Goal: Task Accomplishment & Management: Use online tool/utility

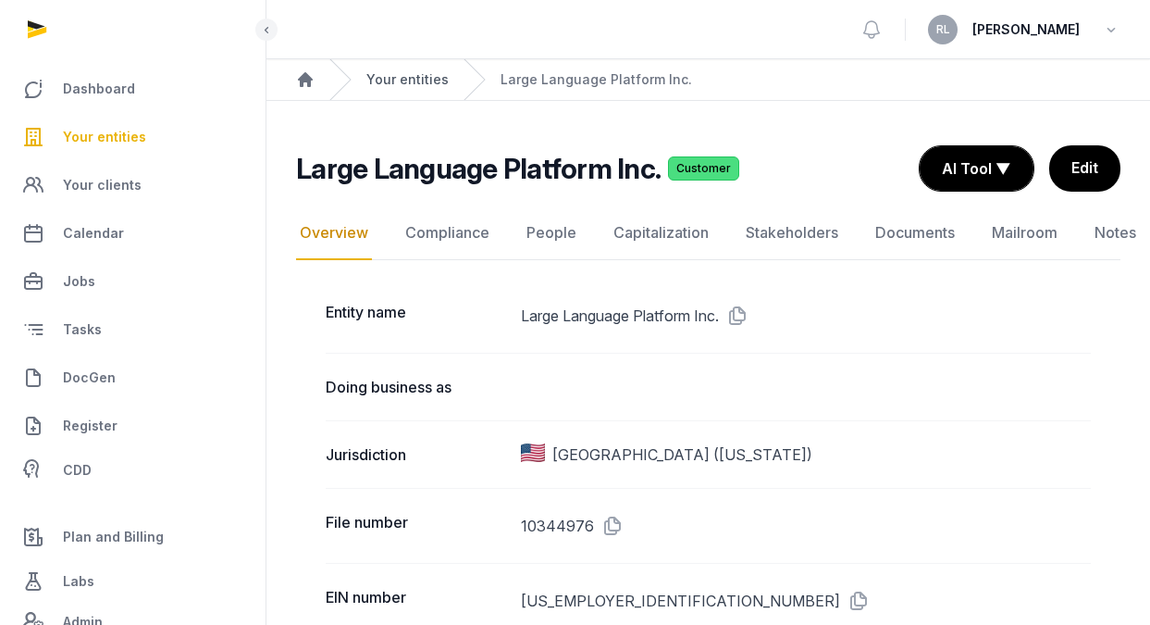
click at [414, 76] on link "Your entities" at bounding box center [407, 79] width 82 height 19
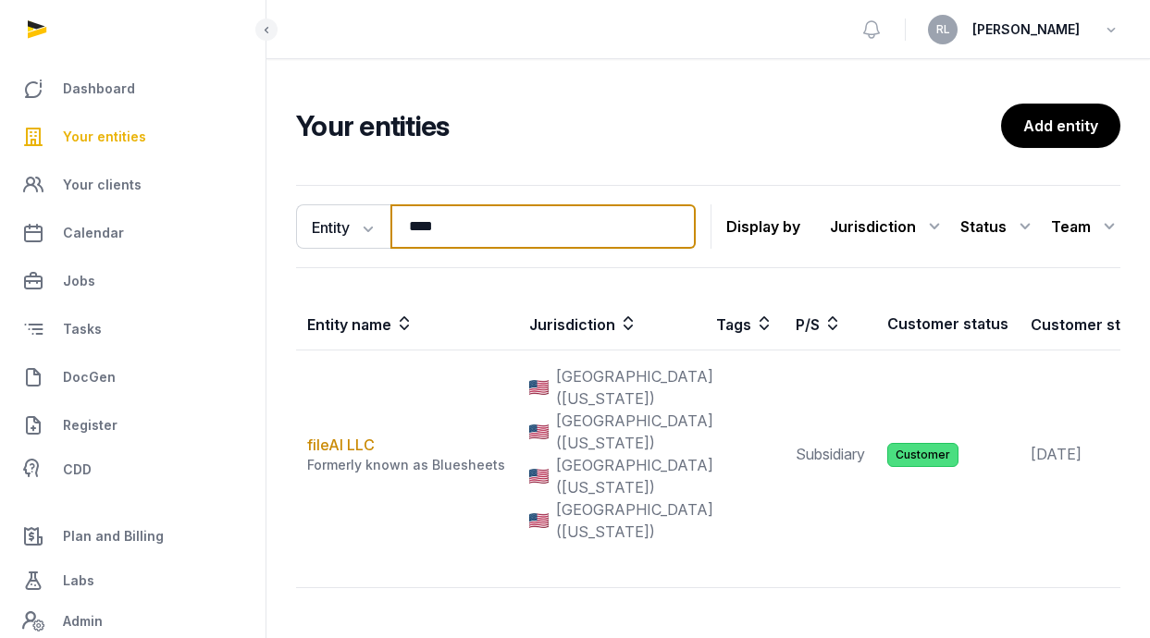
click at [541, 215] on input "****" at bounding box center [543, 227] width 305 height 44
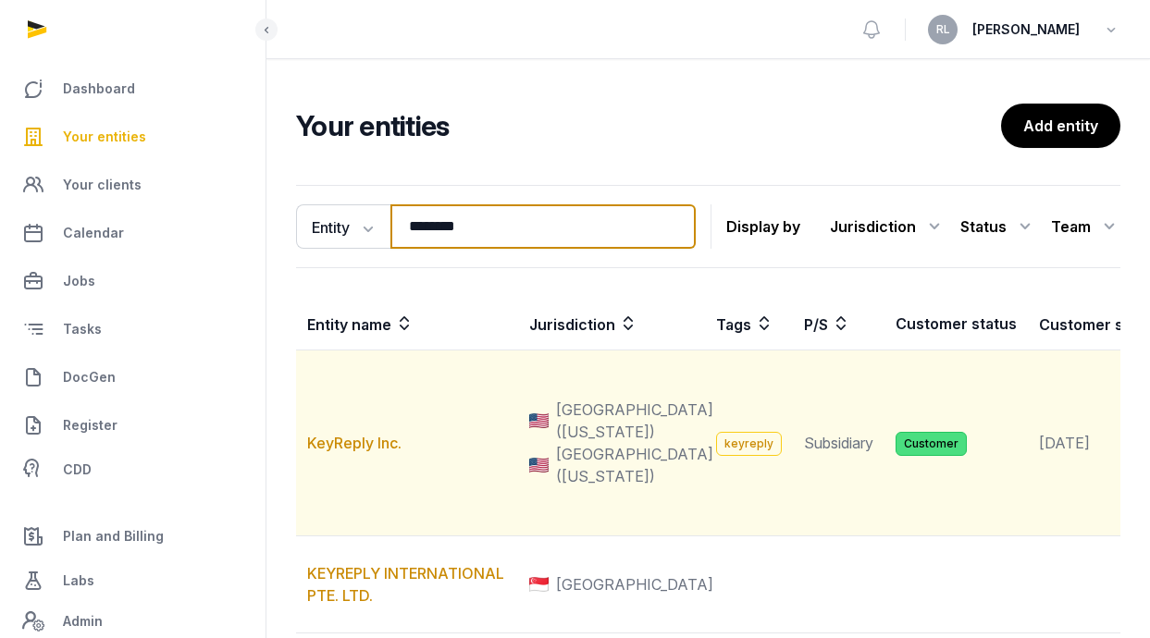
type input "********"
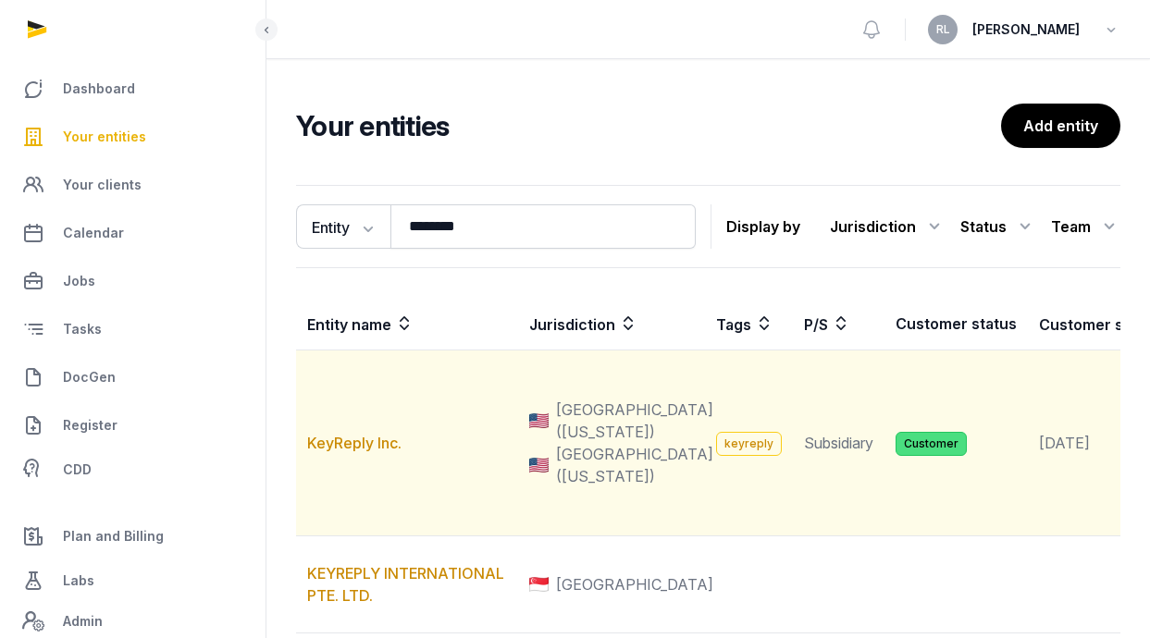
click at [373, 489] on td "KeyReply Inc." at bounding box center [407, 444] width 222 height 186
click at [378, 453] on link "KeyReply Inc." at bounding box center [354, 443] width 94 height 19
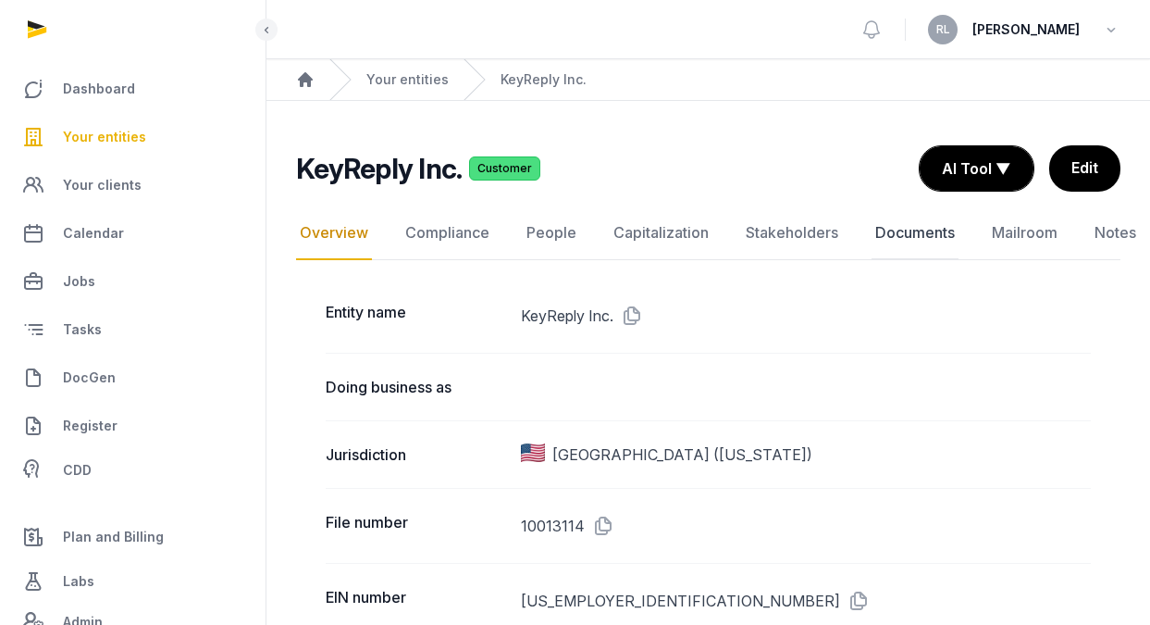
click at [909, 238] on link "Documents" at bounding box center [915, 233] width 87 height 54
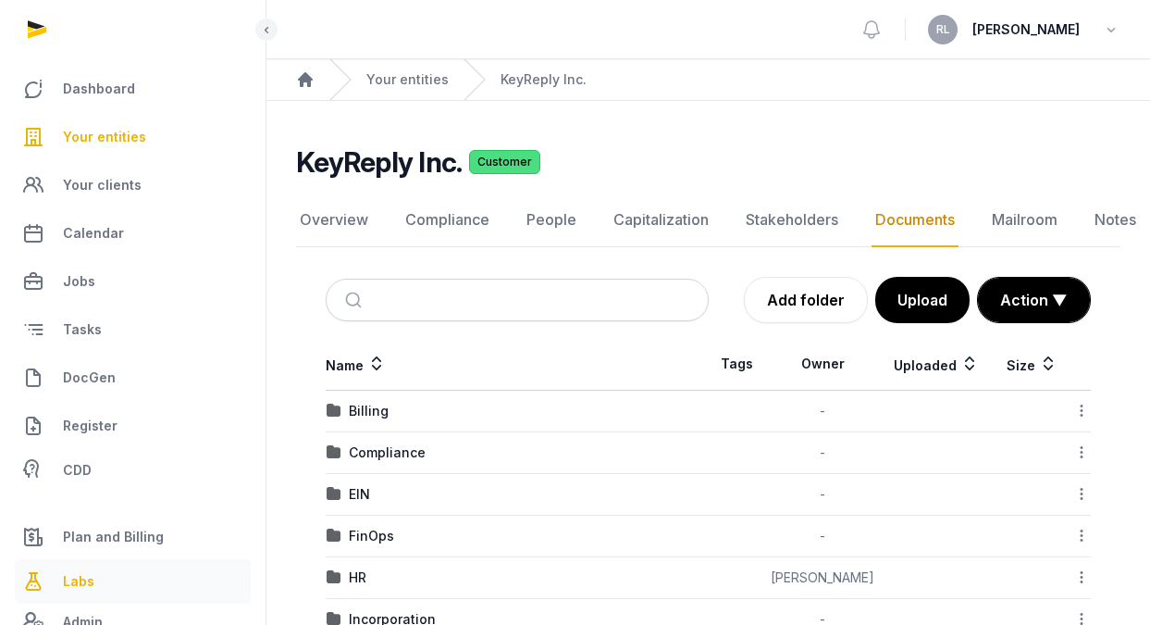
click at [63, 584] on span "Labs" at bounding box center [78, 581] width 31 height 22
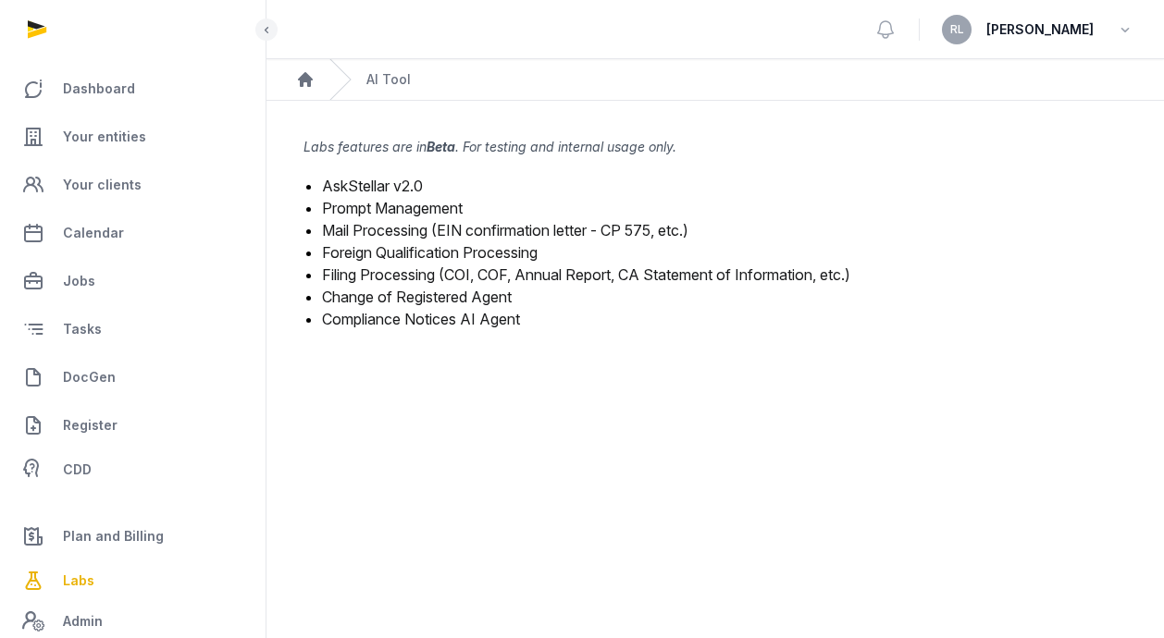
click at [475, 228] on link "Mail Processing (EIN confirmation letter - CP 575, etc.)" at bounding box center [505, 230] width 366 height 19
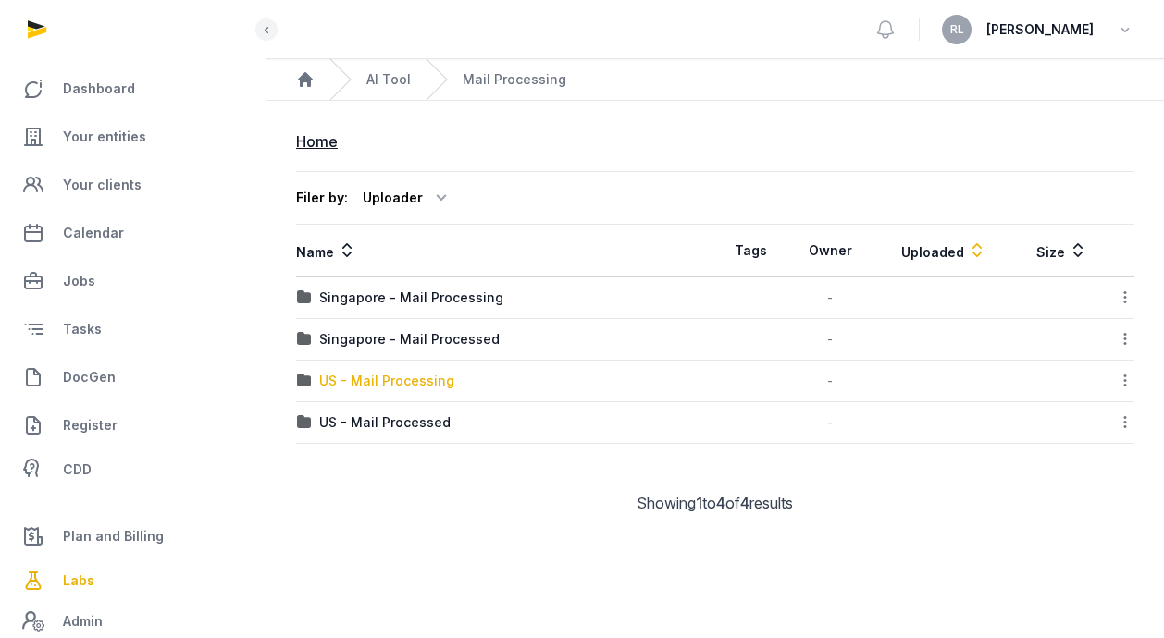
click at [415, 380] on div "US - Mail Processing" at bounding box center [386, 381] width 135 height 19
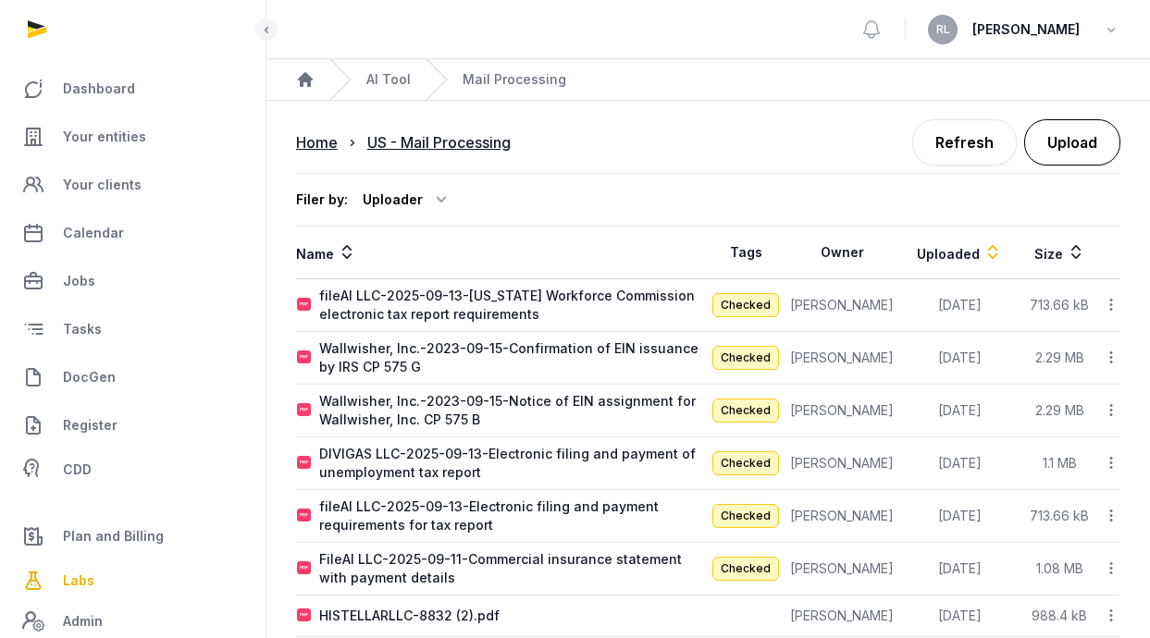
click at [1098, 155] on button "Upload" at bounding box center [1072, 142] width 96 height 46
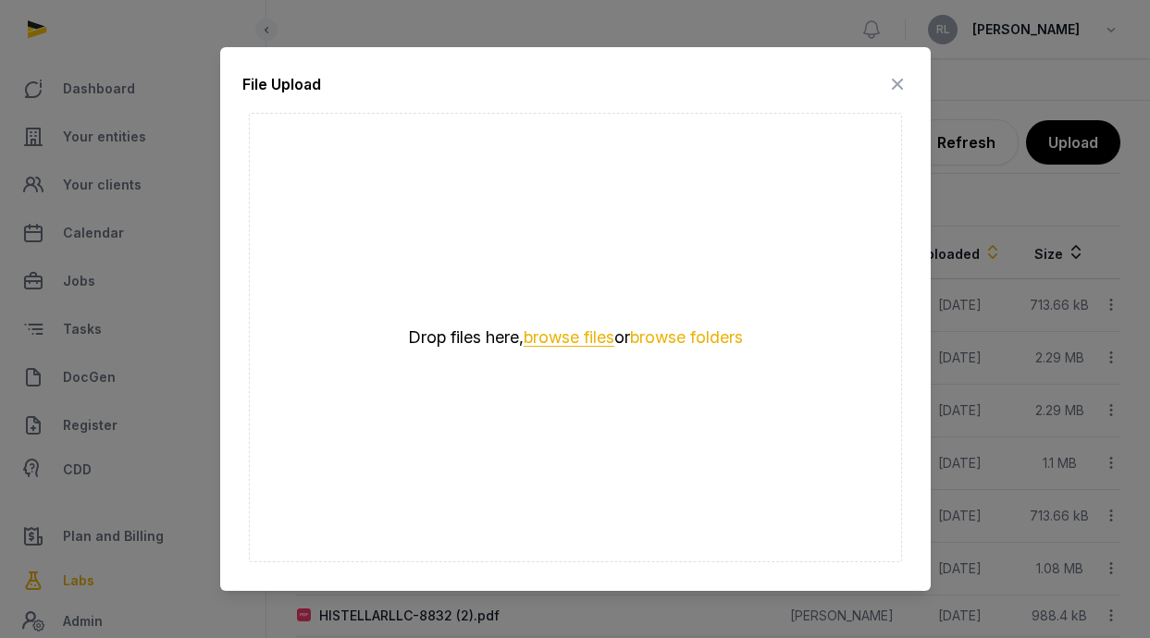
click at [554, 329] on button "browse files" at bounding box center [569, 338] width 91 height 18
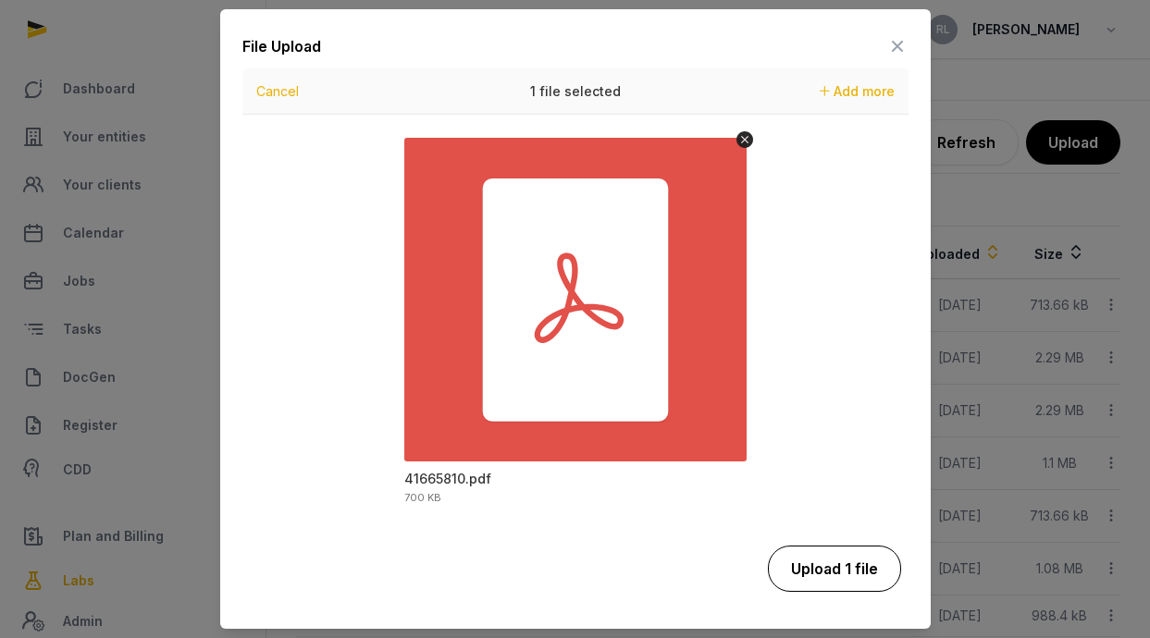
click at [832, 553] on button "Upload 1 file" at bounding box center [834, 569] width 133 height 46
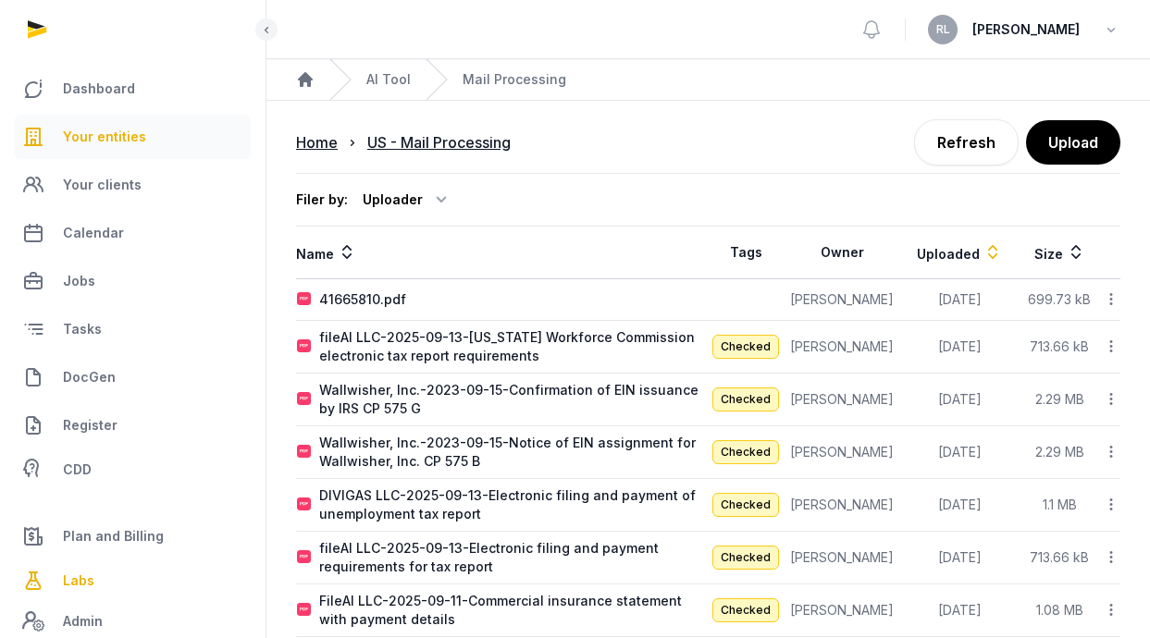
click at [129, 147] on span "Your entities" at bounding box center [104, 137] width 83 height 22
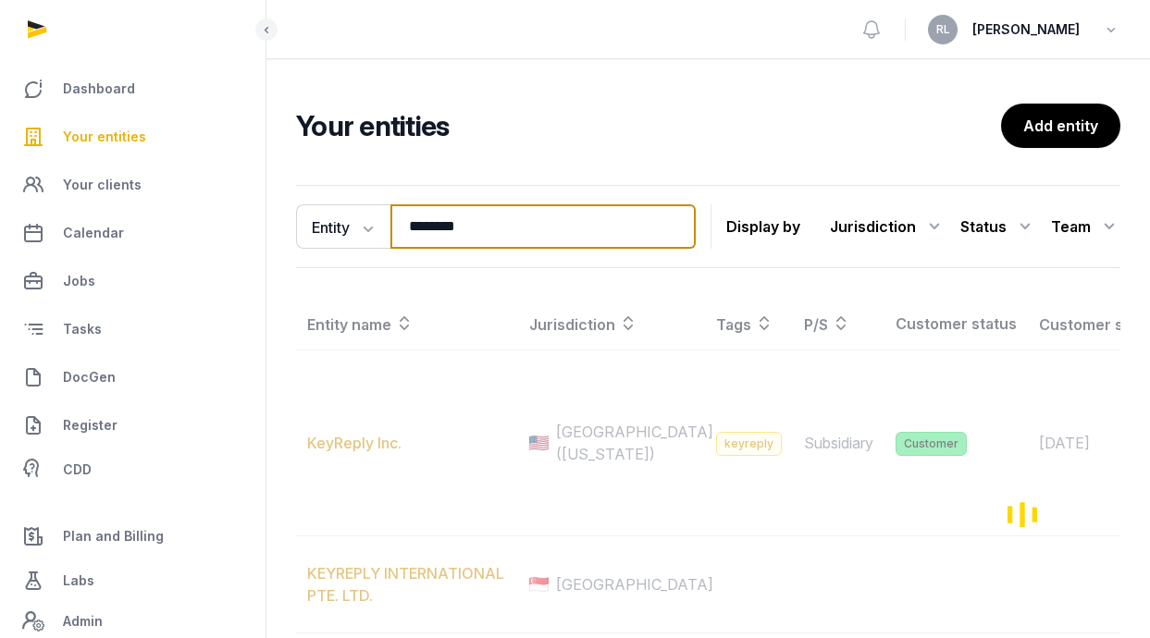
click at [493, 227] on input "********" at bounding box center [543, 227] width 305 height 44
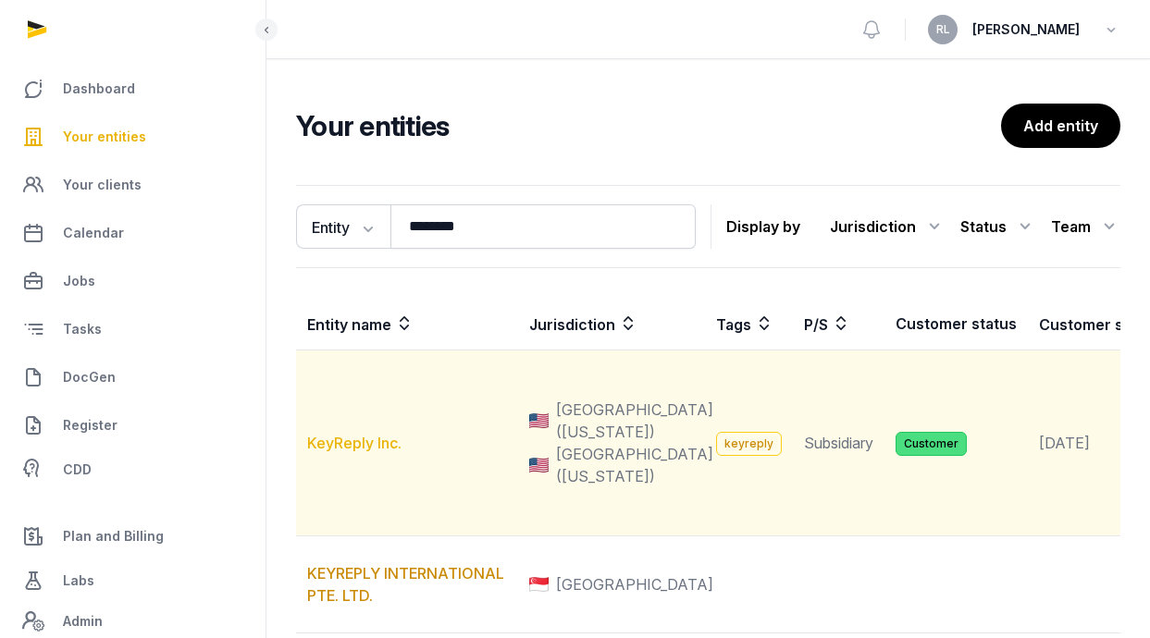
click at [339, 453] on link "KeyReply Inc." at bounding box center [354, 443] width 94 height 19
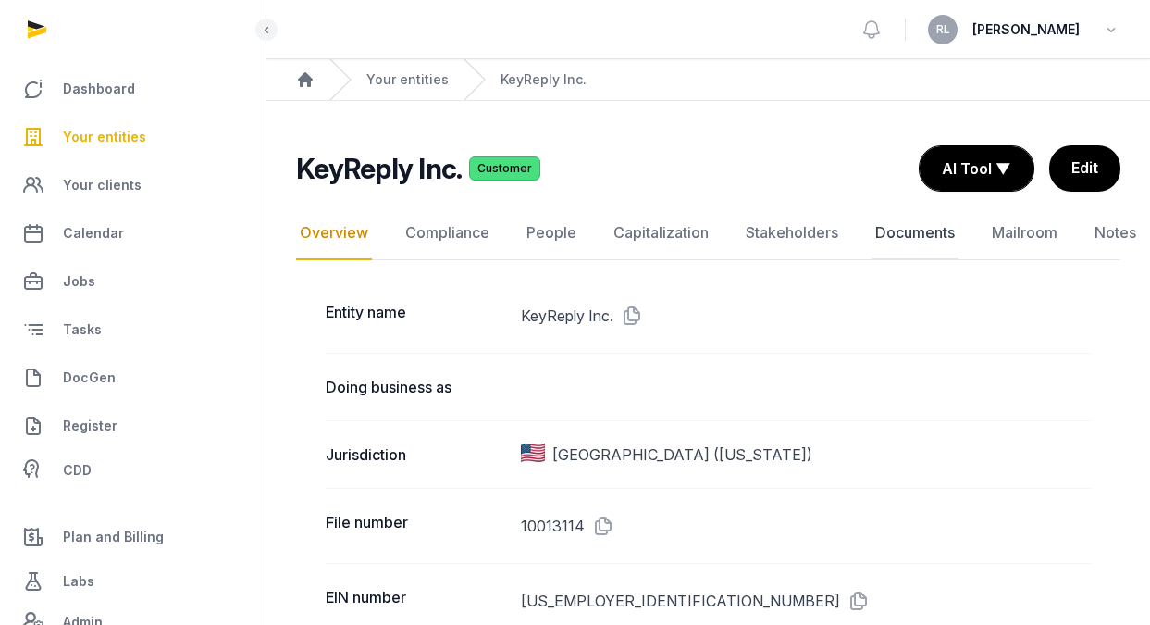
click at [933, 235] on link "Documents" at bounding box center [915, 233] width 87 height 54
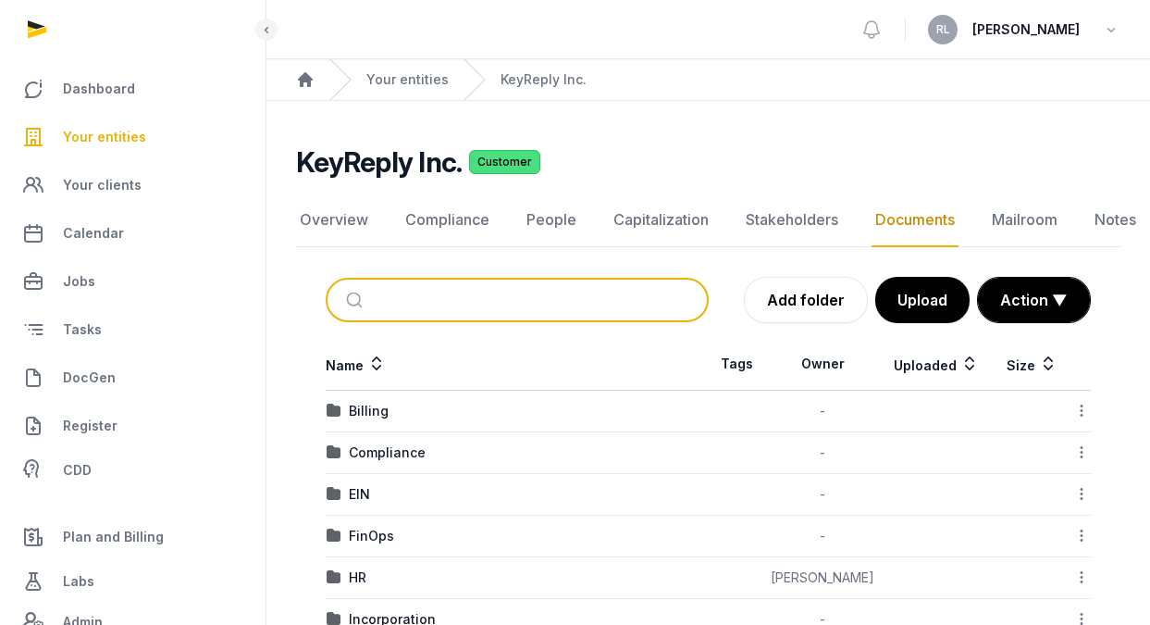
click at [463, 295] on input "search" at bounding box center [538, 299] width 321 height 41
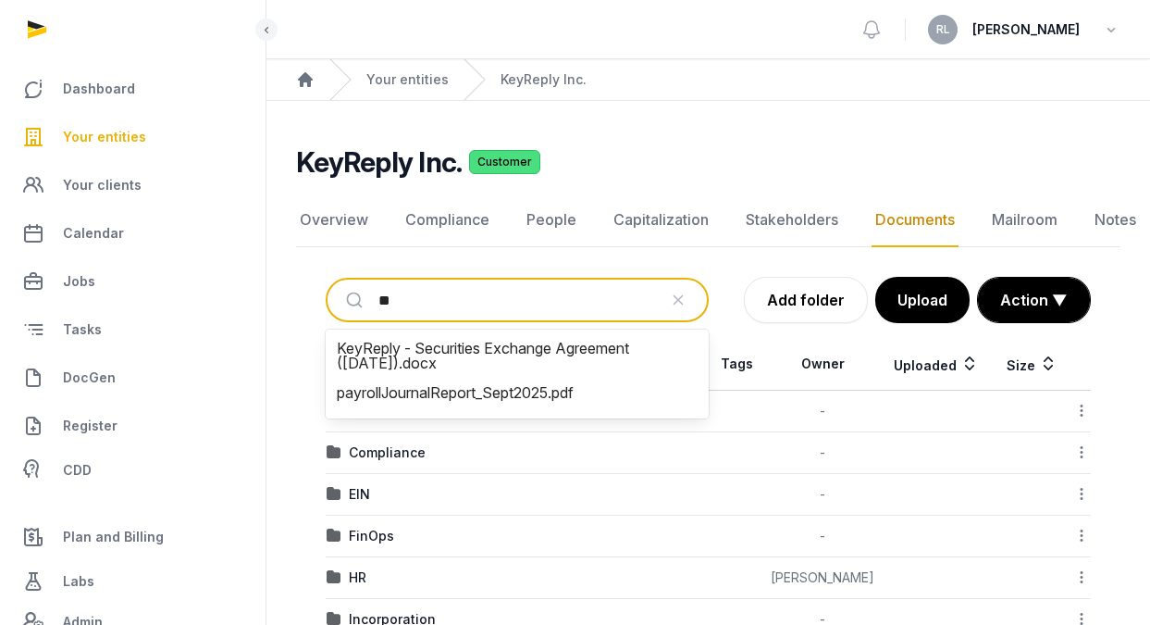
type input "*"
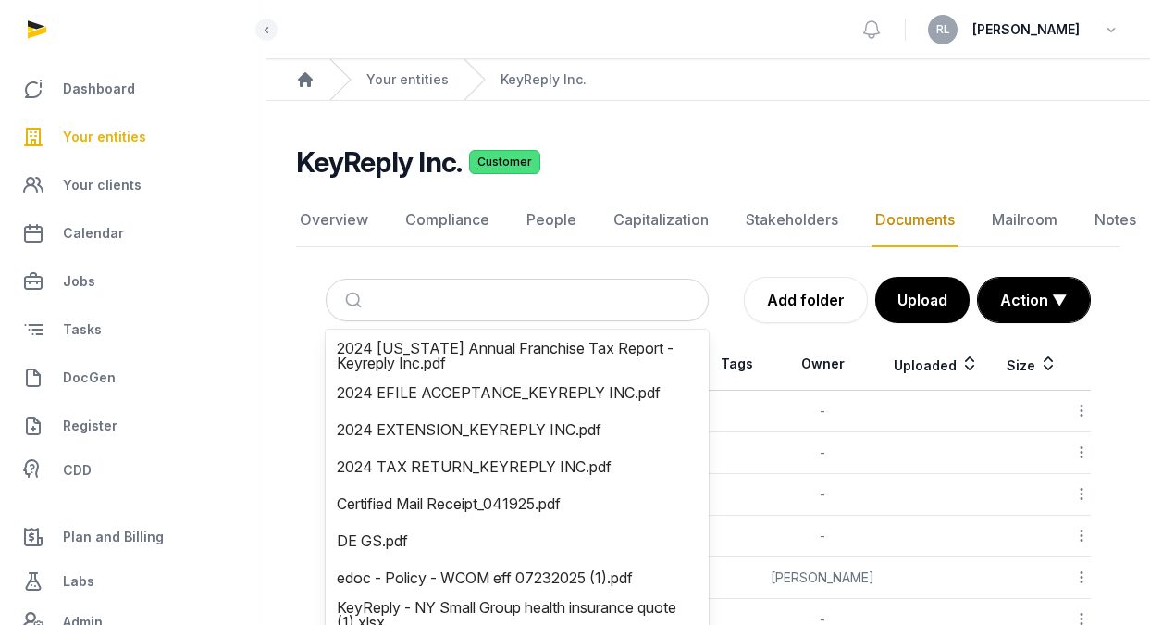
click at [982, 147] on div "KeyReply Inc. Customer" at bounding box center [701, 161] width 810 height 33
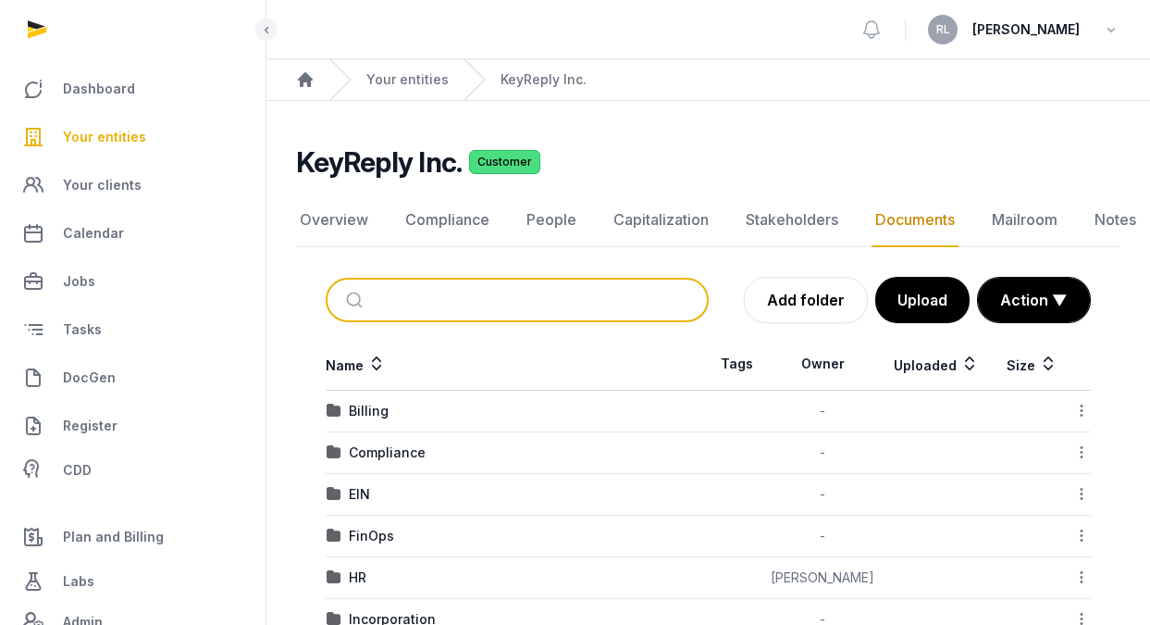
click at [464, 301] on input "search" at bounding box center [538, 299] width 321 height 41
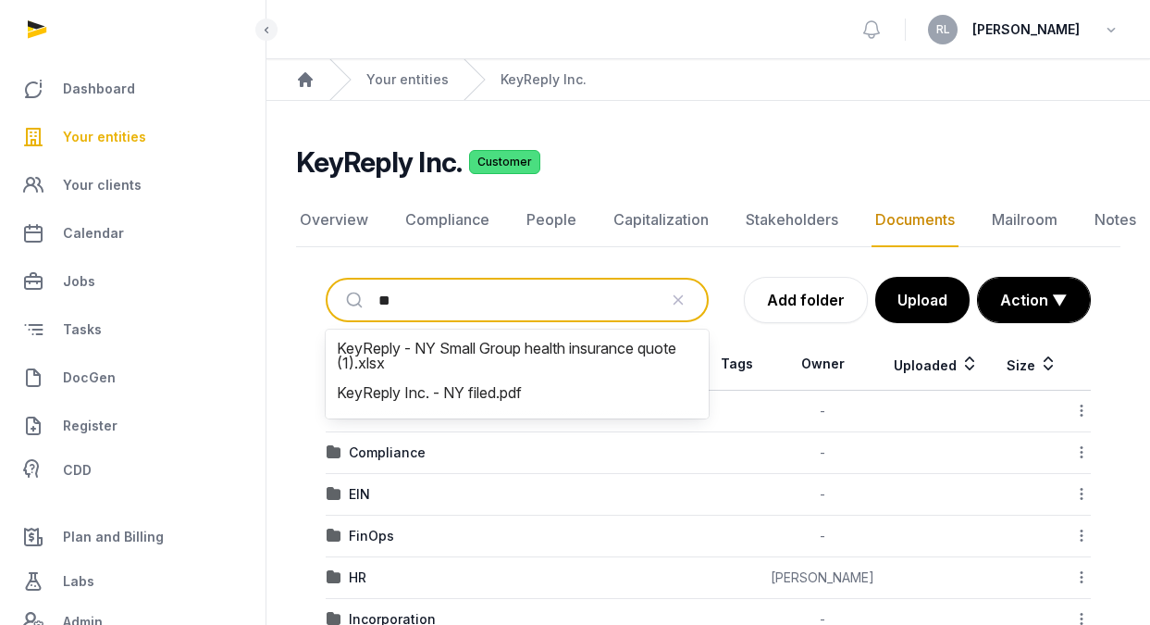
type input "*"
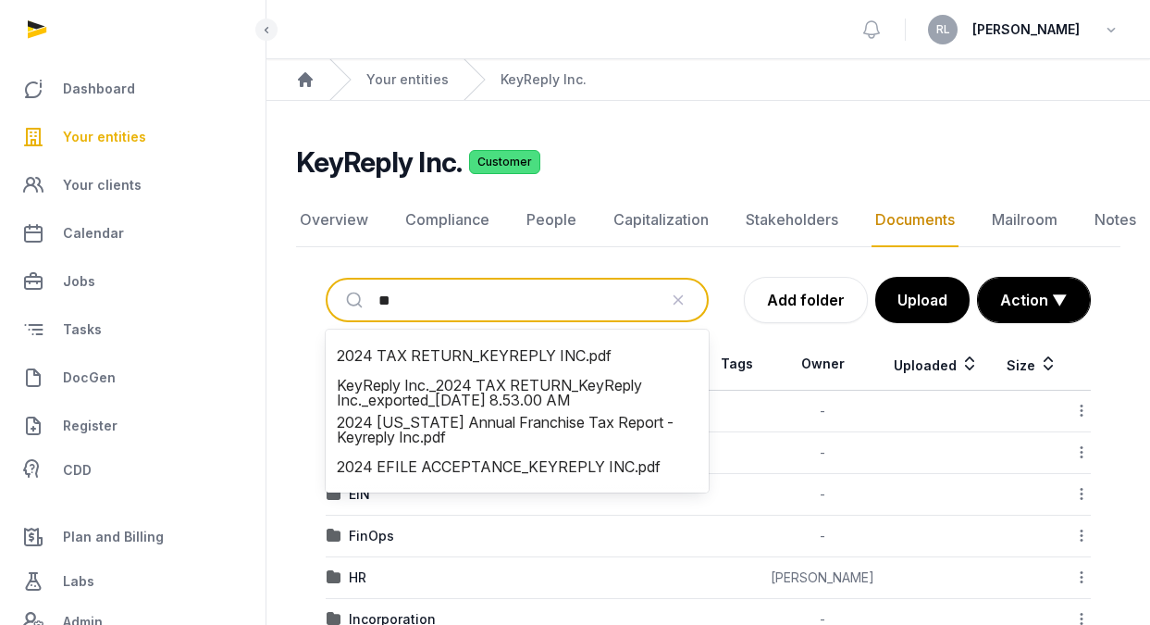
type input "*"
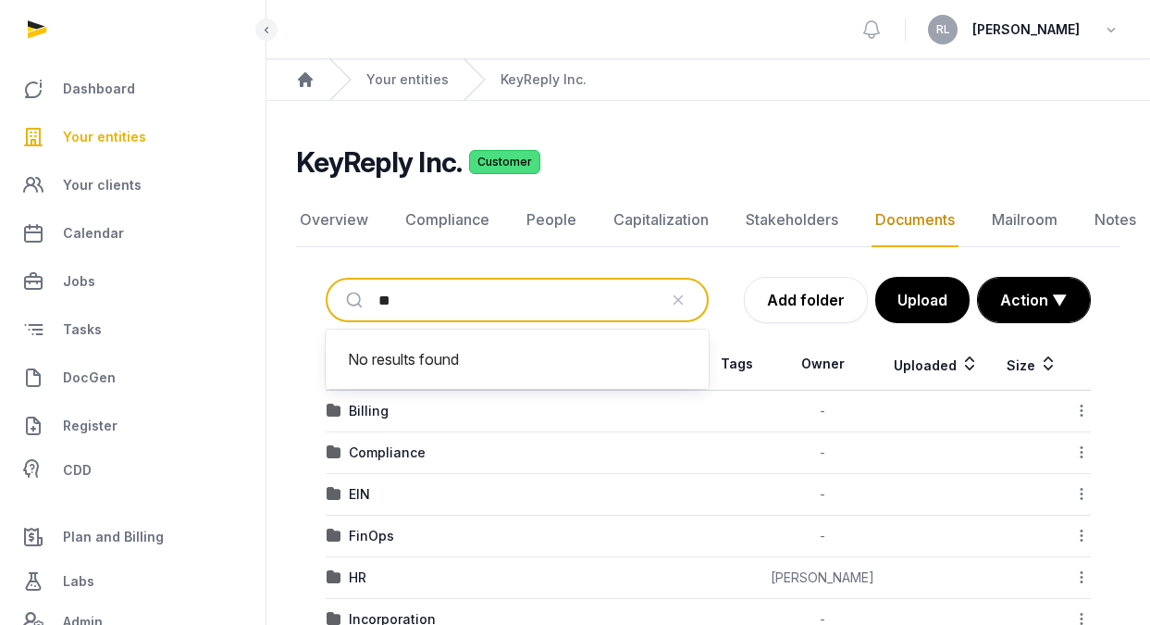
type input "*"
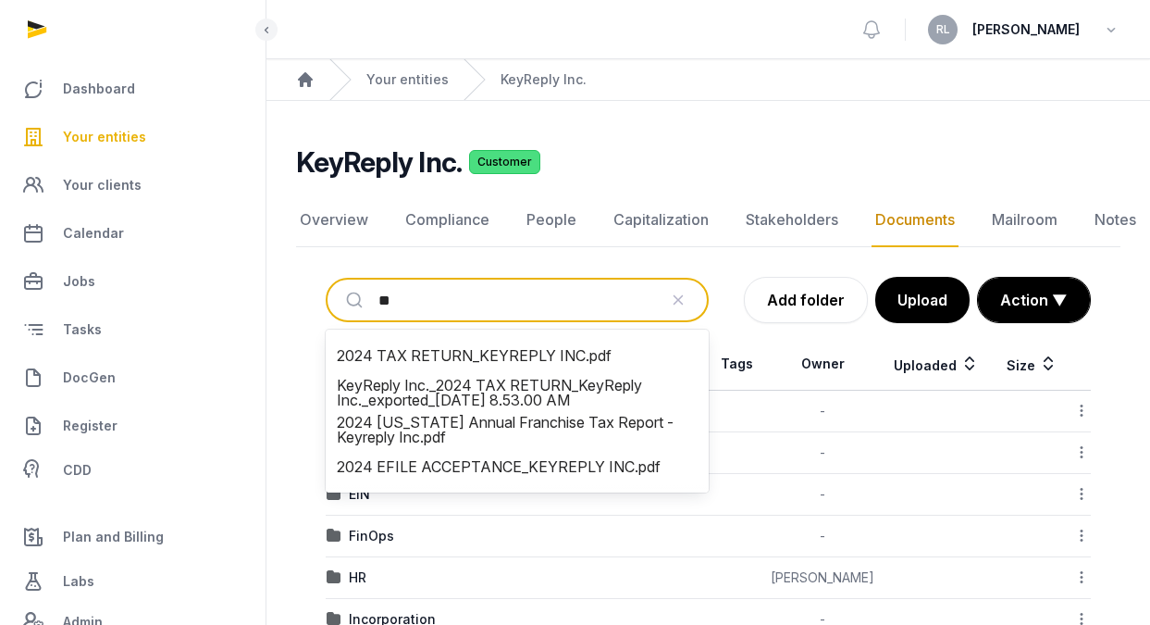
type input "*"
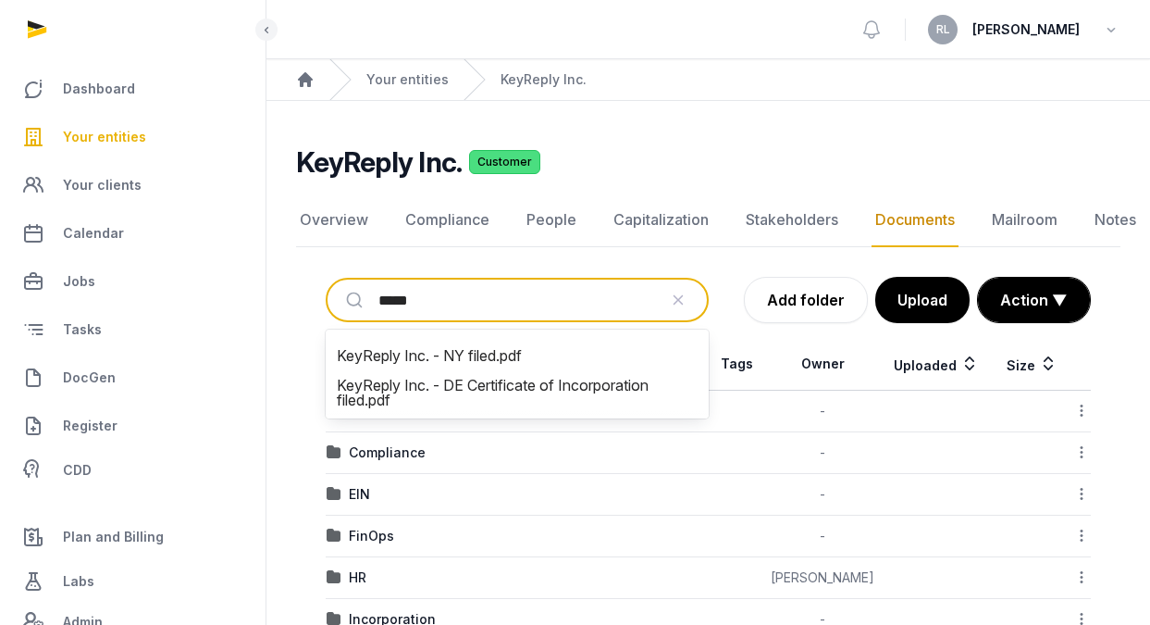
type input "****"
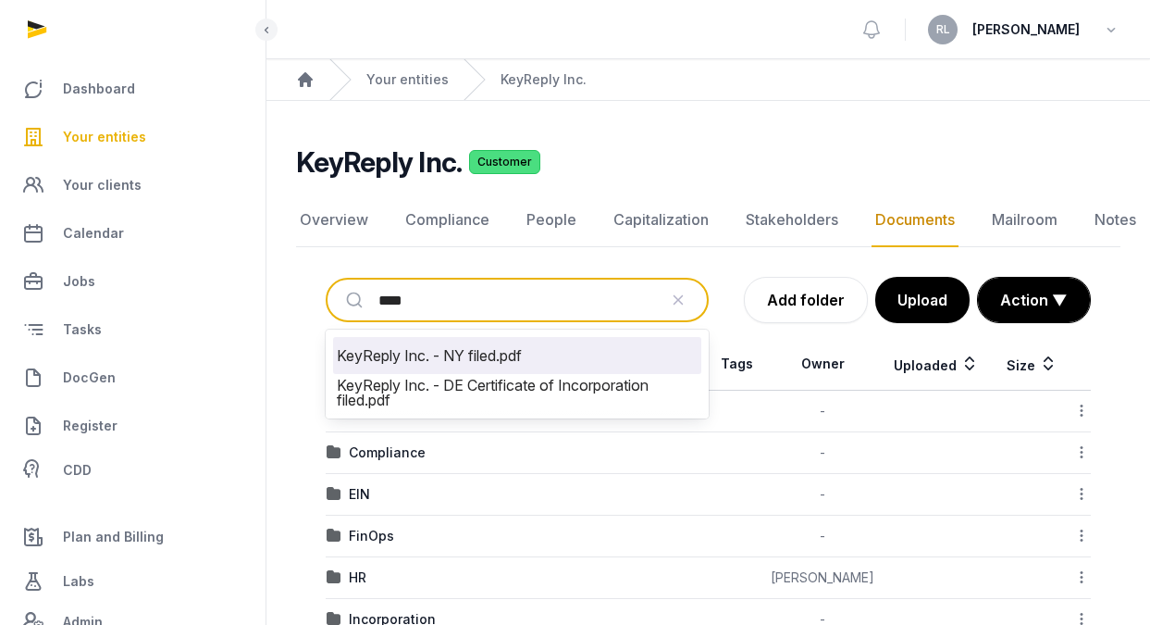
click at [547, 355] on li "KeyReply Inc. - NY filed.pdf" at bounding box center [517, 355] width 368 height 37
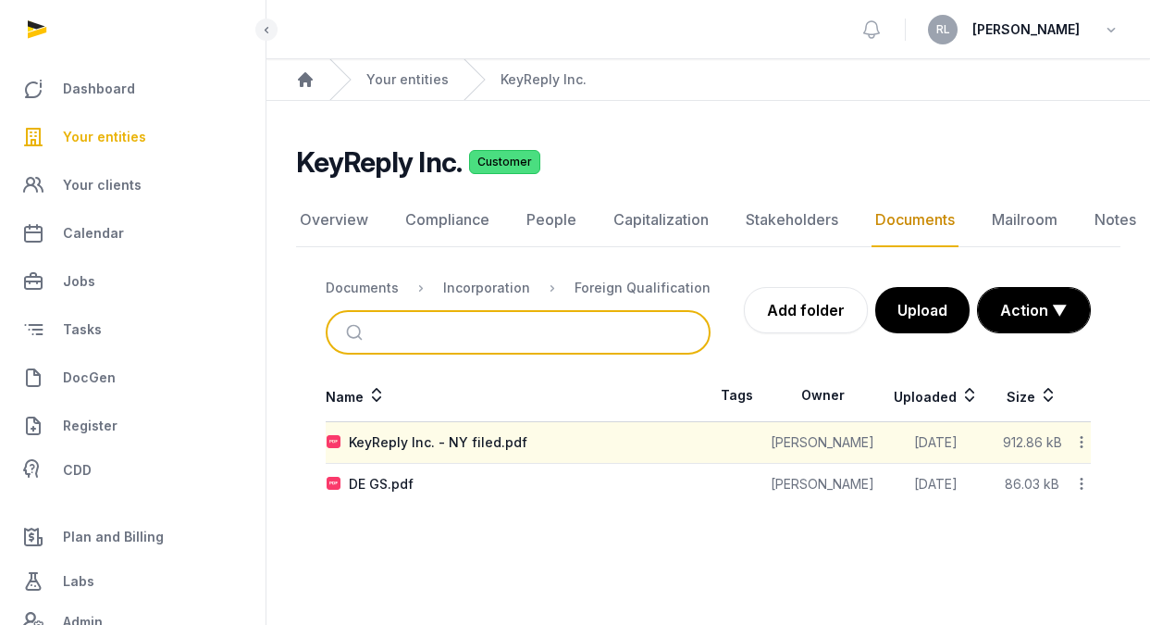
click at [441, 333] on input "search" at bounding box center [539, 332] width 323 height 41
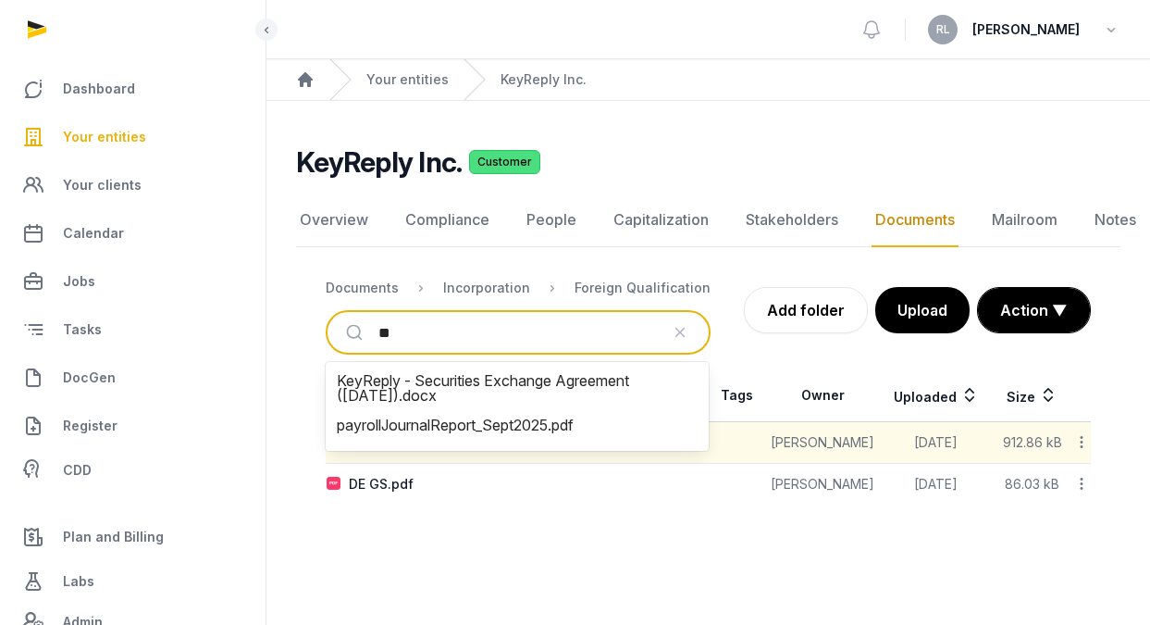
type input "*"
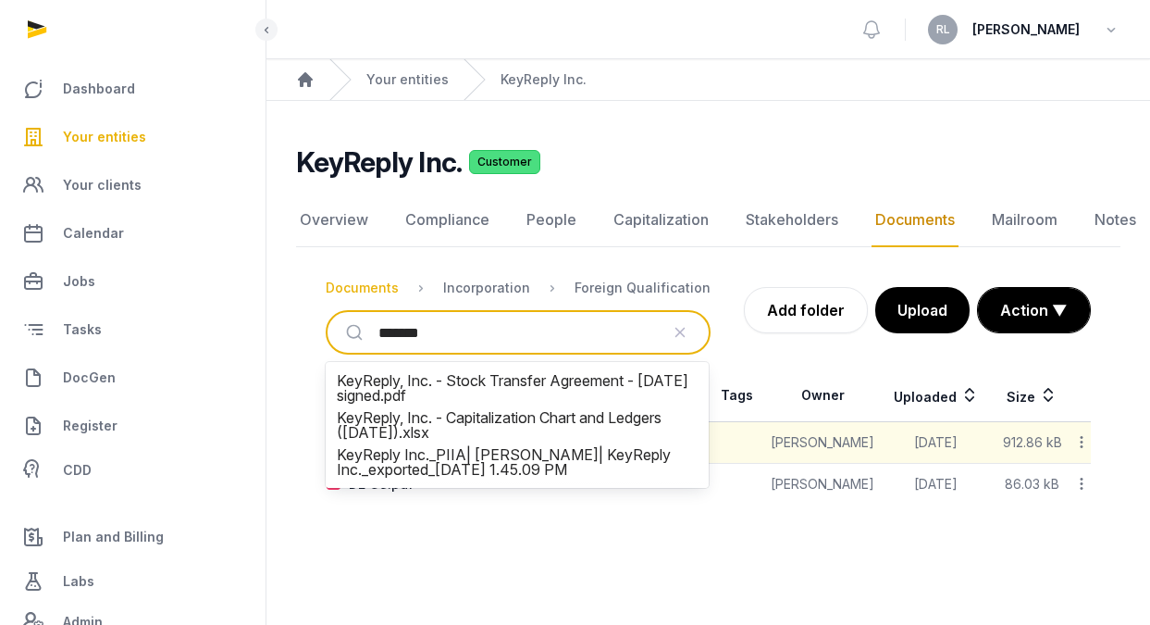
type input "*******"
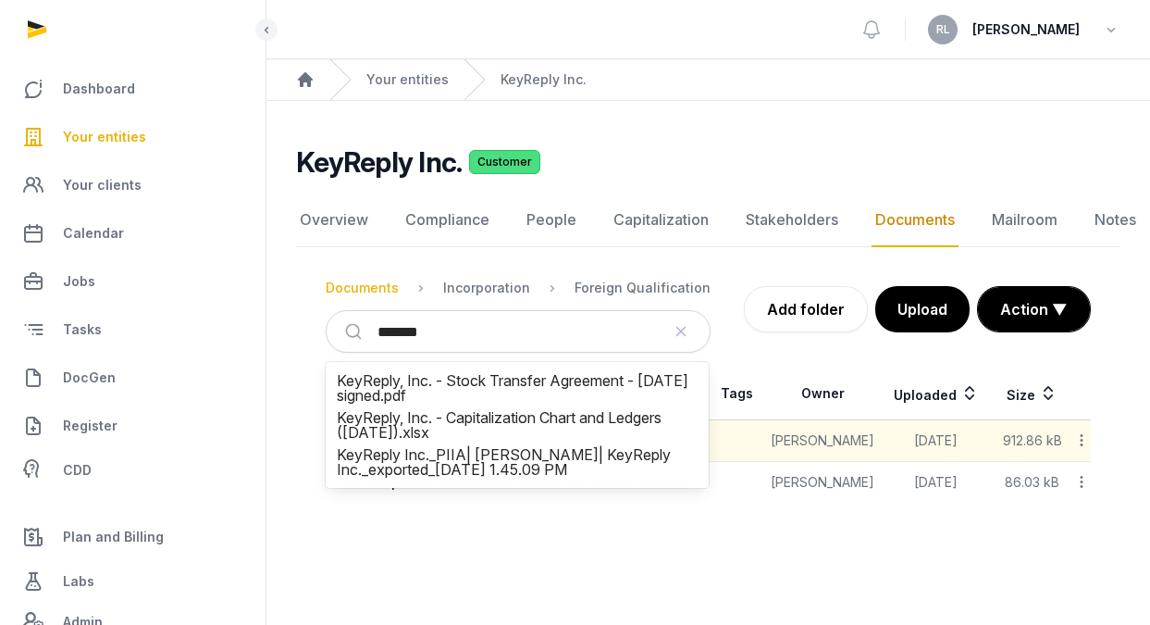
click at [376, 285] on div "Documents" at bounding box center [362, 288] width 73 height 19
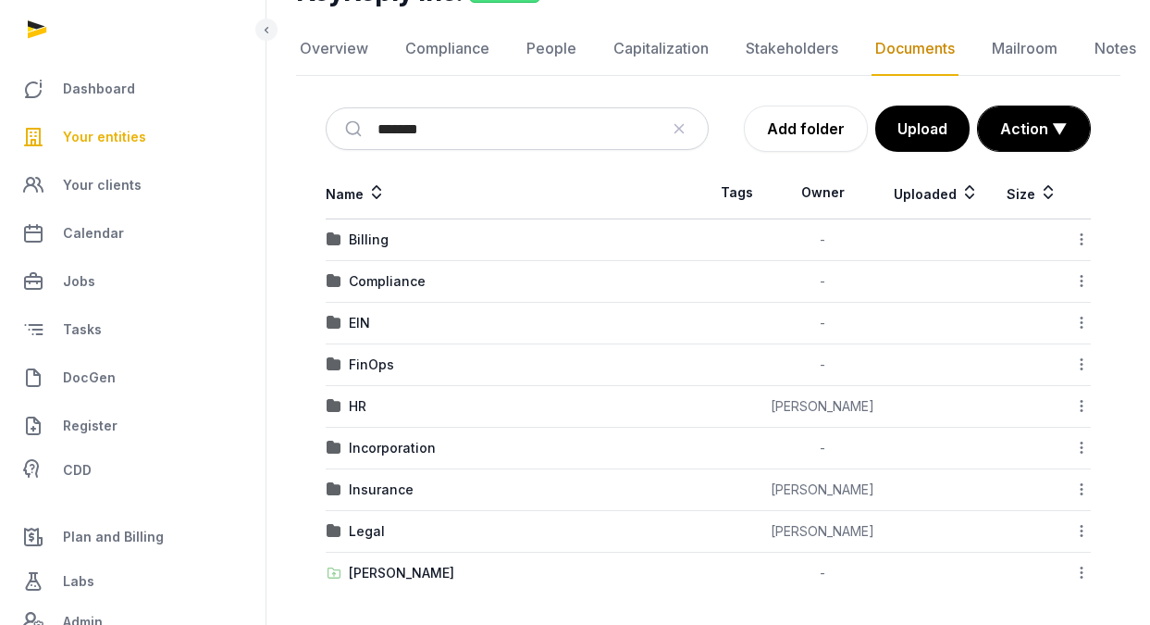
scroll to position [175, 0]
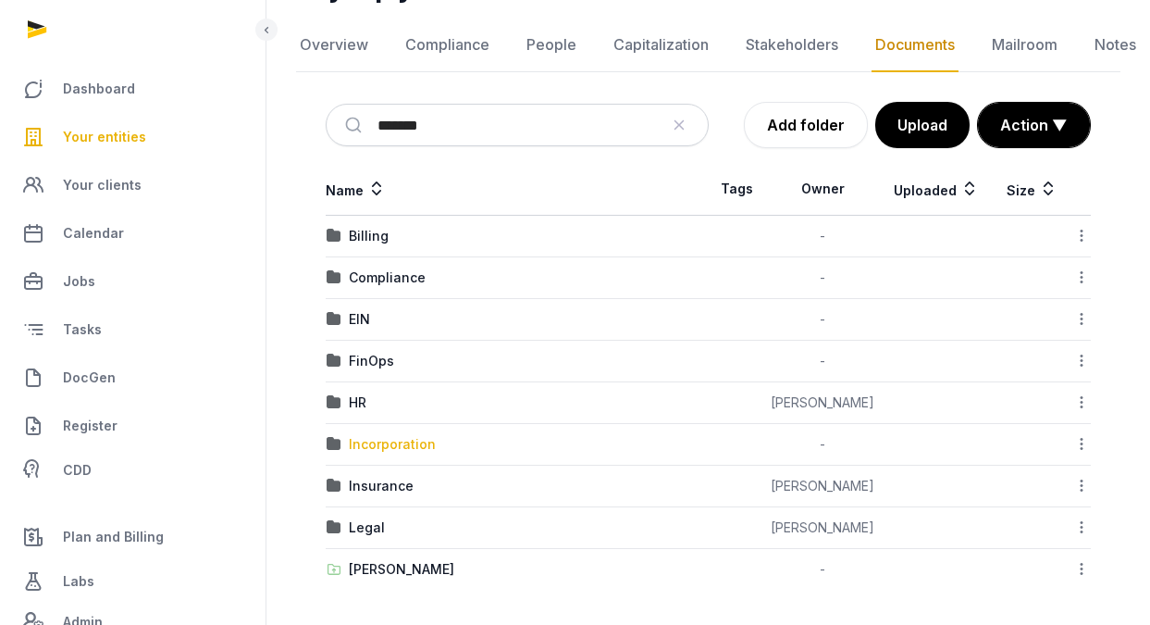
click at [372, 440] on div "Incorporation" at bounding box center [392, 444] width 87 height 19
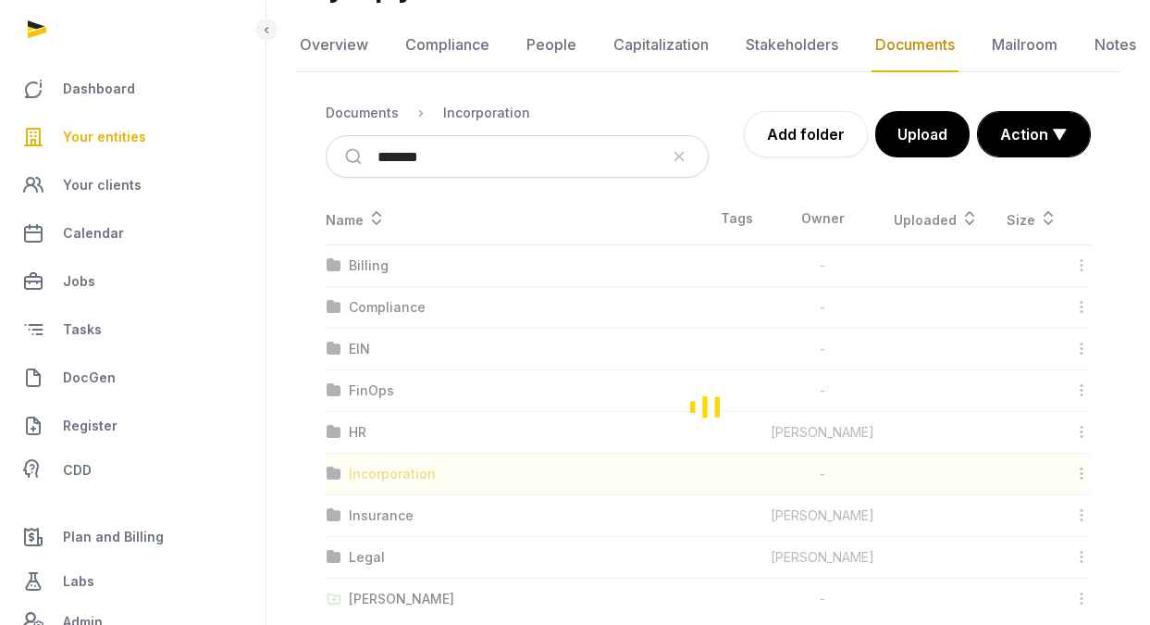
scroll to position [156, 0]
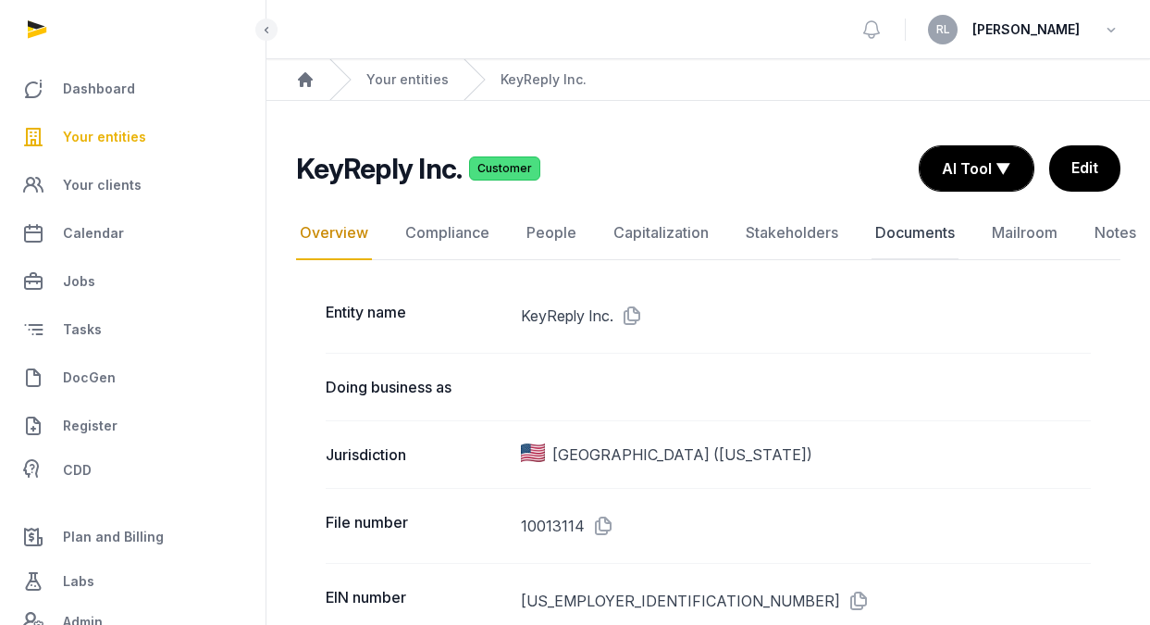
click at [928, 232] on link "Documents" at bounding box center [915, 233] width 87 height 54
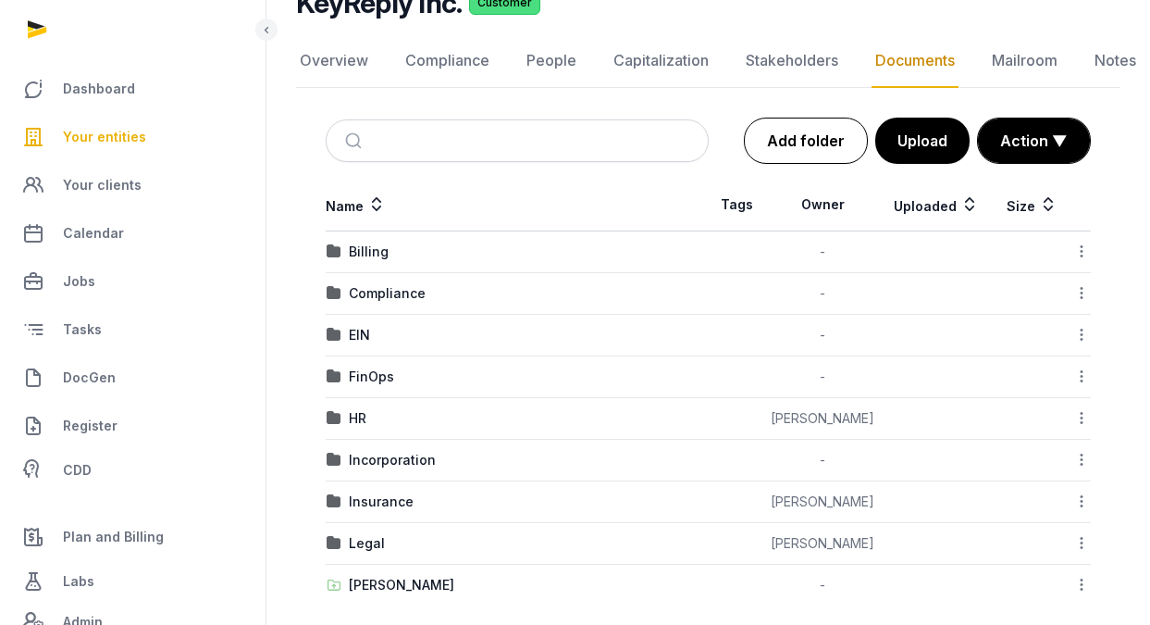
scroll to position [177, 0]
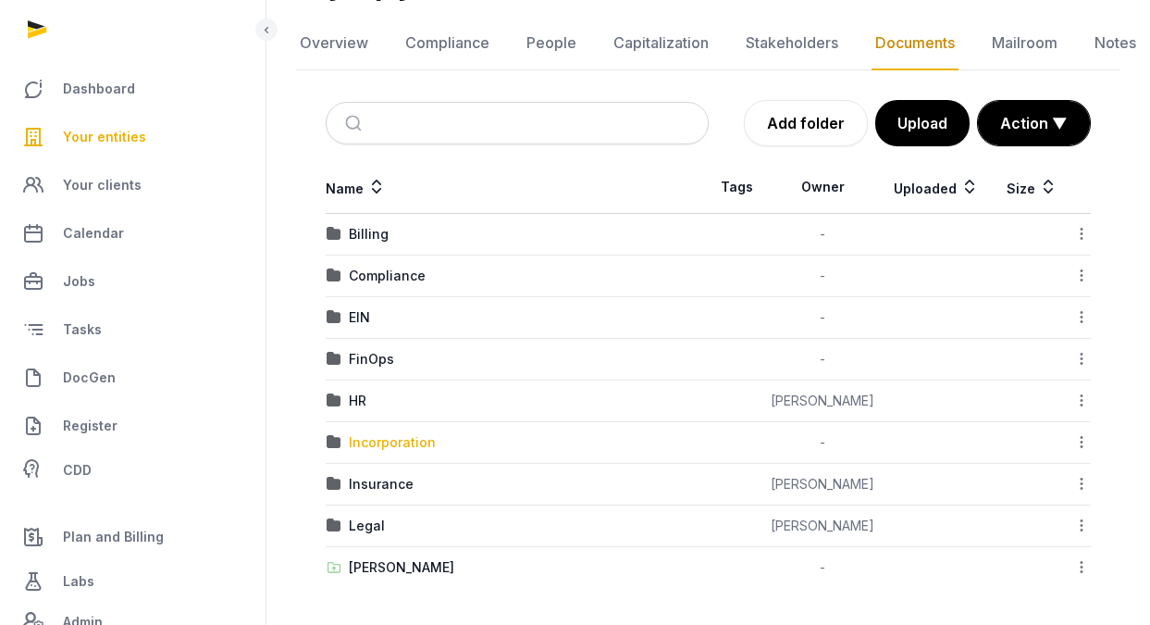
click at [374, 449] on div "Incorporation" at bounding box center [392, 442] width 87 height 19
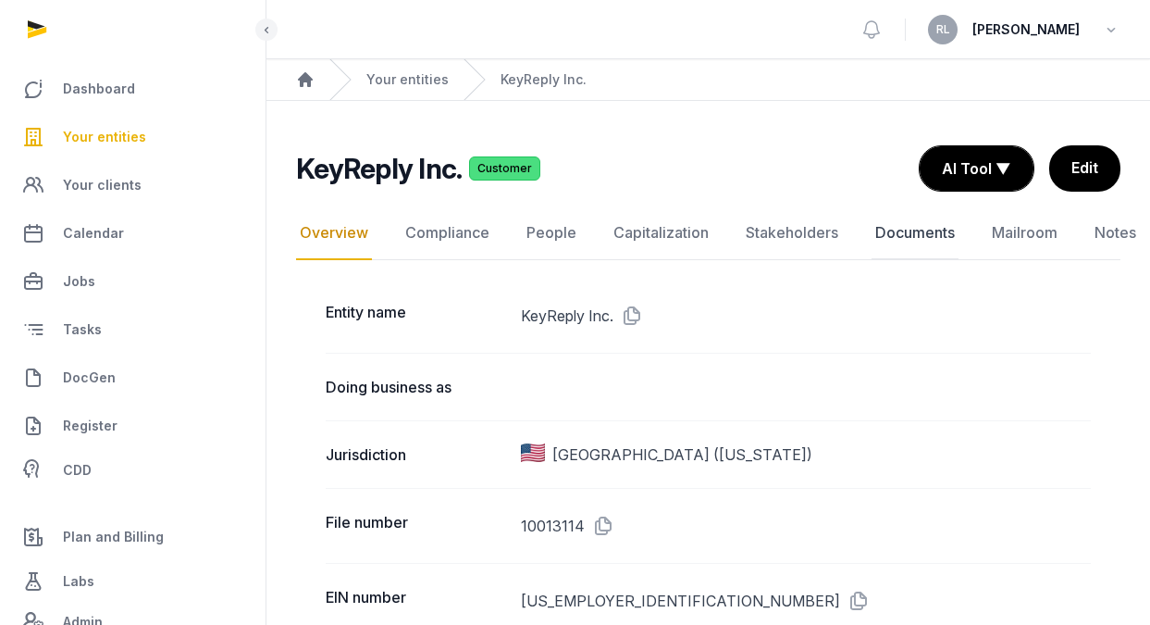
click at [919, 223] on link "Documents" at bounding box center [915, 233] width 87 height 54
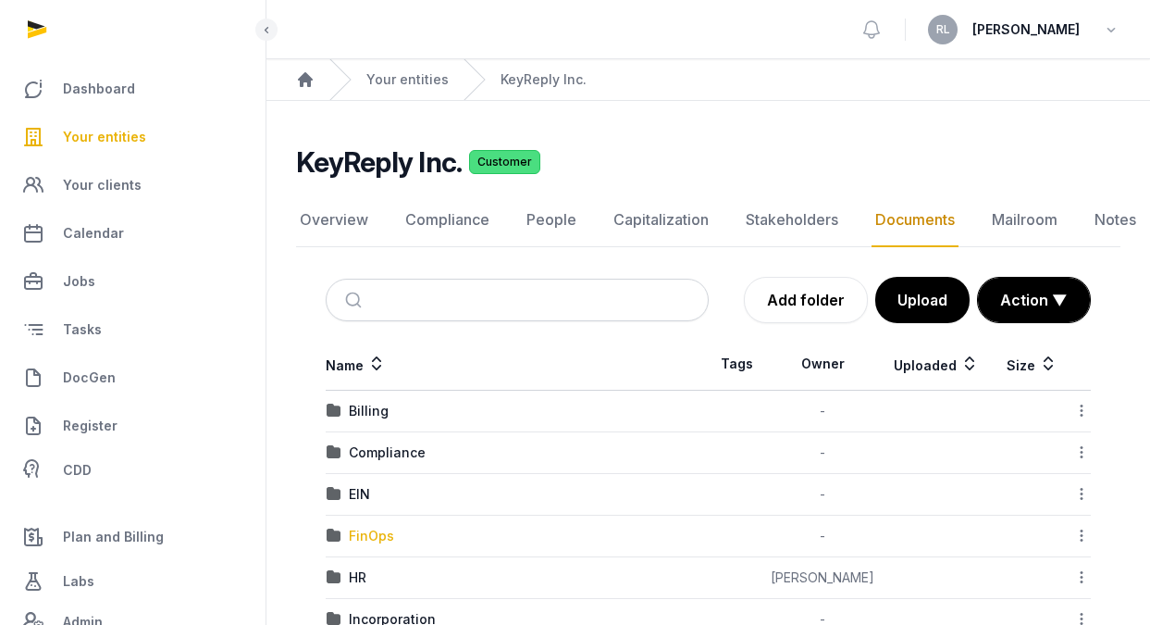
click at [384, 543] on div "FinOps" at bounding box center [371, 536] width 45 height 19
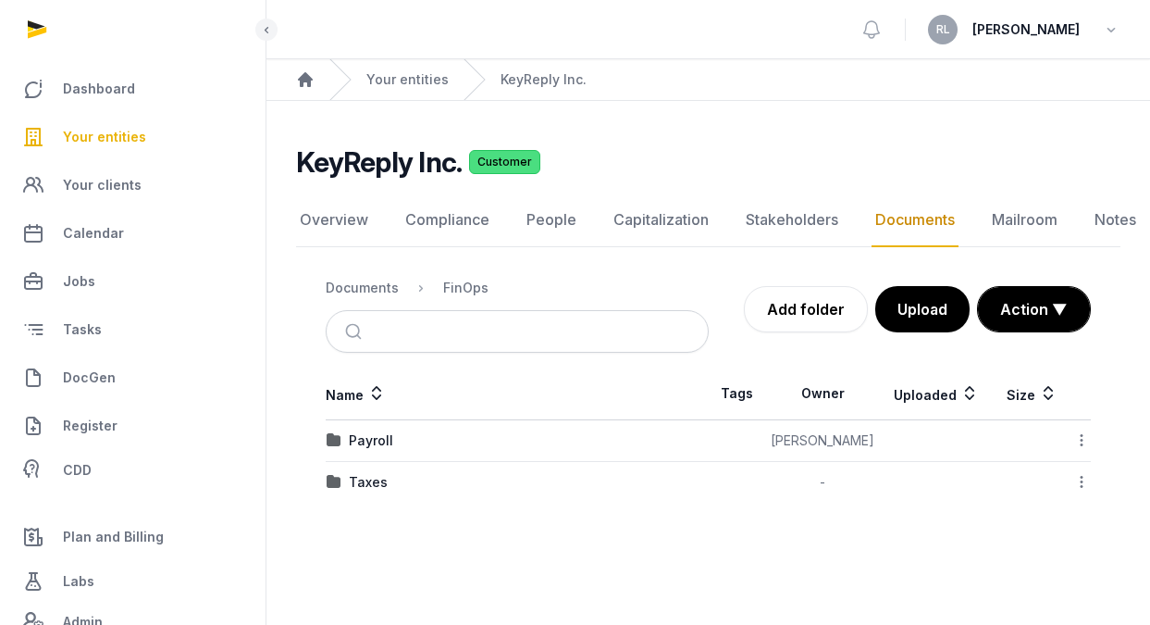
click at [385, 482] on div "Taxes" at bounding box center [517, 482] width 381 height 19
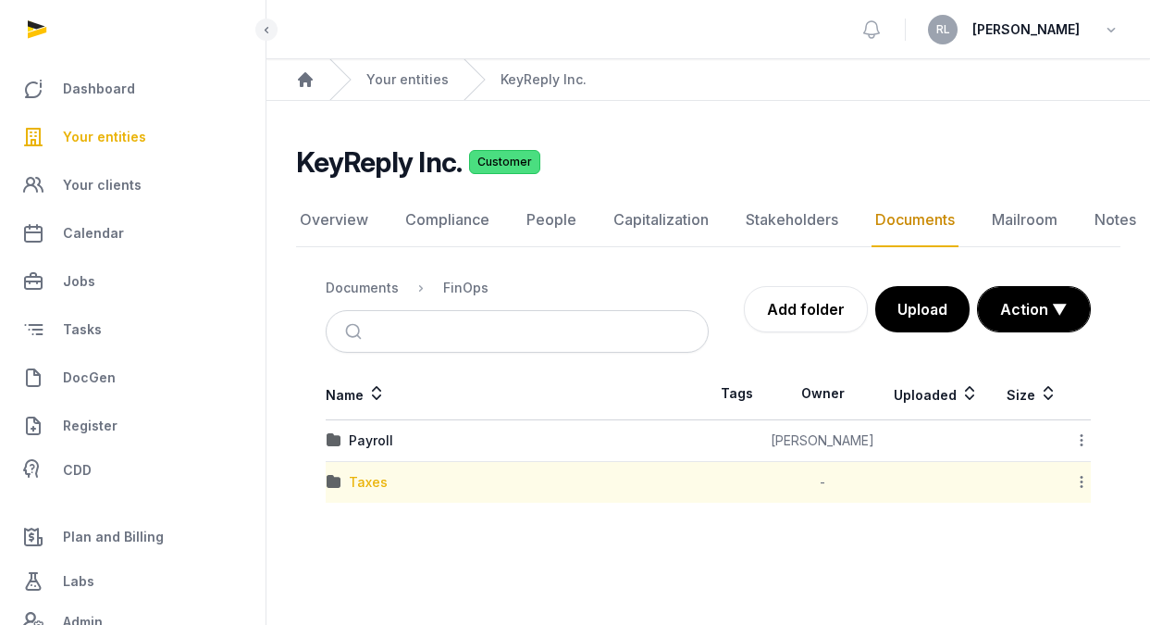
click at [374, 479] on div "Taxes" at bounding box center [368, 482] width 39 height 19
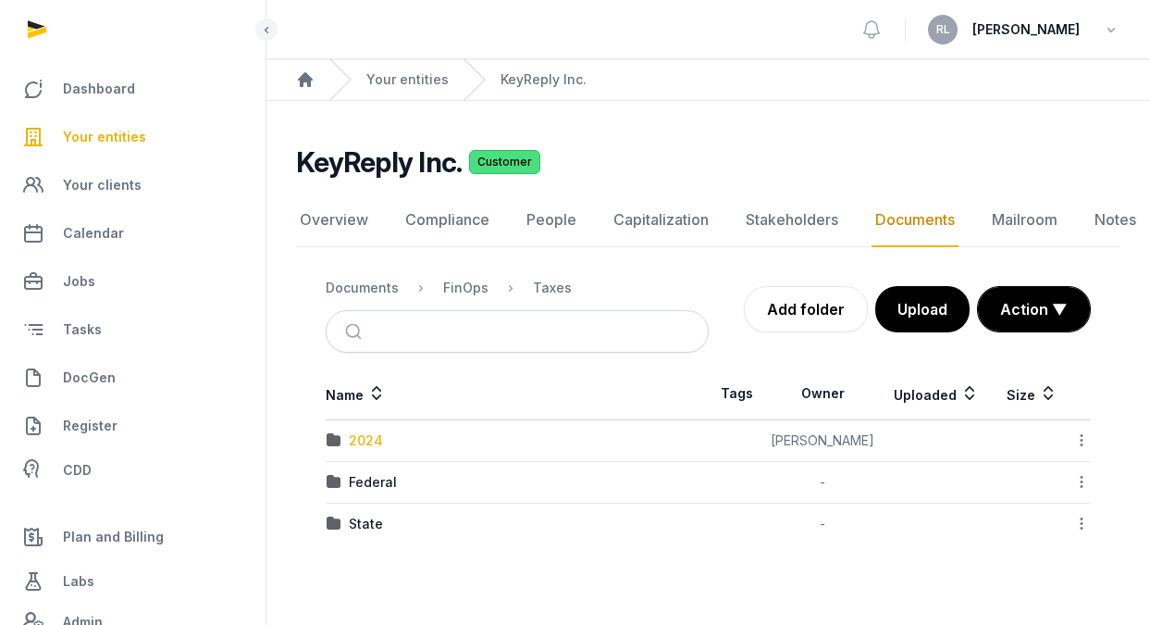
click at [366, 441] on div "2024" at bounding box center [366, 440] width 34 height 19
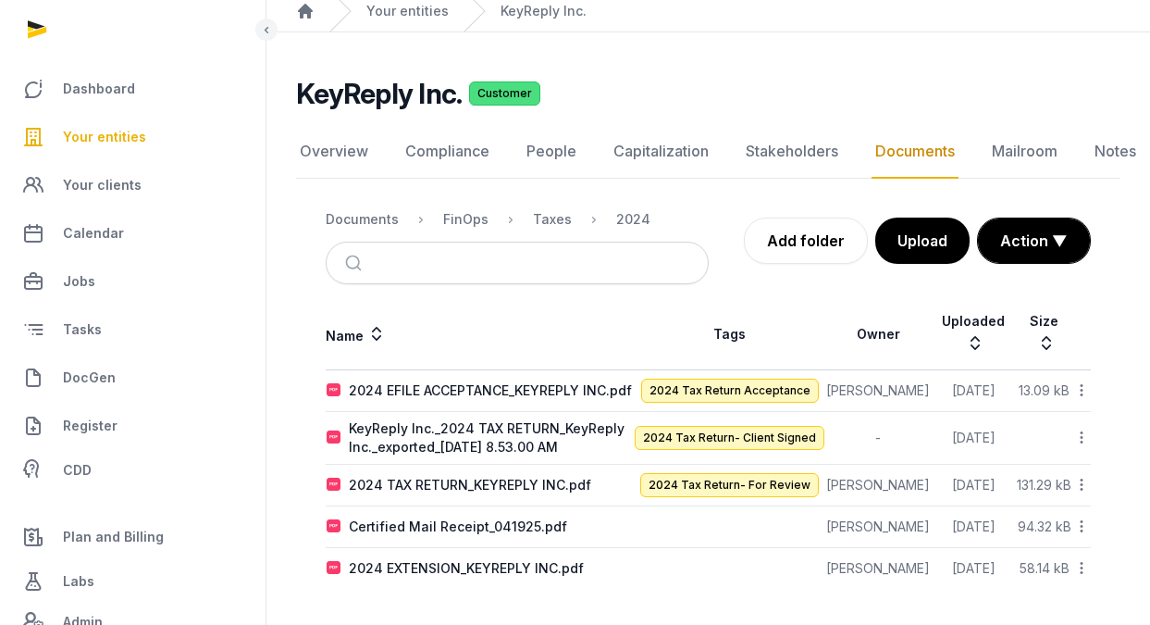
scroll to position [69, 0]
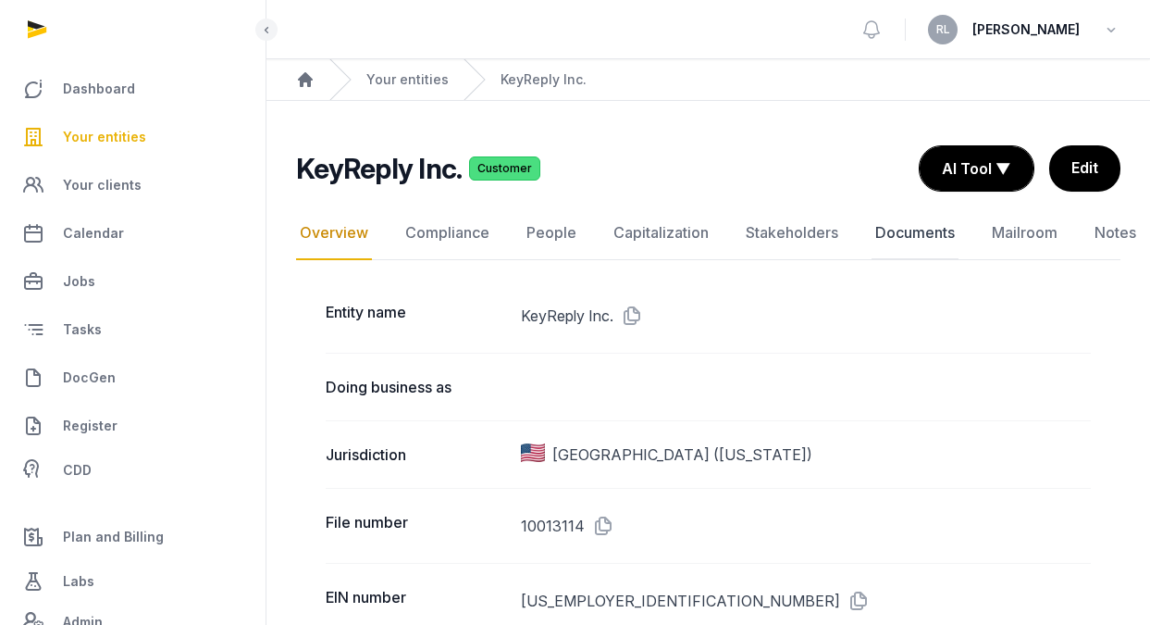
click at [889, 236] on link "Documents" at bounding box center [915, 233] width 87 height 54
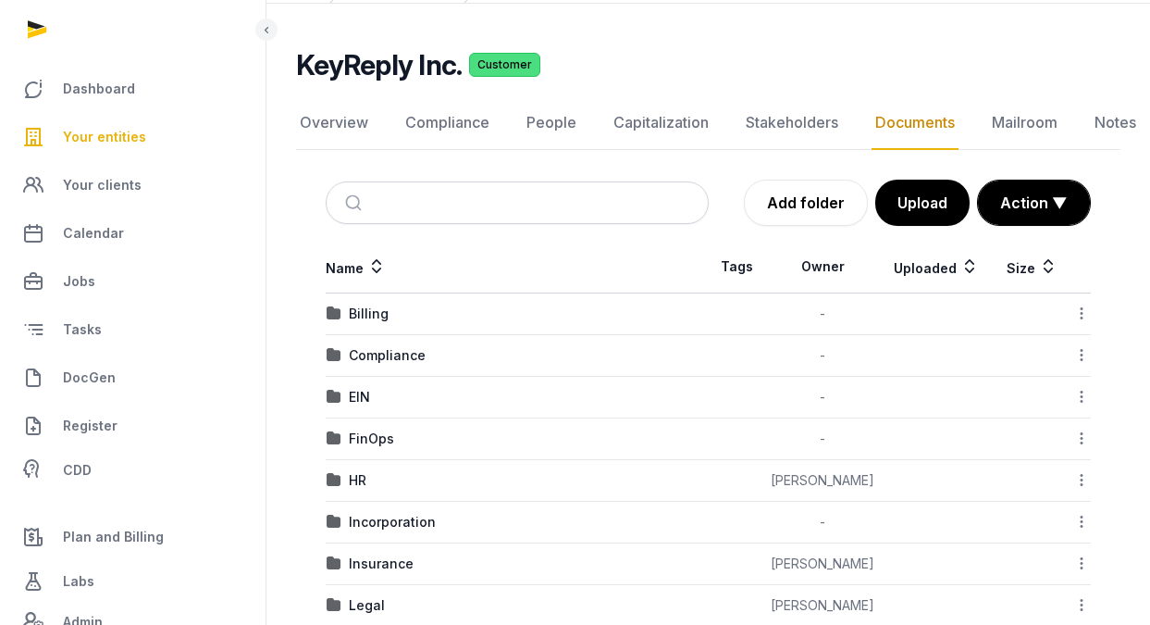
scroll to position [122, 0]
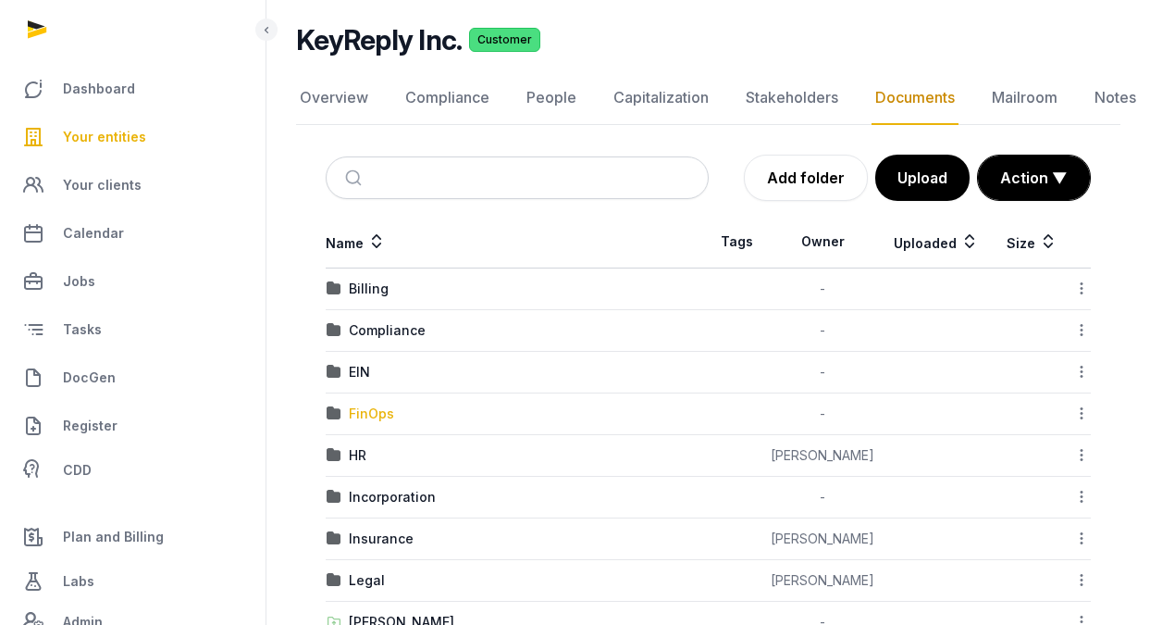
click at [377, 415] on div "FinOps" at bounding box center [371, 413] width 45 height 19
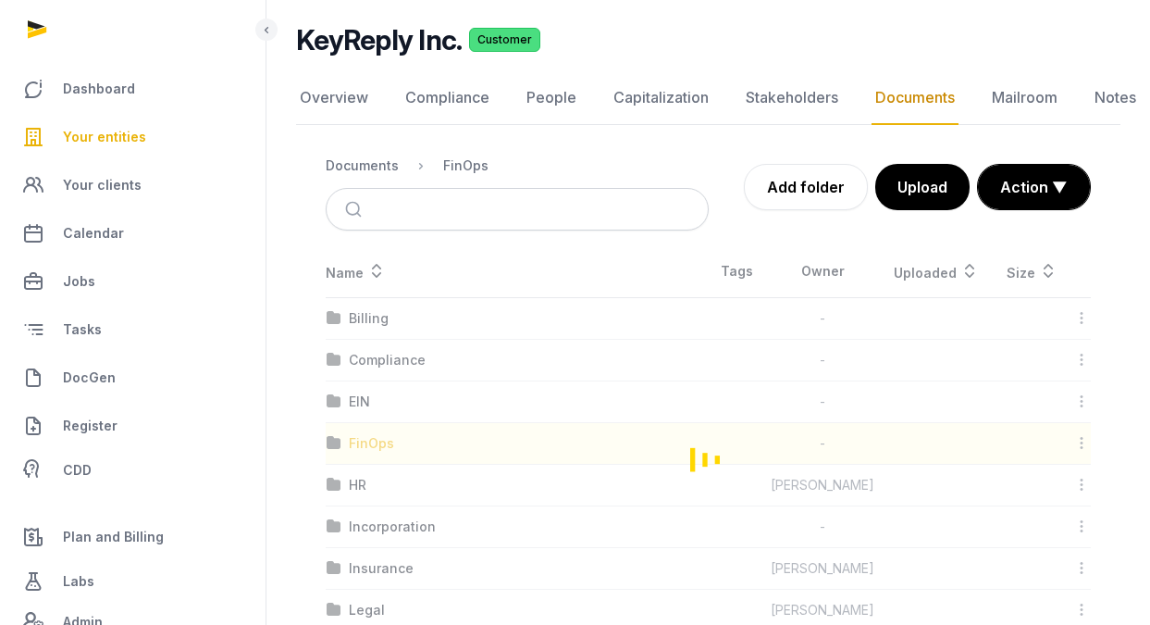
scroll to position [14, 0]
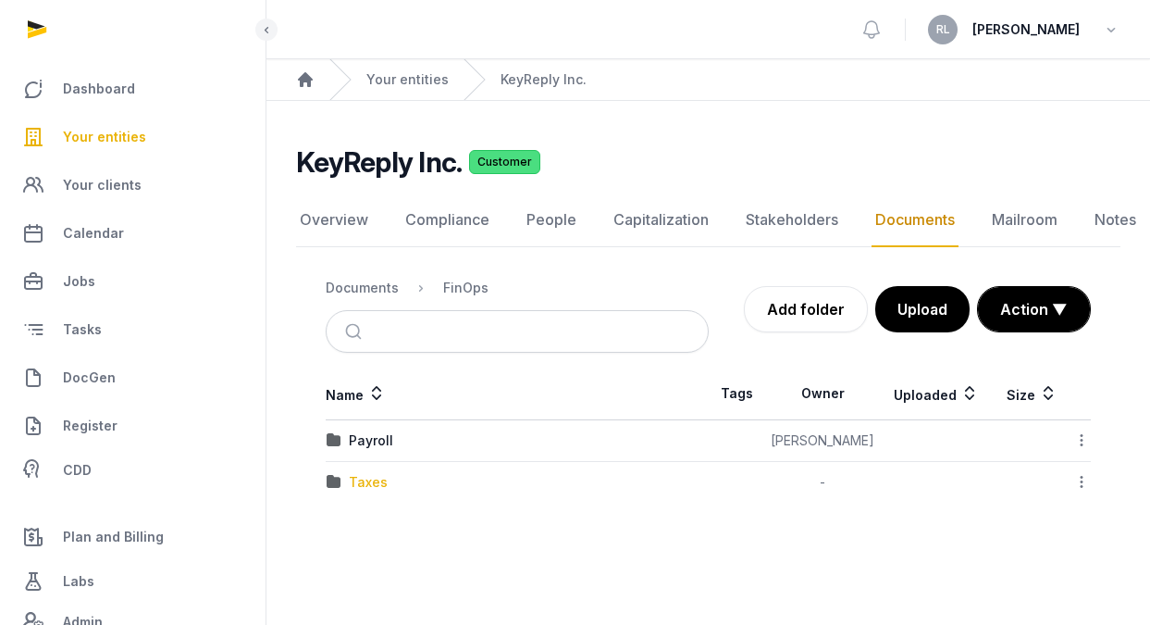
click at [364, 476] on div "Taxes" at bounding box center [368, 482] width 39 height 19
click at [364, 476] on div "Federal" at bounding box center [373, 482] width 48 height 19
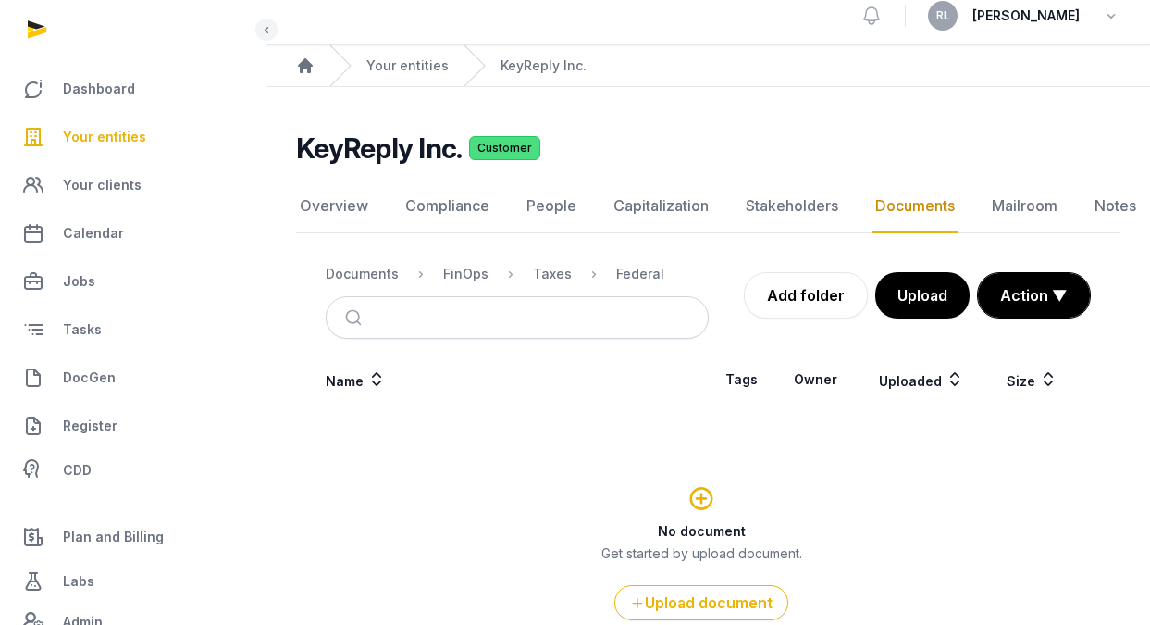
scroll to position [121, 0]
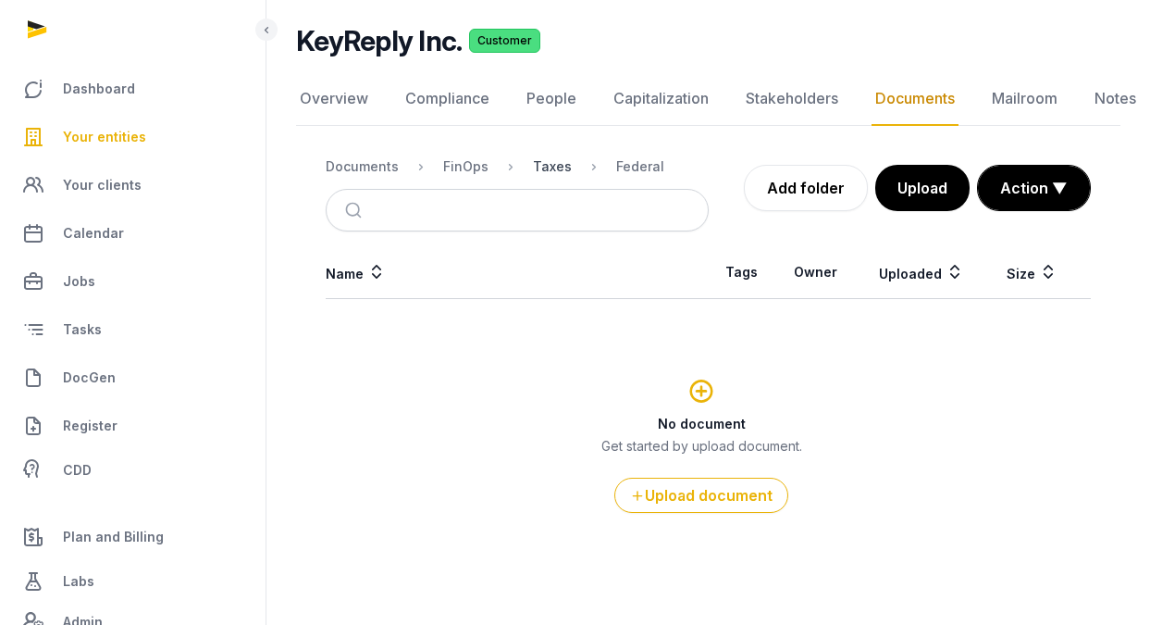
click at [558, 172] on div "Taxes" at bounding box center [552, 166] width 39 height 19
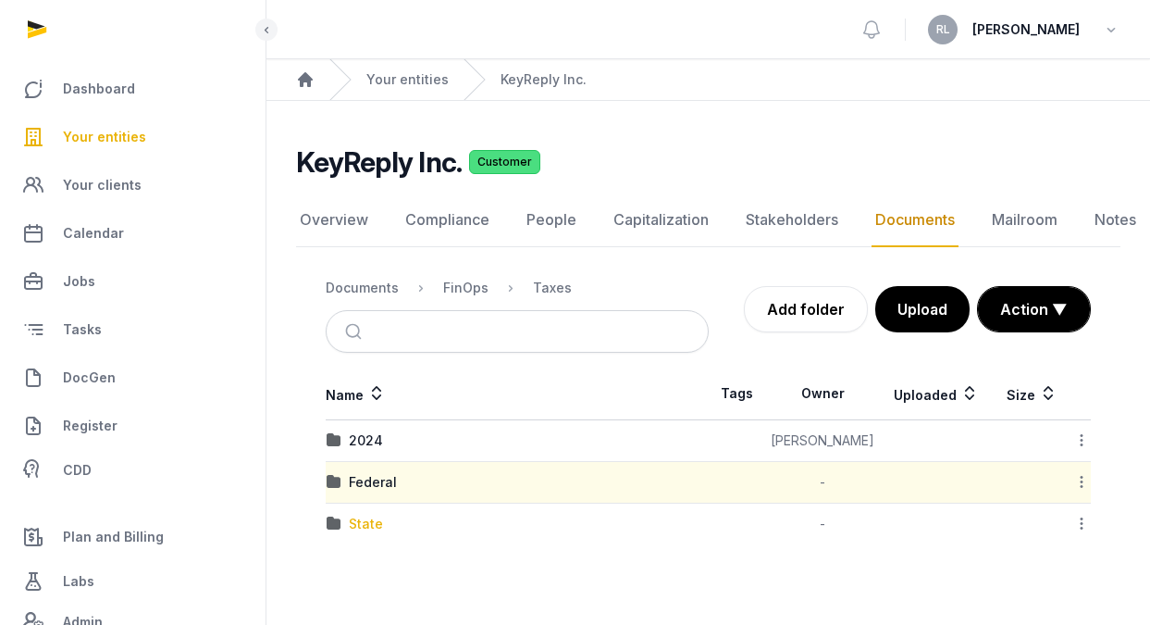
click at [356, 515] on div "State" at bounding box center [366, 524] width 34 height 19
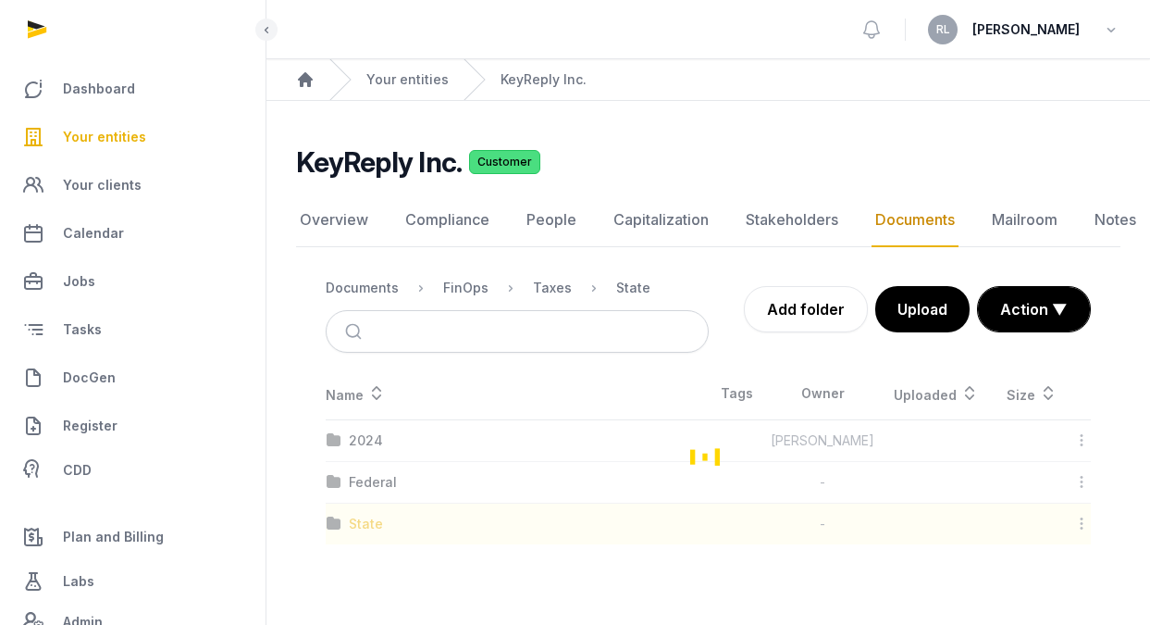
scroll to position [121, 0]
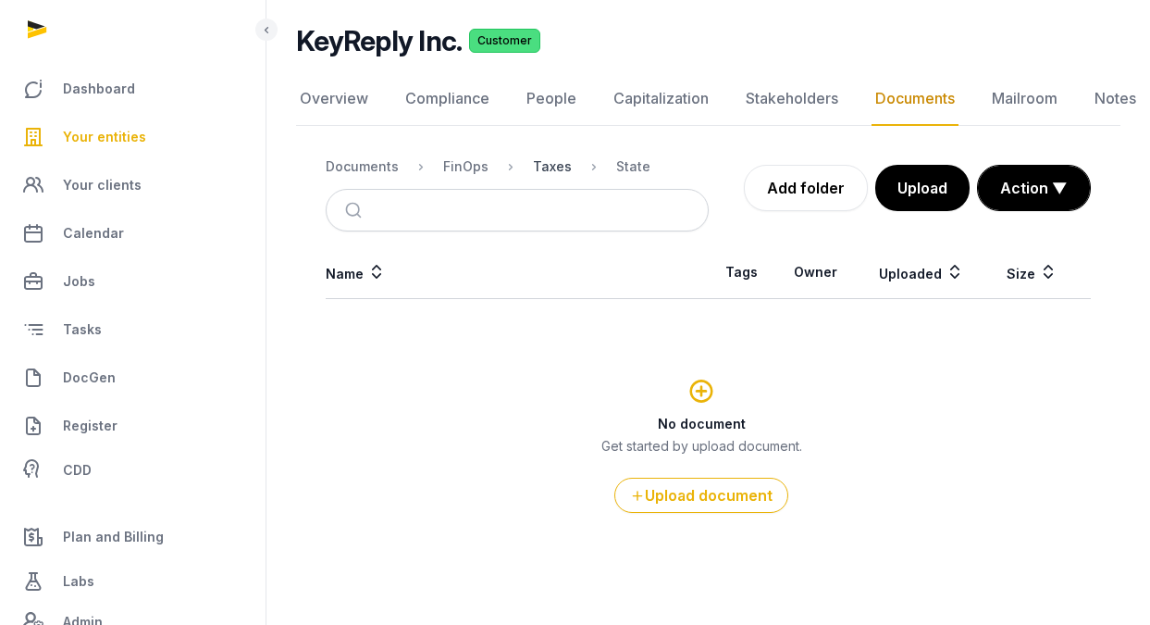
click at [550, 168] on div "Taxes" at bounding box center [552, 166] width 39 height 19
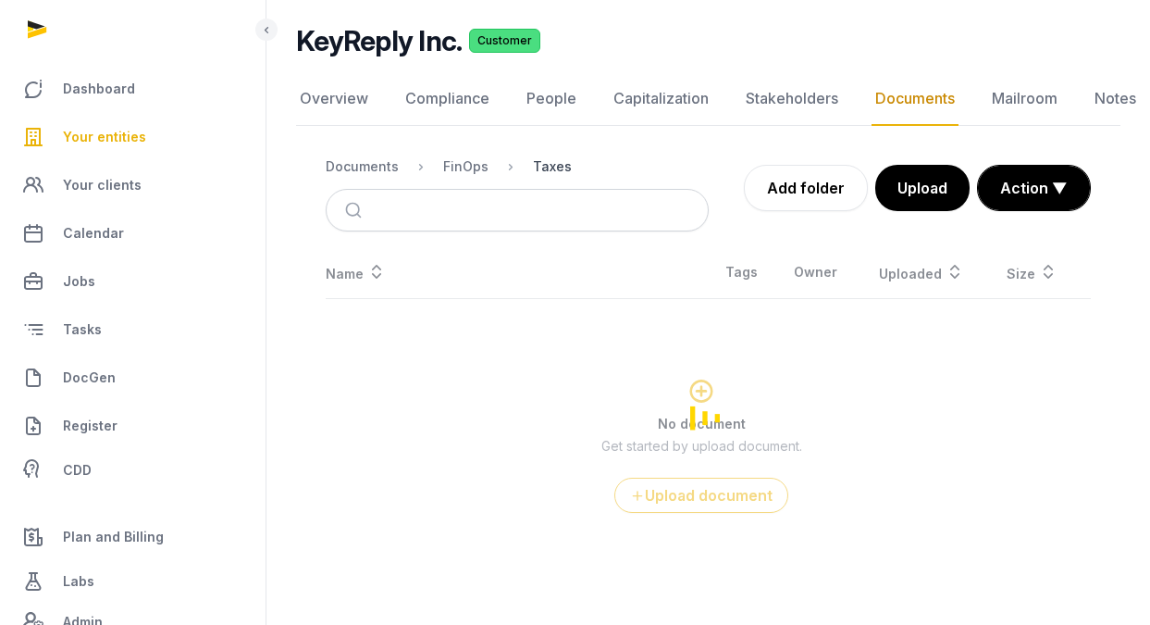
scroll to position [14, 0]
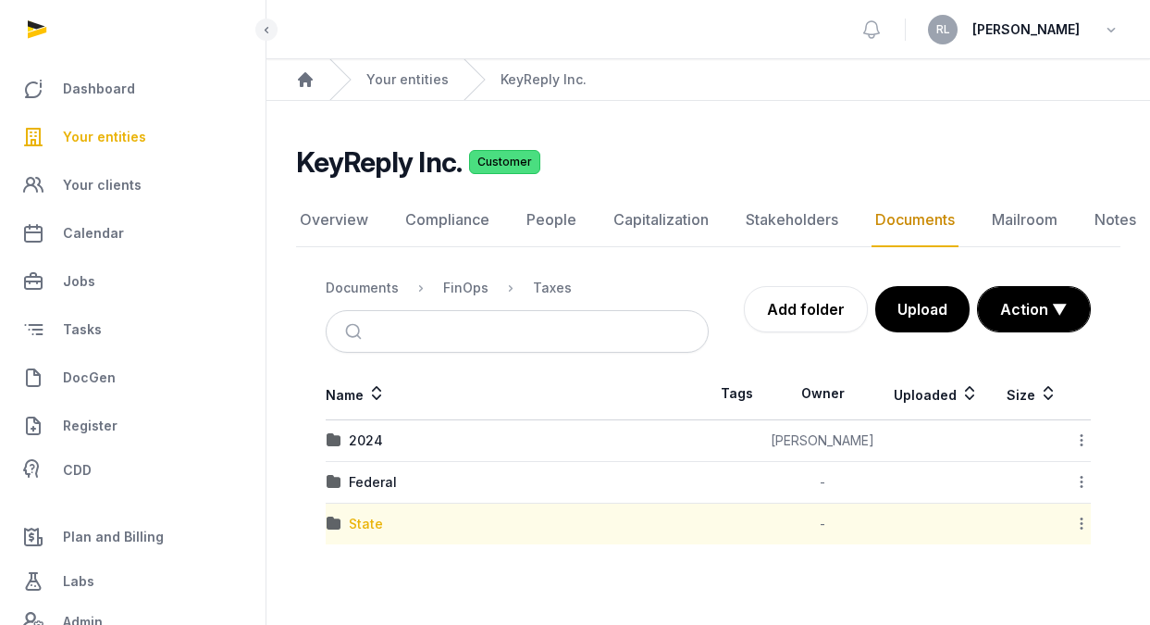
click at [369, 515] on div "State" at bounding box center [366, 524] width 34 height 19
click at [369, 514] on div "Name Tags Owner Uploaded Size 2024 Helen Foo Download Folder Edit properties Ch…" at bounding box center [708, 455] width 824 height 177
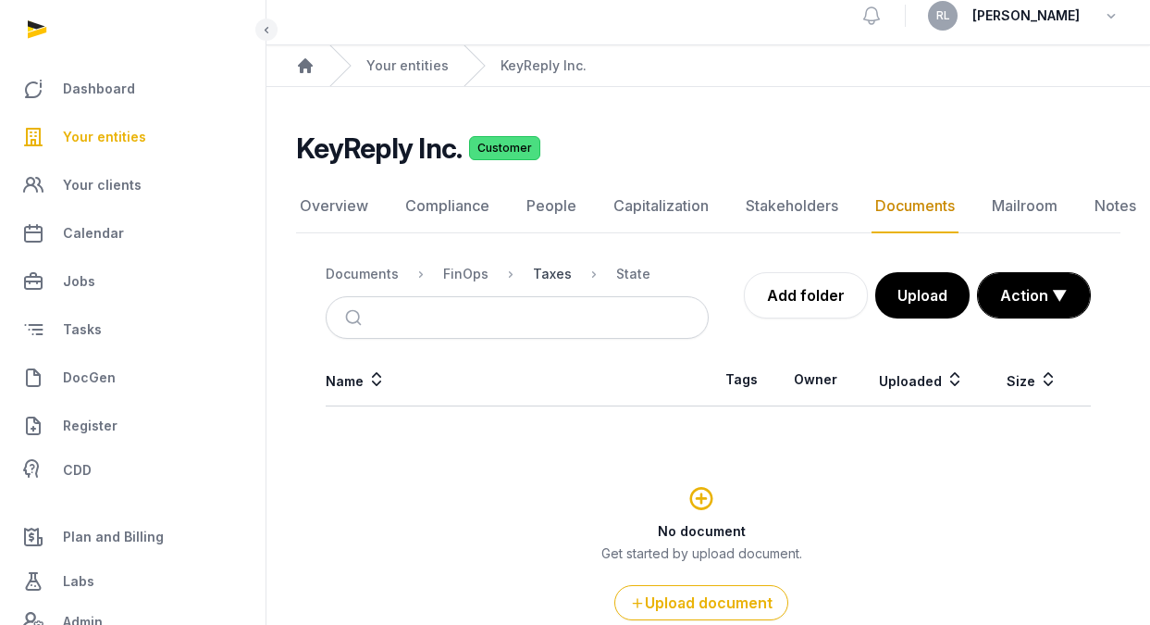
click at [548, 273] on div "Taxes" at bounding box center [552, 274] width 39 height 19
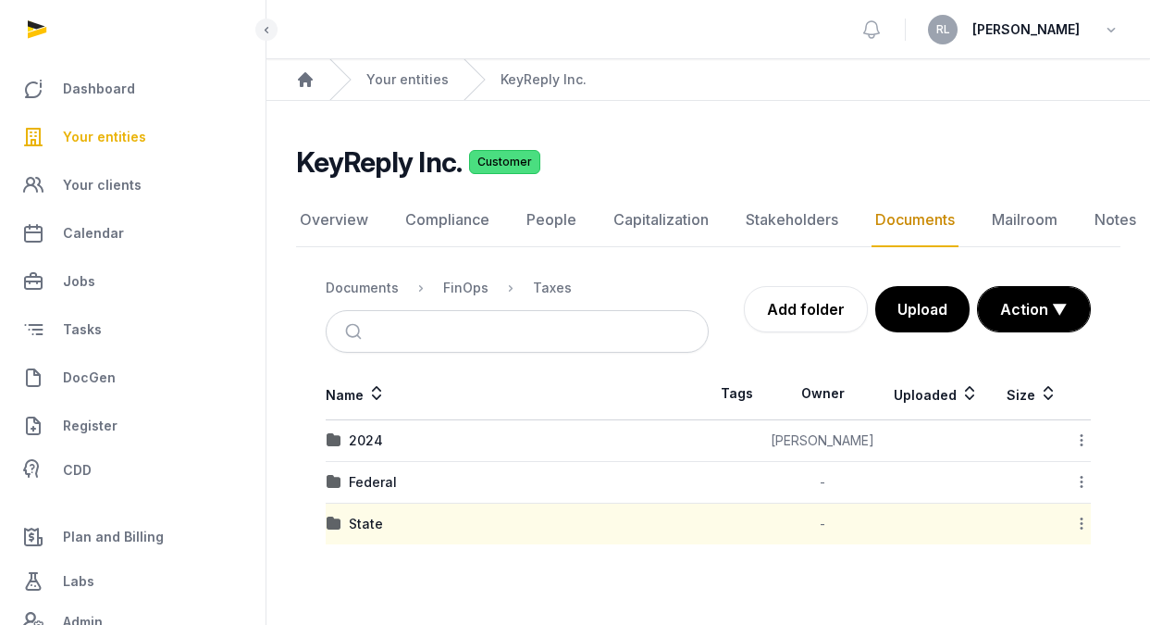
click at [360, 436] on td "2024" at bounding box center [517, 441] width 383 height 42
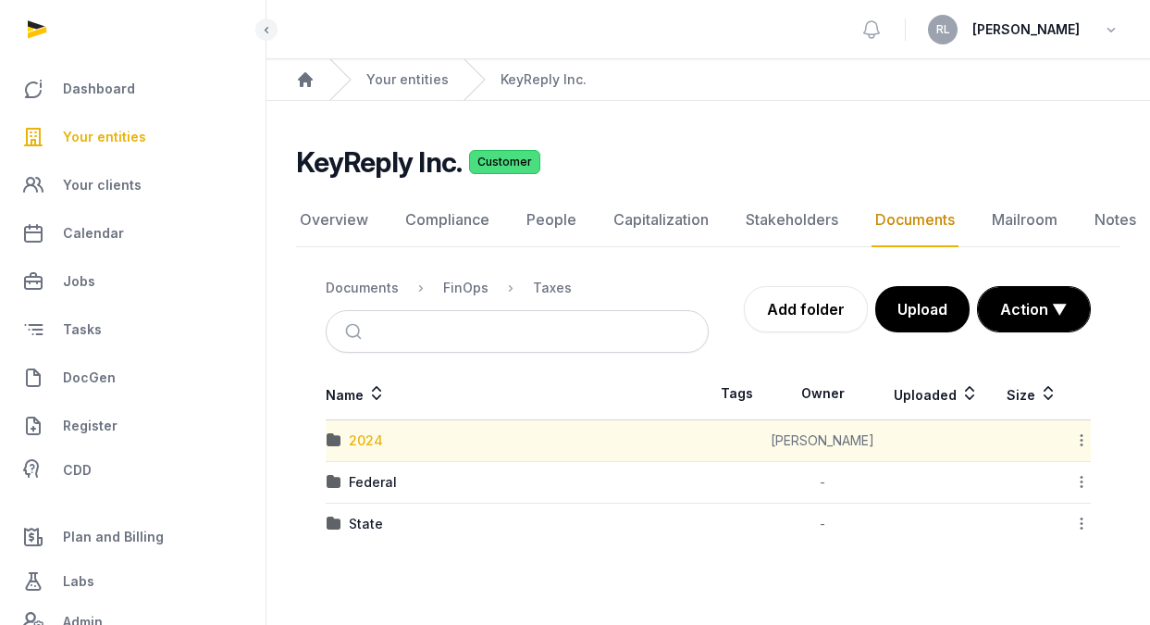
click at [364, 431] on div "2024" at bounding box center [366, 440] width 34 height 19
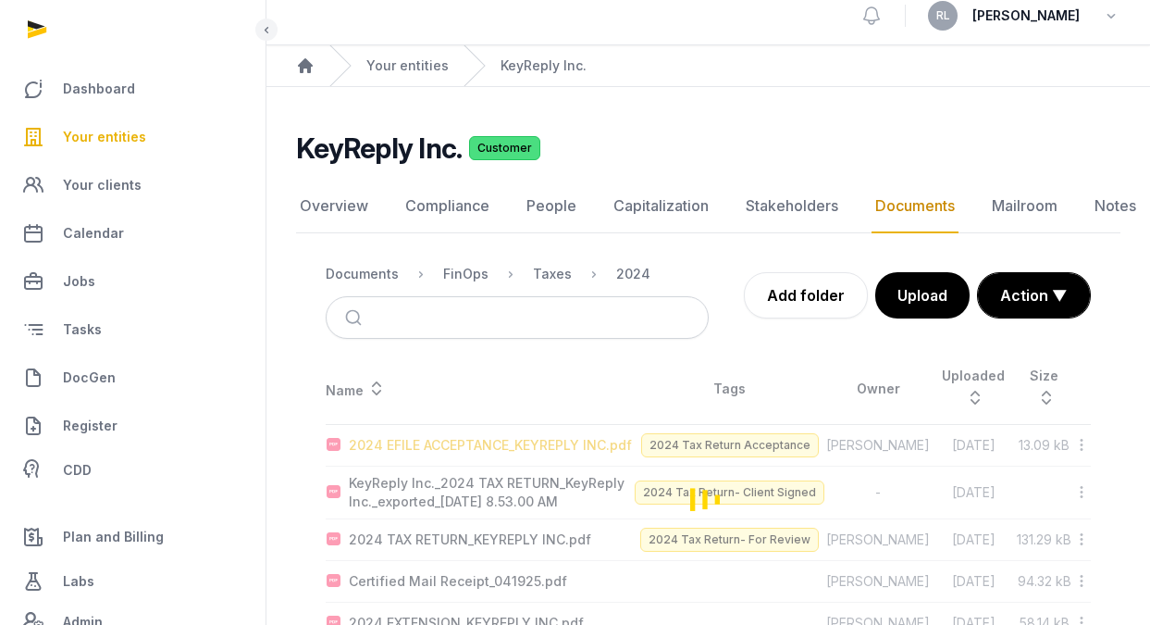
click at [364, 423] on div "Name Tags Owner Uploaded Size 2024 EFILE ACCEPTANCE_KEYREPLY INC.pdf 2024 Tax R…" at bounding box center [708, 498] width 824 height 290
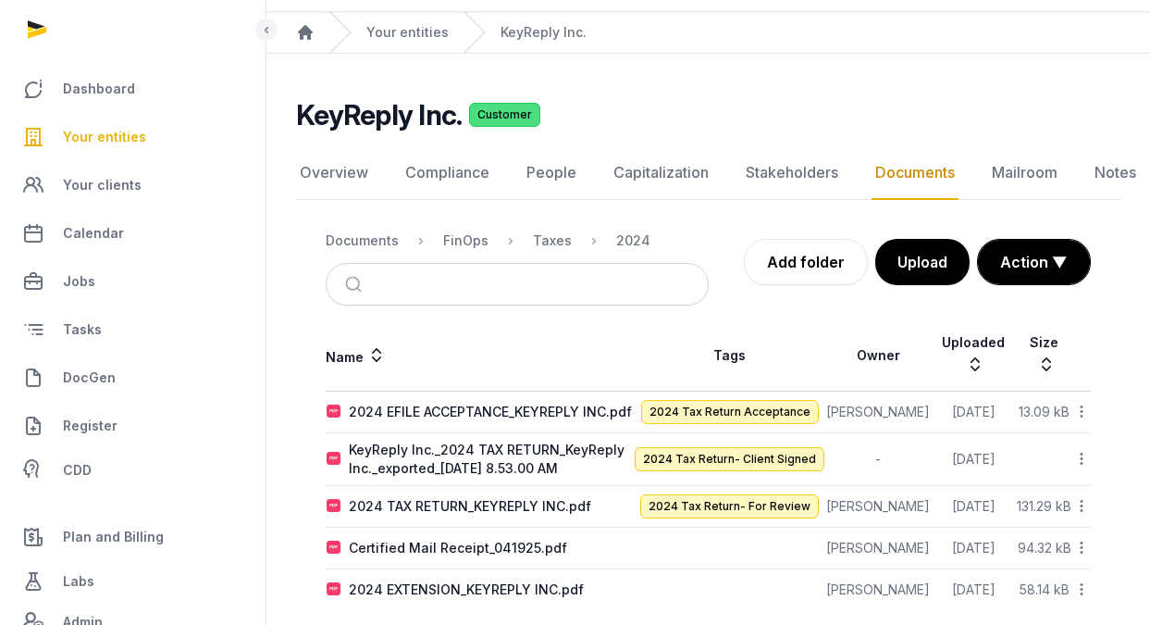
scroll to position [69, 0]
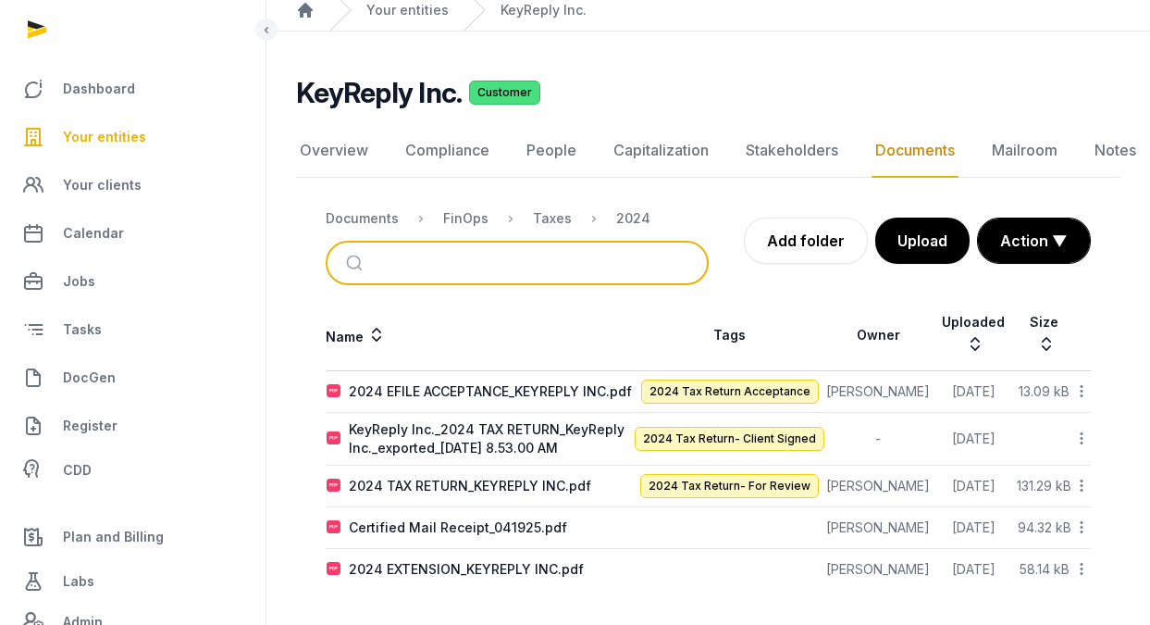
click at [588, 260] on input "search" at bounding box center [538, 262] width 321 height 41
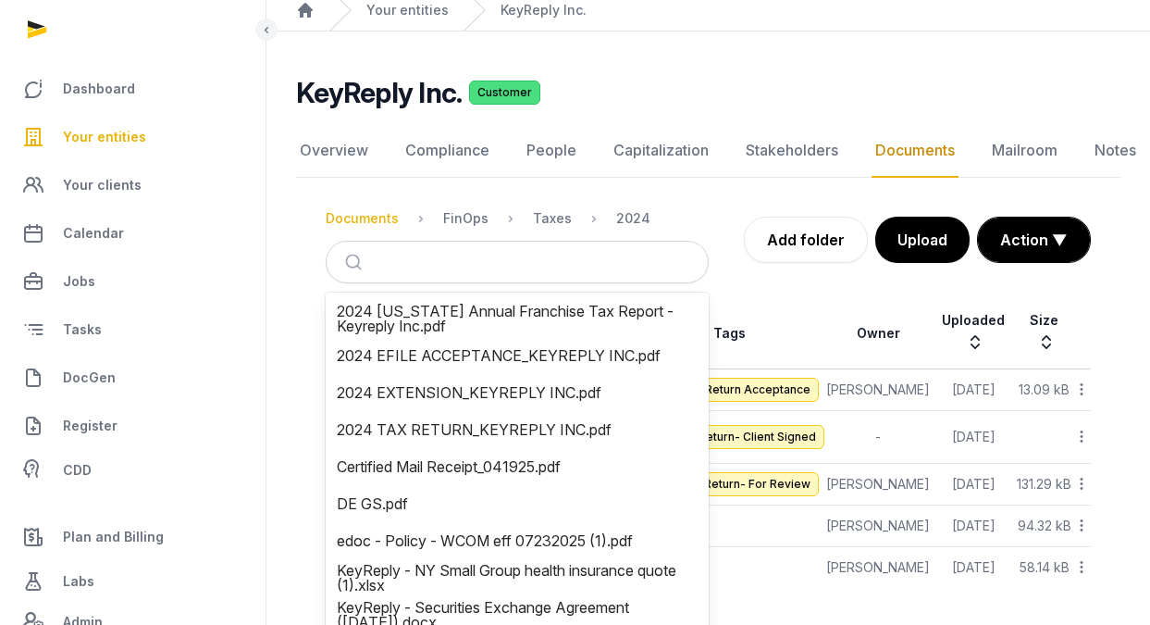
click at [387, 213] on div "Documents" at bounding box center [362, 218] width 73 height 19
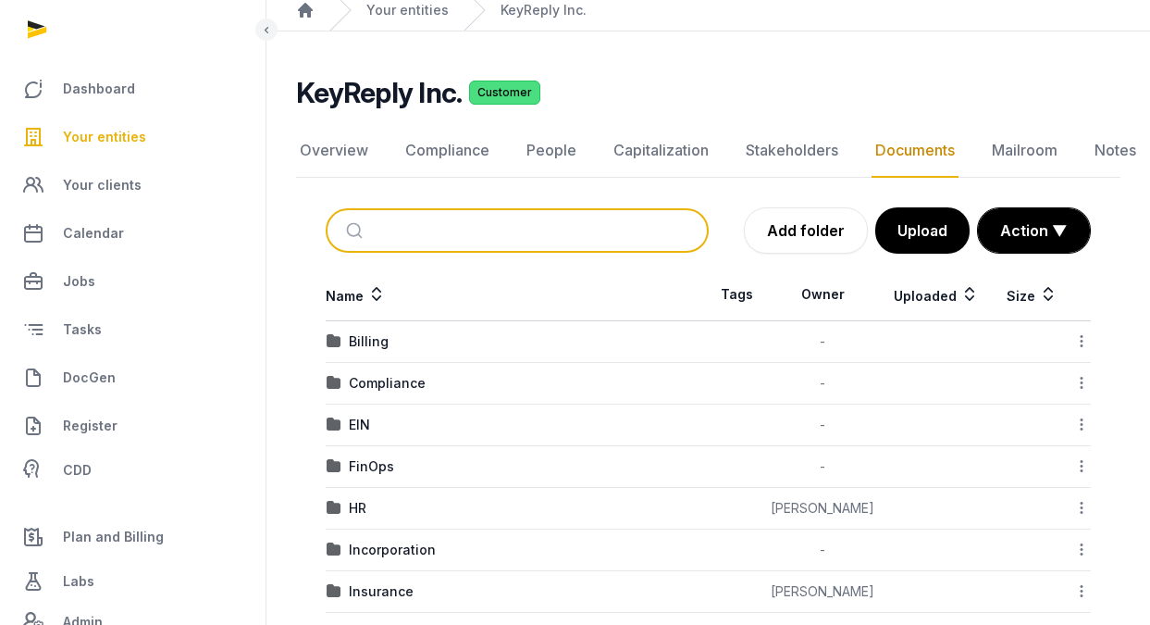
click at [515, 220] on input "search" at bounding box center [538, 230] width 321 height 41
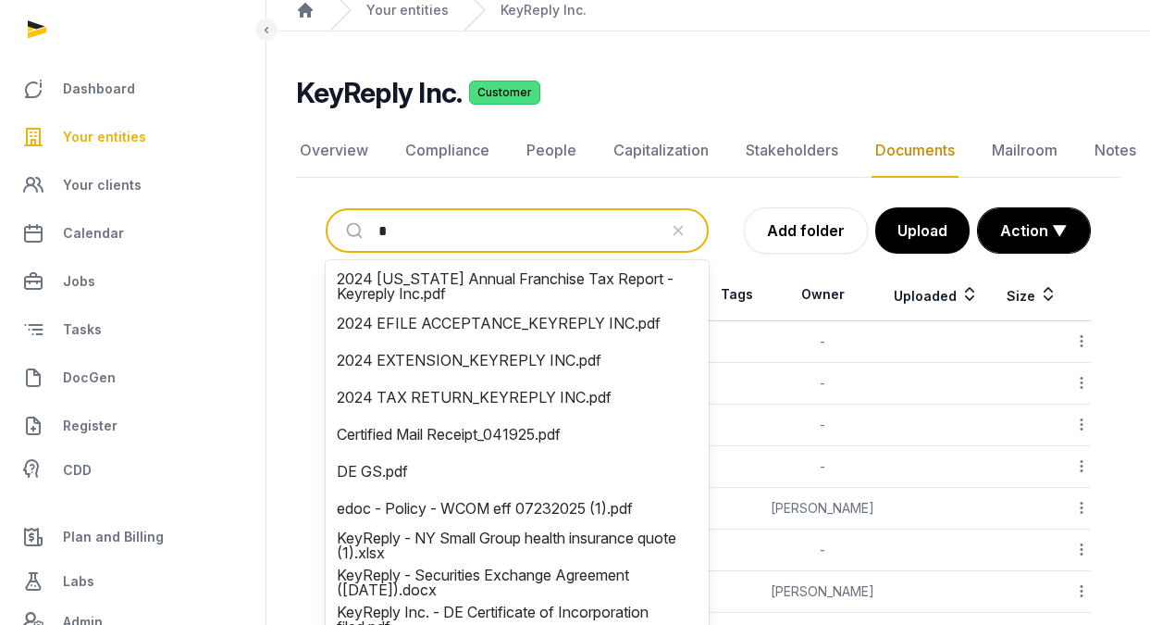
type input "**"
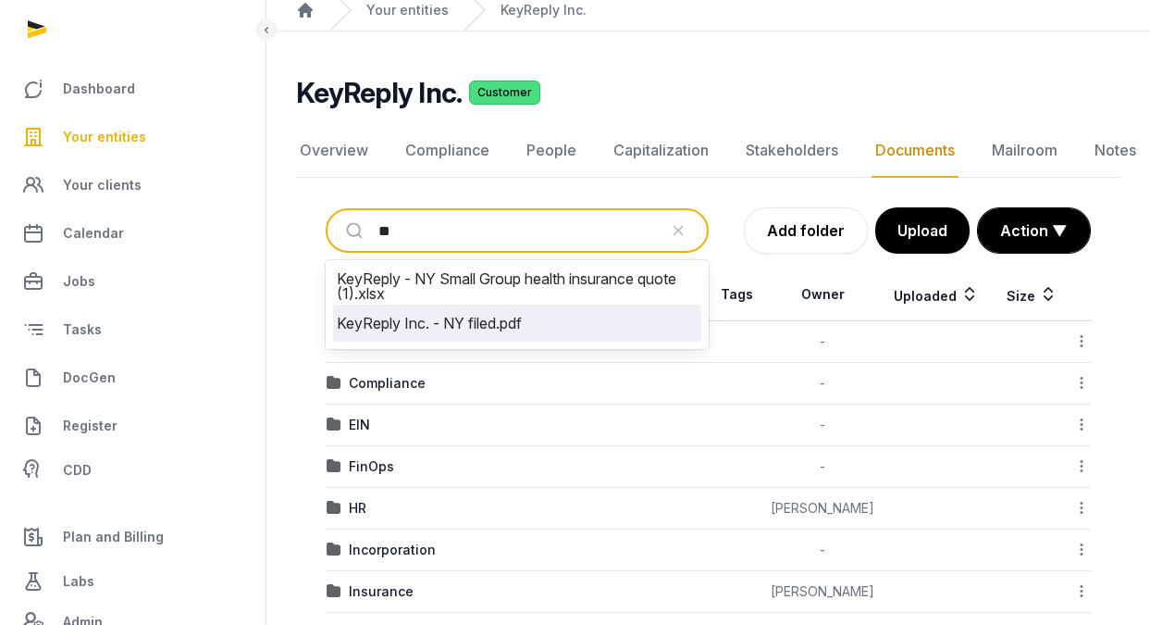
click at [514, 337] on li "KeyReply Inc. - NY filed.pdf" at bounding box center [517, 322] width 368 height 37
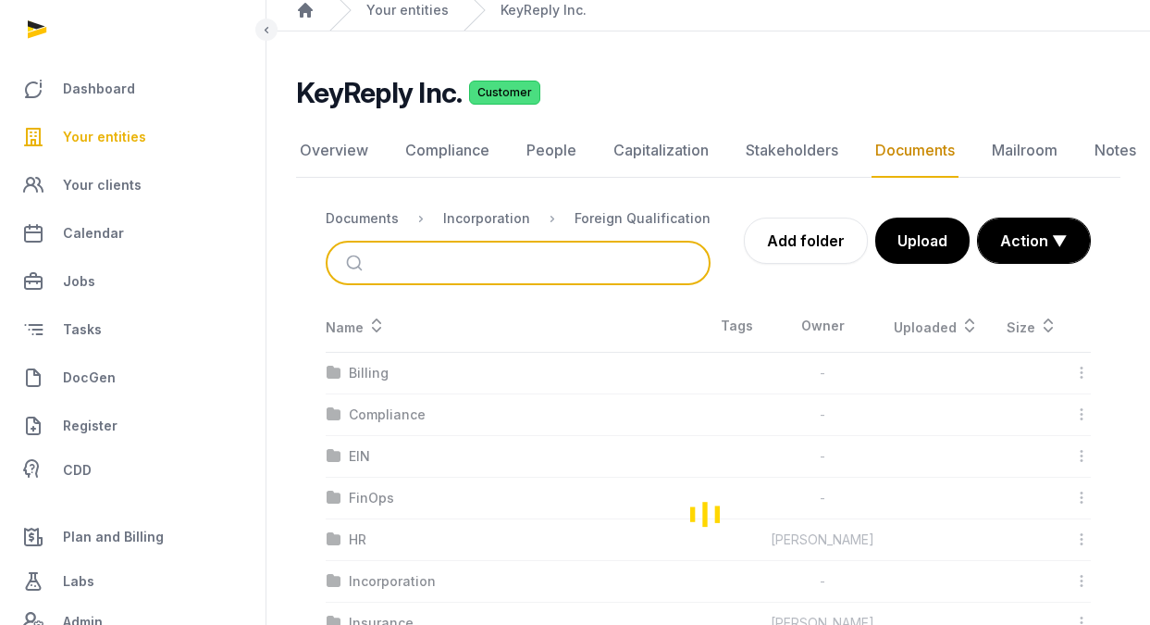
scroll to position [14, 0]
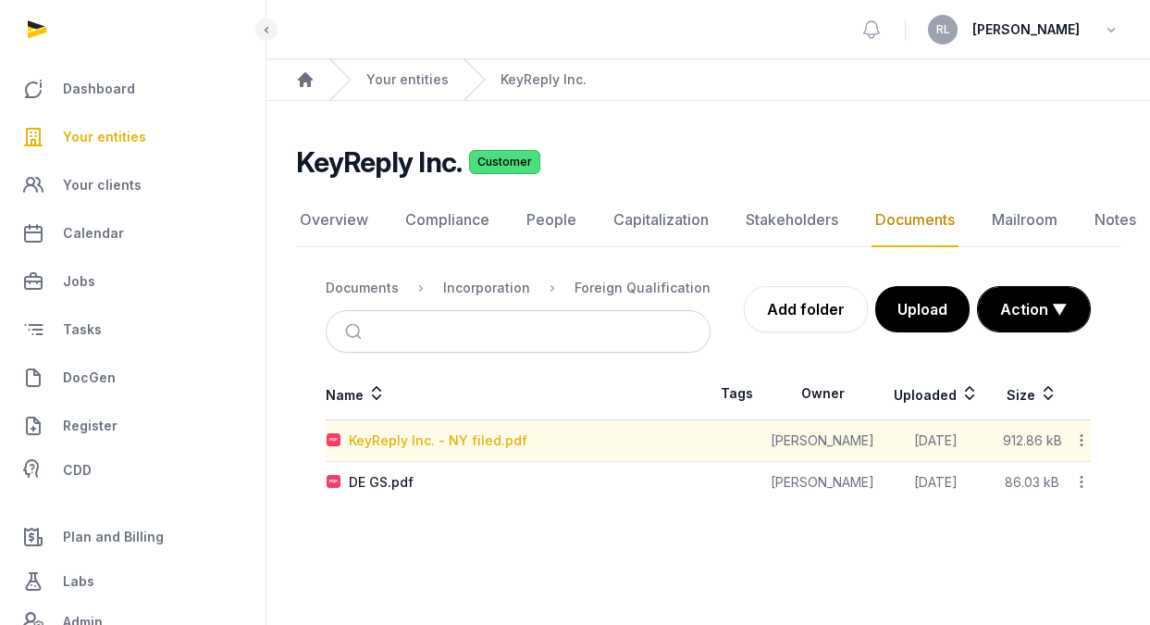
click at [503, 431] on div "KeyReply Inc. - NY filed.pdf" at bounding box center [438, 440] width 179 height 19
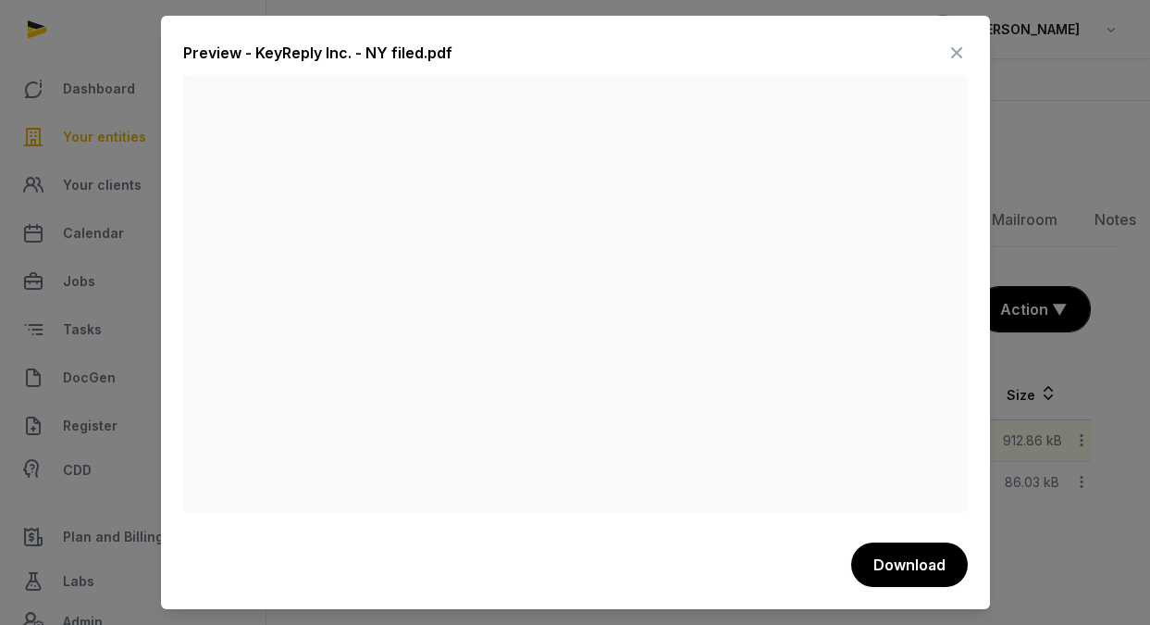
click at [1053, 192] on div at bounding box center [575, 312] width 1150 height 625
click at [950, 47] on icon at bounding box center [957, 53] width 22 height 30
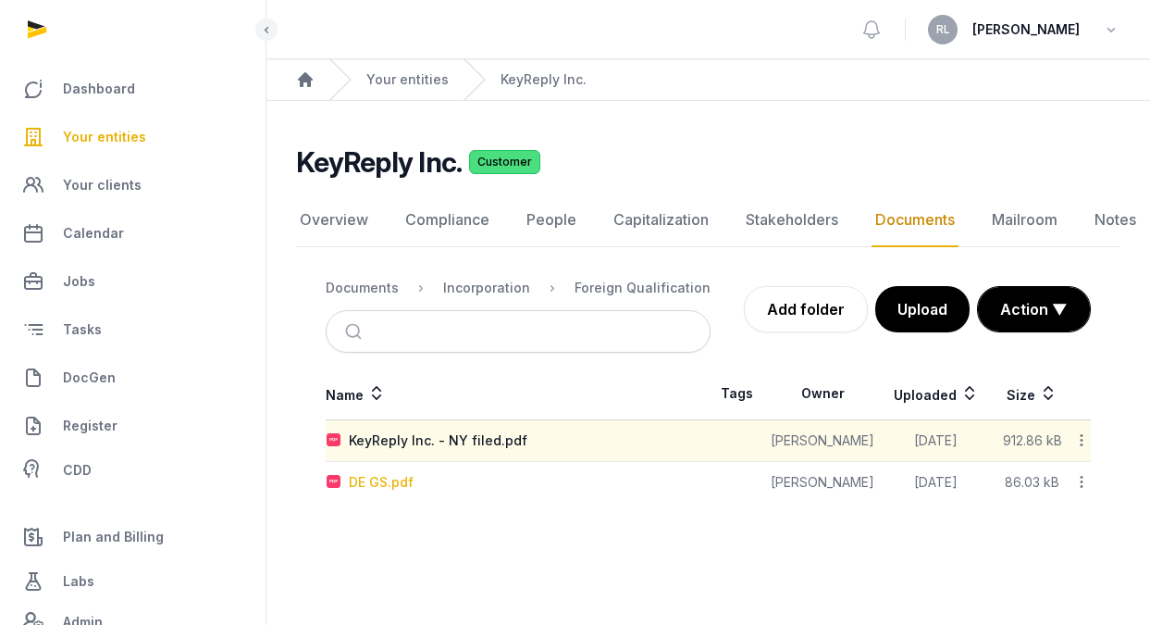
click at [402, 473] on div "DE GS.pdf" at bounding box center [381, 482] width 65 height 19
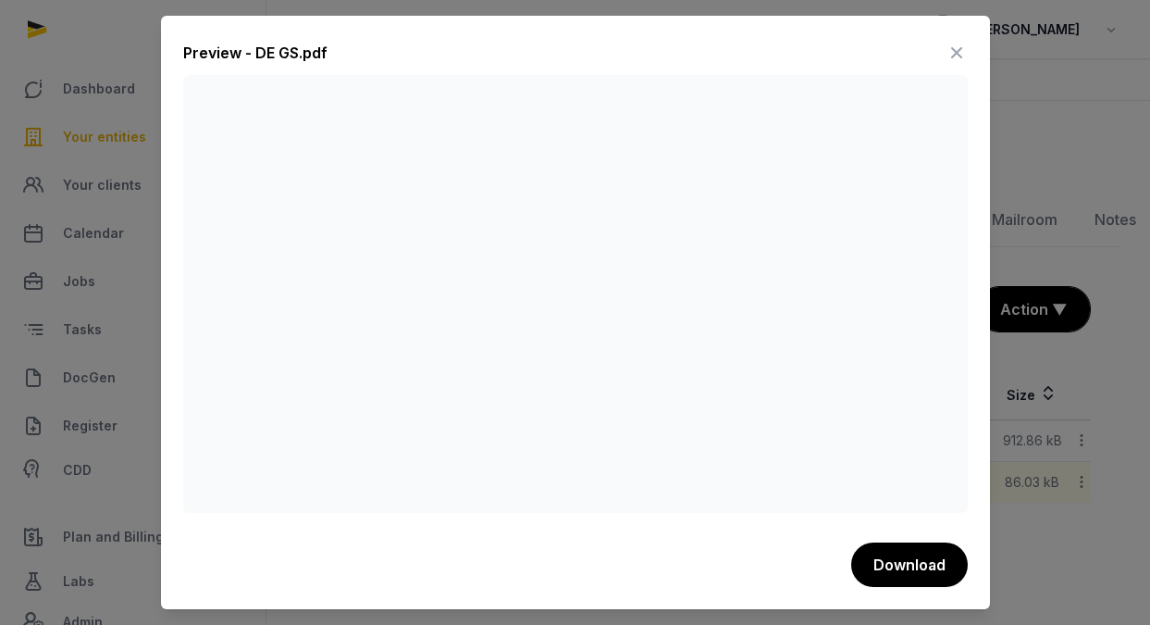
click at [957, 40] on icon at bounding box center [957, 53] width 22 height 30
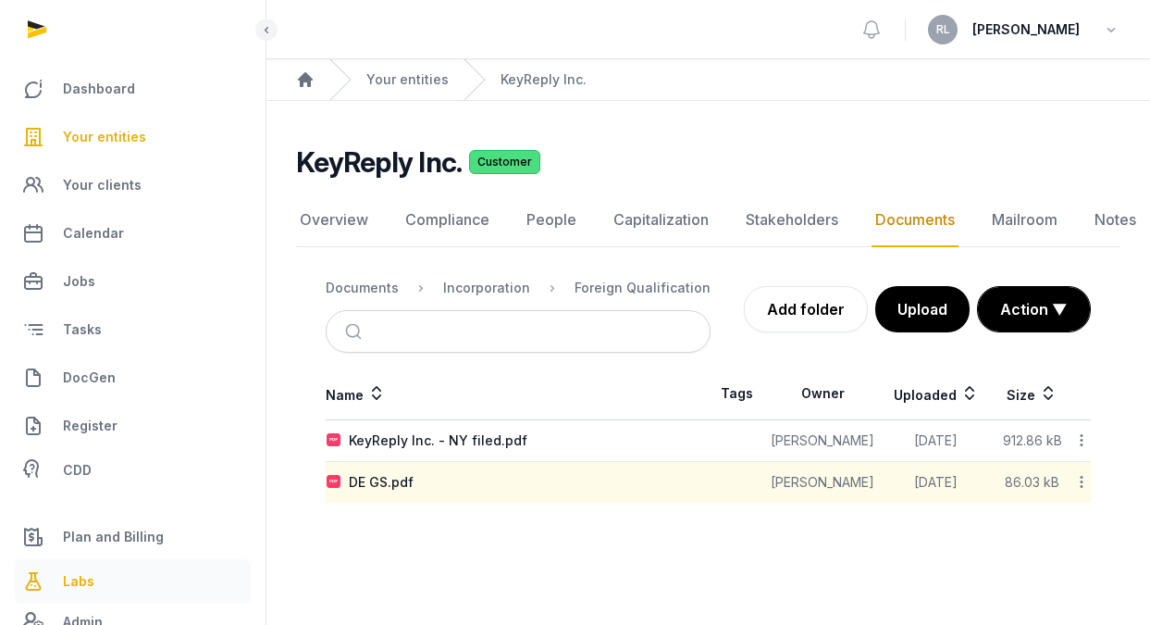
click at [78, 571] on span "Labs" at bounding box center [78, 581] width 31 height 22
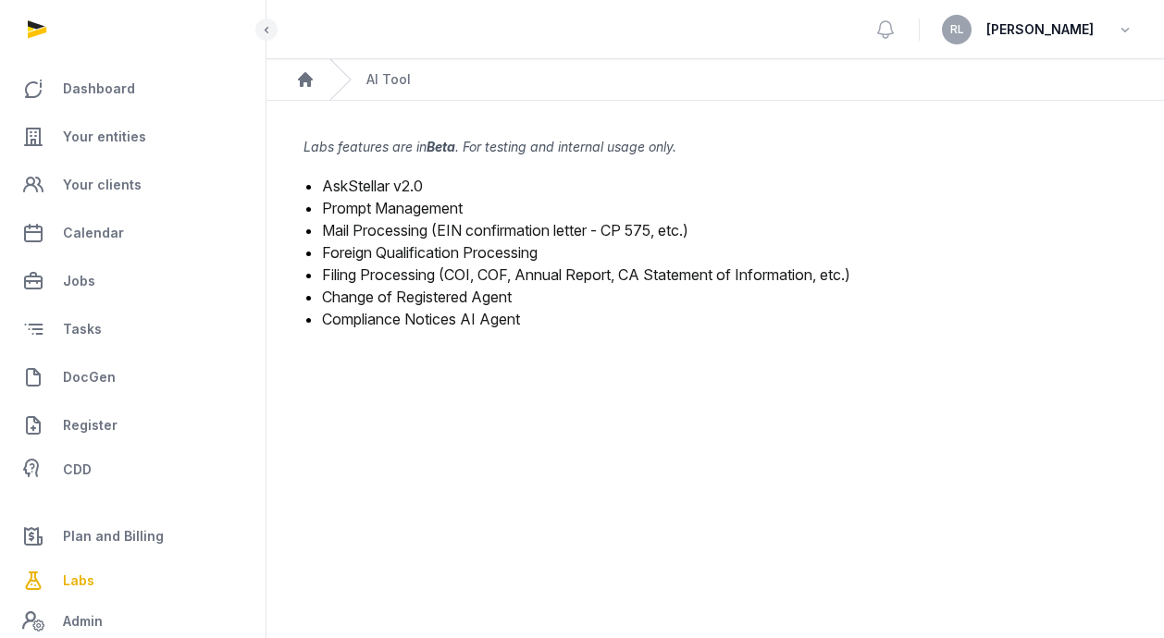
click at [416, 228] on link "Mail Processing (EIN confirmation letter - CP 575, etc.)" at bounding box center [505, 230] width 366 height 19
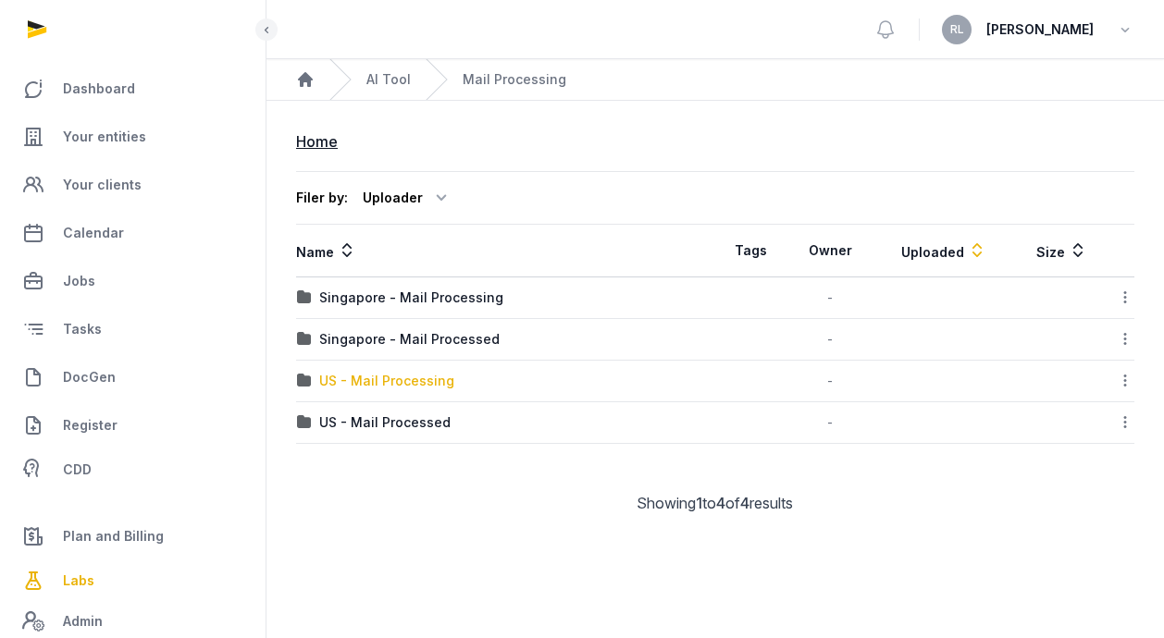
click at [428, 382] on div "US - Mail Processing" at bounding box center [386, 381] width 135 height 19
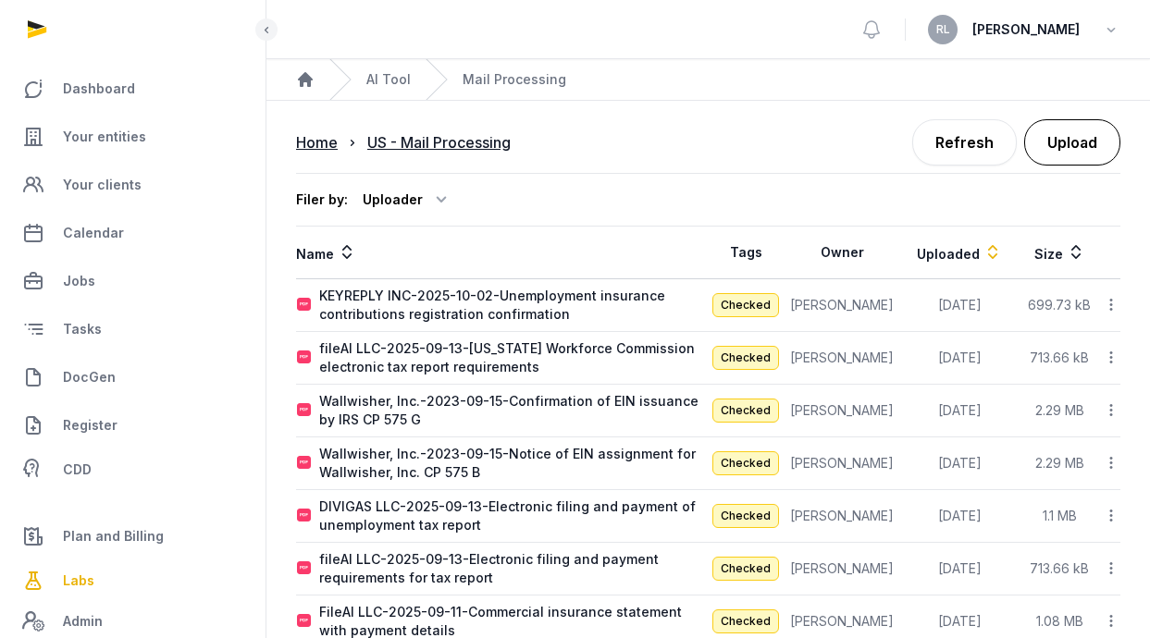
click at [1040, 154] on button "Upload" at bounding box center [1072, 142] width 96 height 46
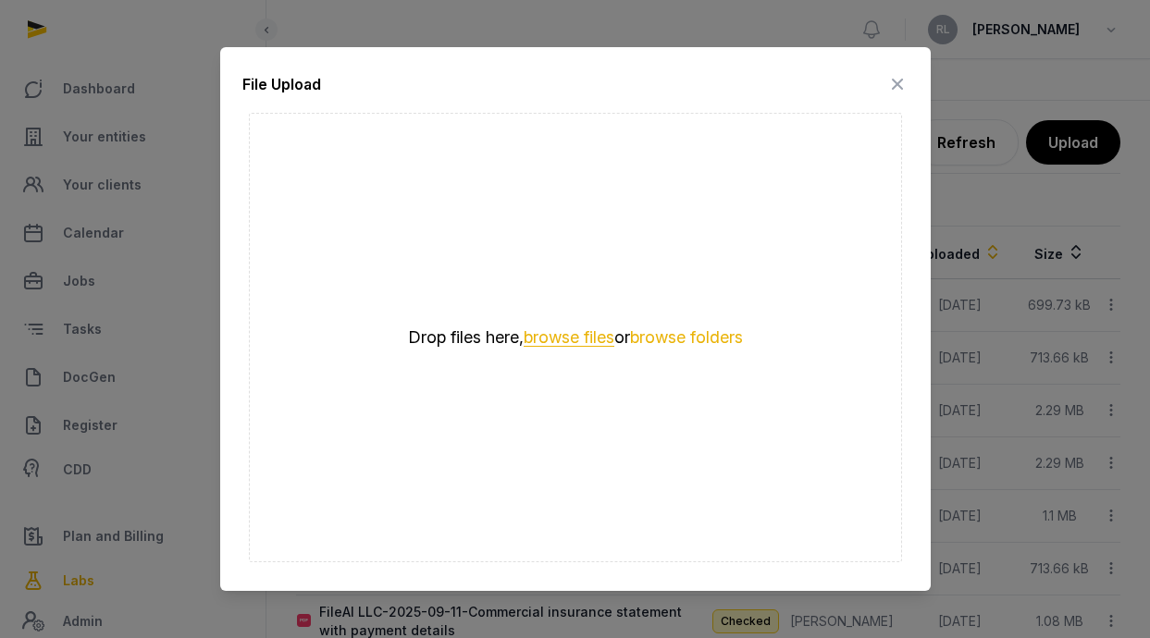
click at [546, 346] on button "browse files" at bounding box center [569, 338] width 91 height 18
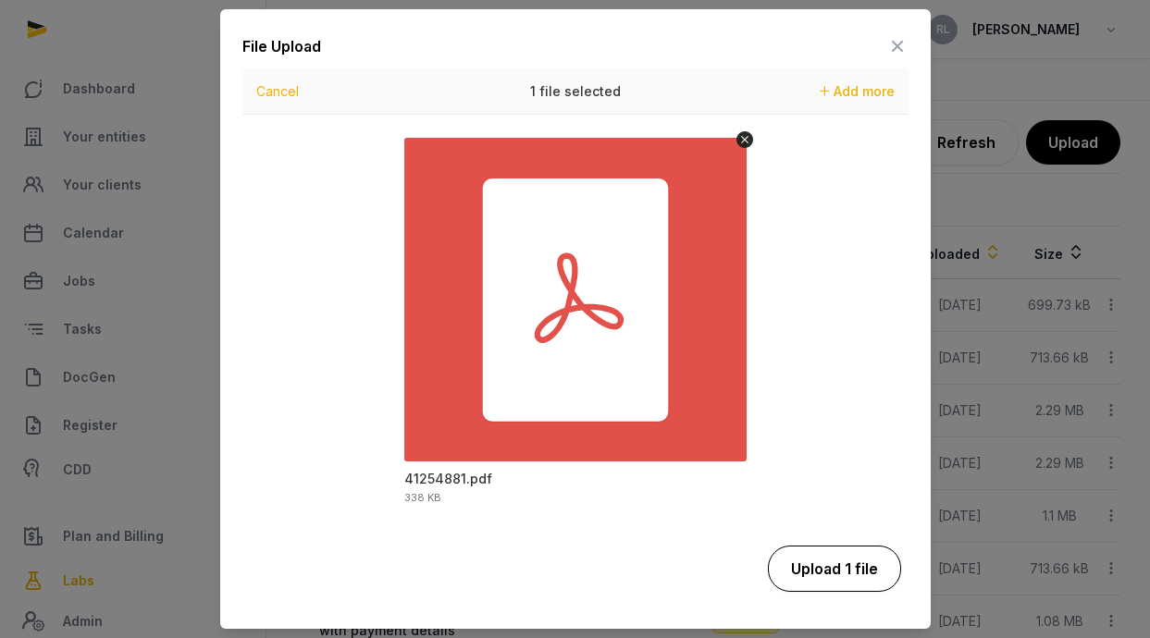
click at [849, 571] on button "Upload 1 file" at bounding box center [834, 569] width 133 height 46
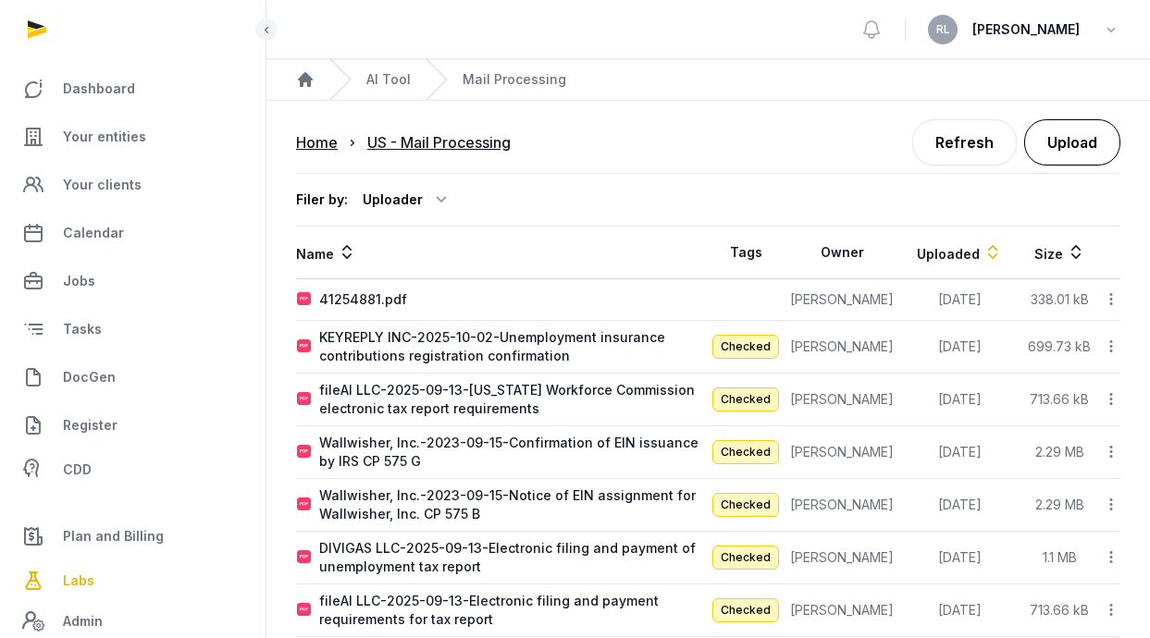
click at [1075, 153] on button "Upload" at bounding box center [1072, 142] width 96 height 46
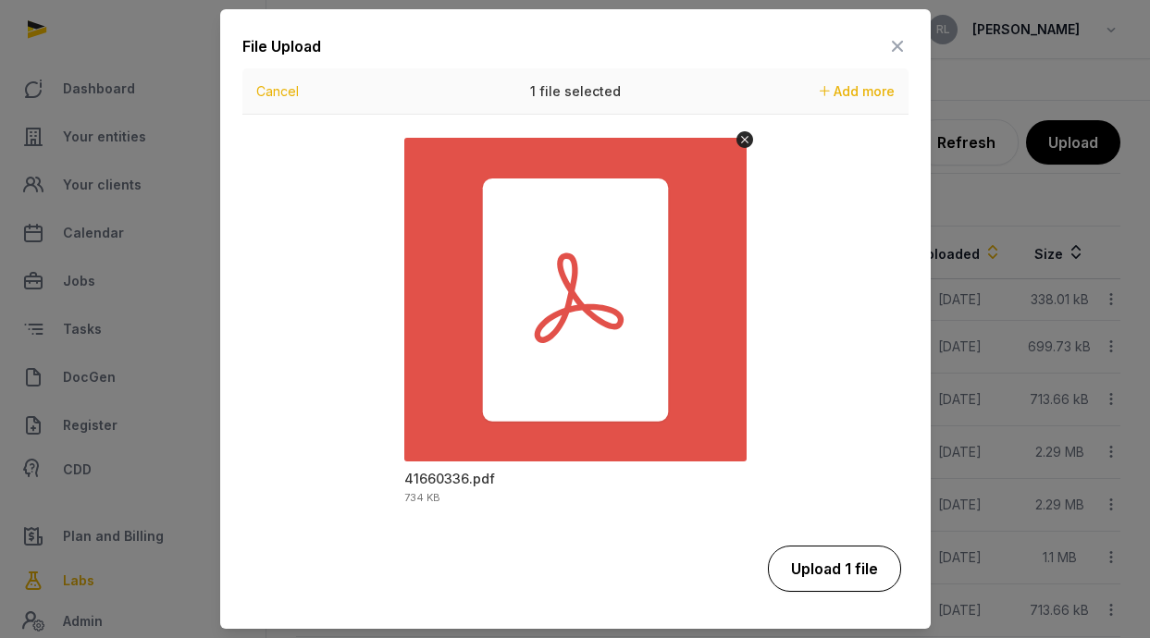
click at [859, 566] on button "Upload 1 file" at bounding box center [834, 569] width 133 height 46
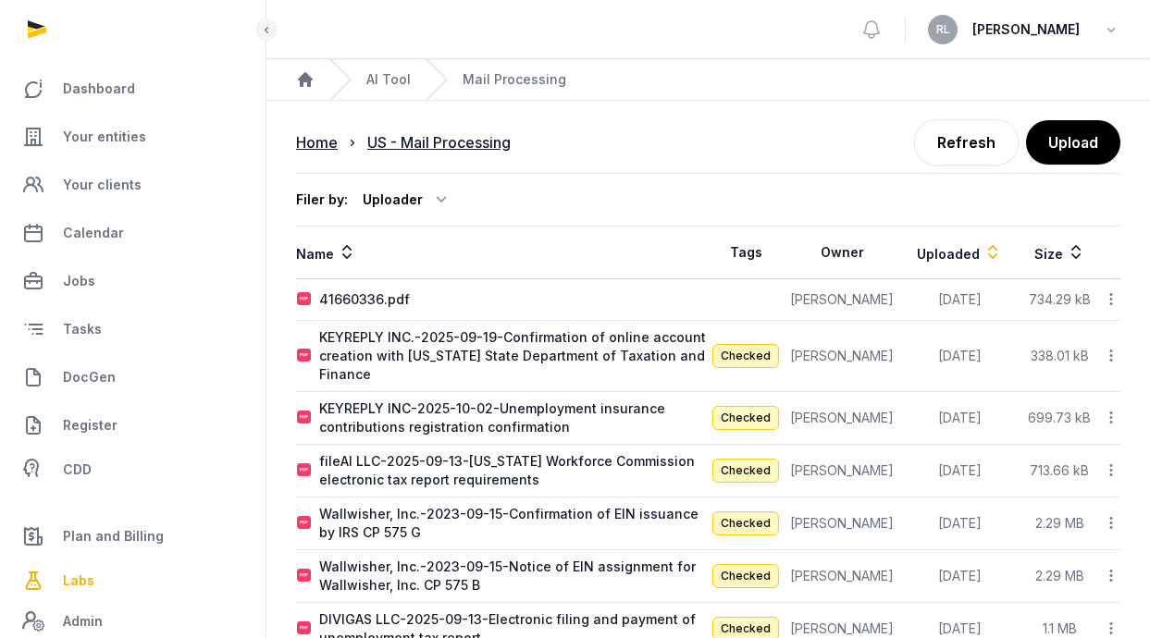
click at [1110, 353] on icon at bounding box center [1111, 355] width 17 height 19
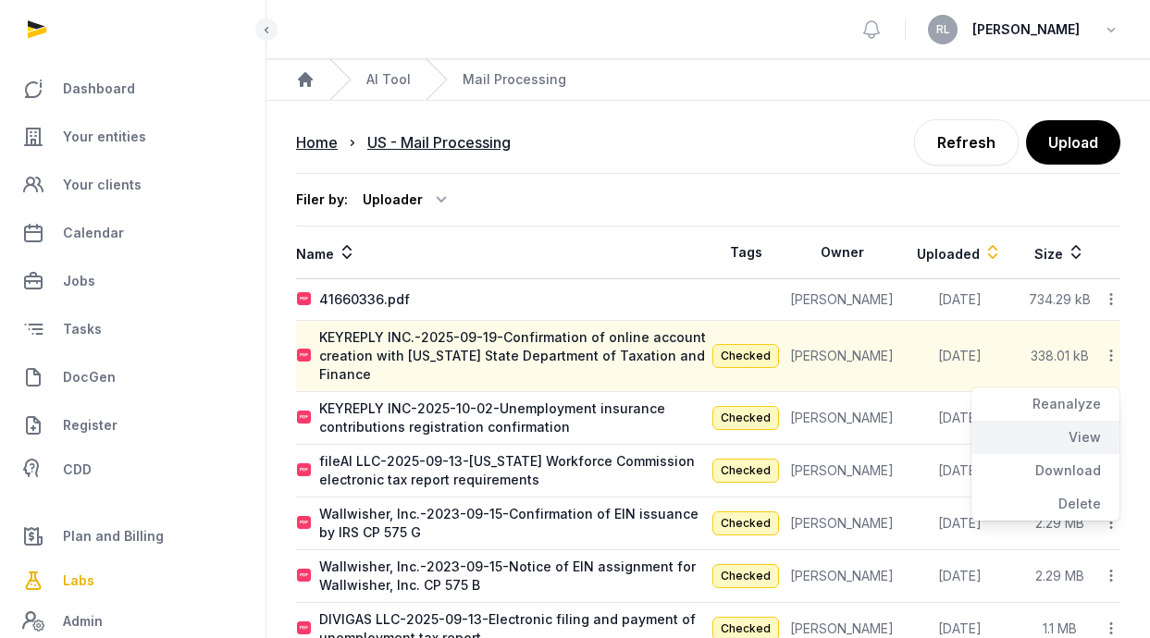
click at [1085, 438] on div "View" at bounding box center [1046, 437] width 148 height 33
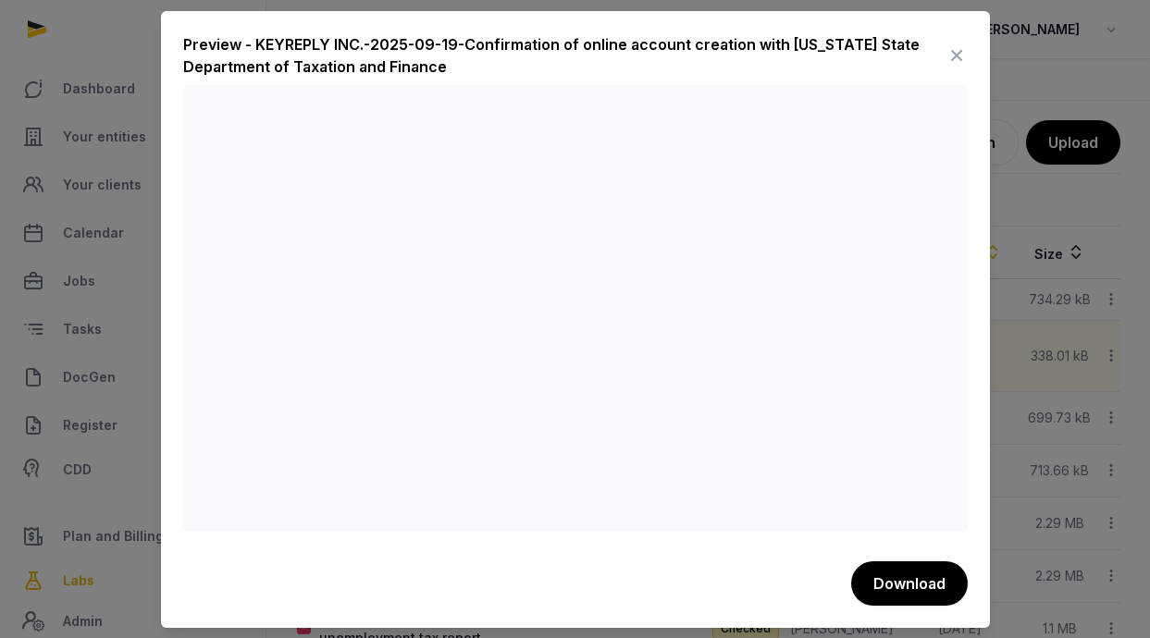
click at [955, 52] on icon at bounding box center [957, 56] width 22 height 30
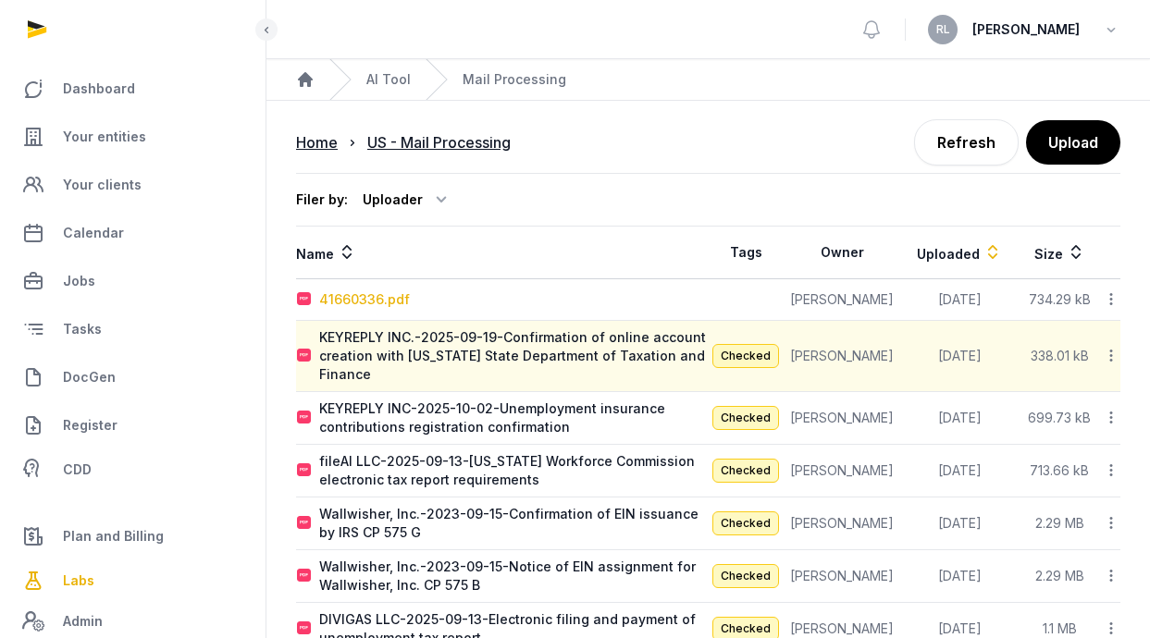
click at [385, 297] on div "41660336.pdf" at bounding box center [364, 300] width 91 height 19
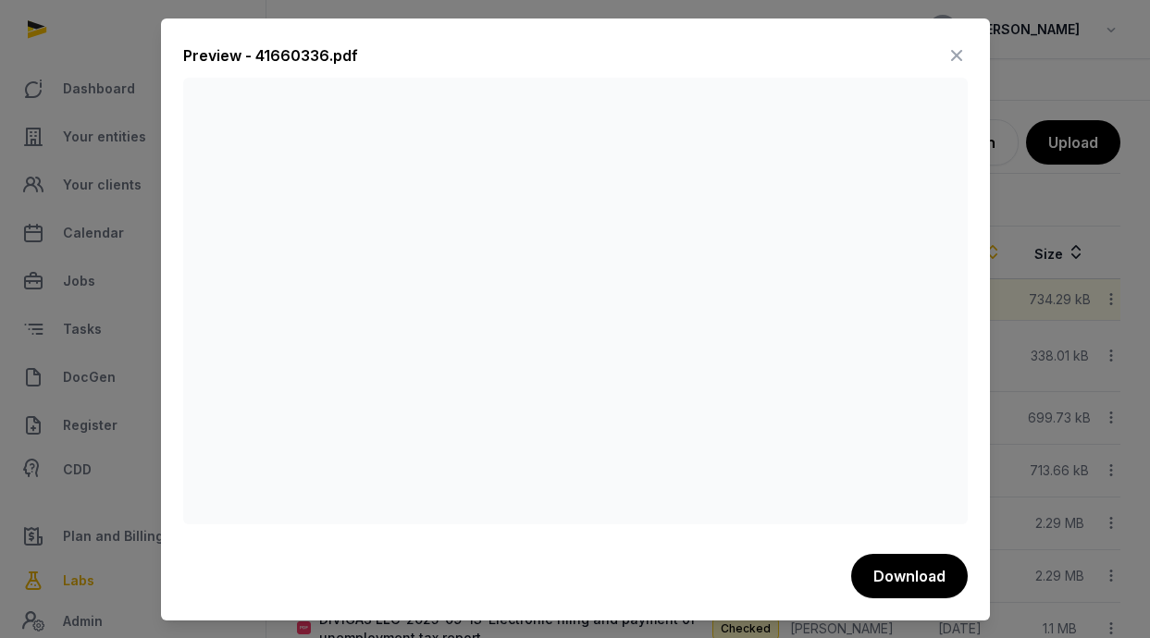
click at [951, 55] on icon at bounding box center [957, 56] width 22 height 30
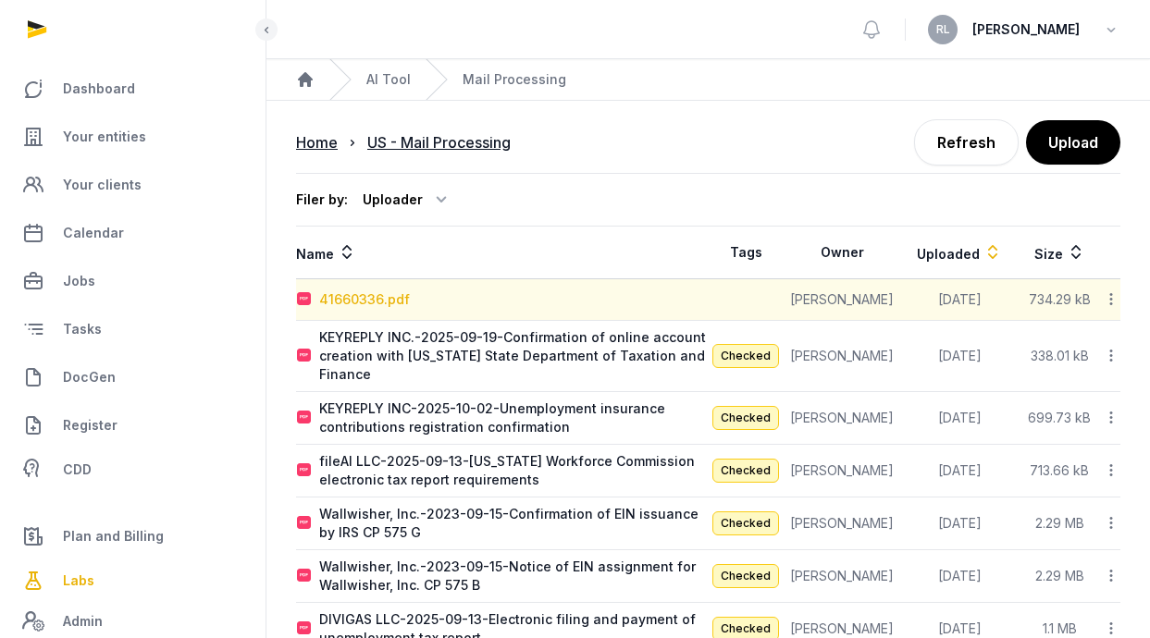
click at [366, 295] on div "41660336.pdf" at bounding box center [364, 300] width 91 height 19
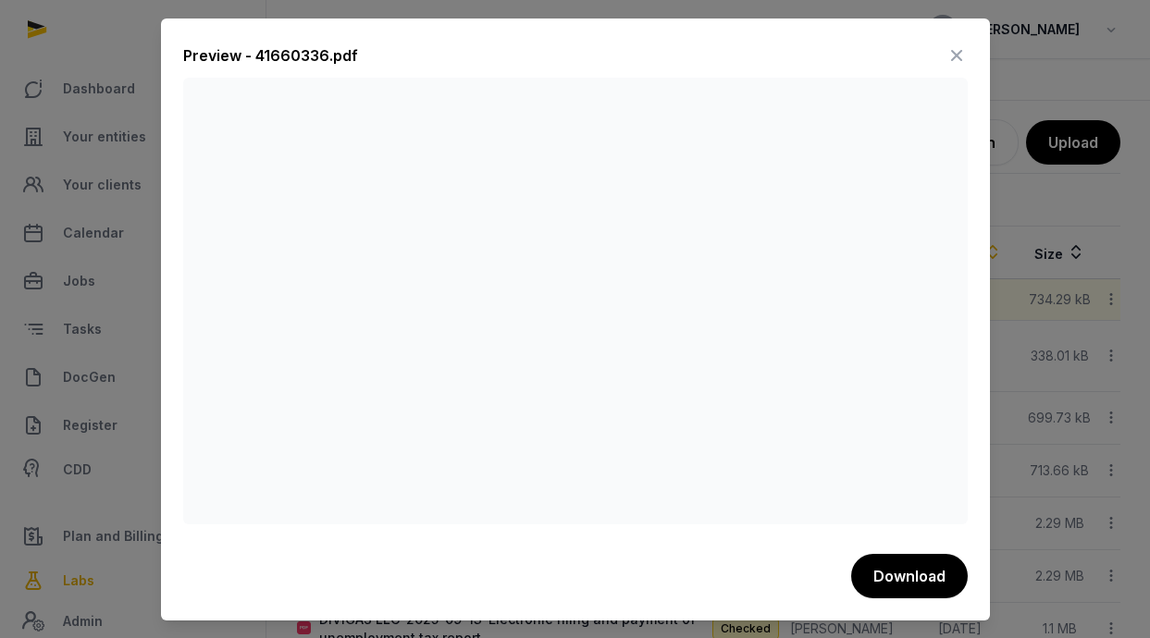
click at [951, 58] on icon at bounding box center [957, 56] width 22 height 30
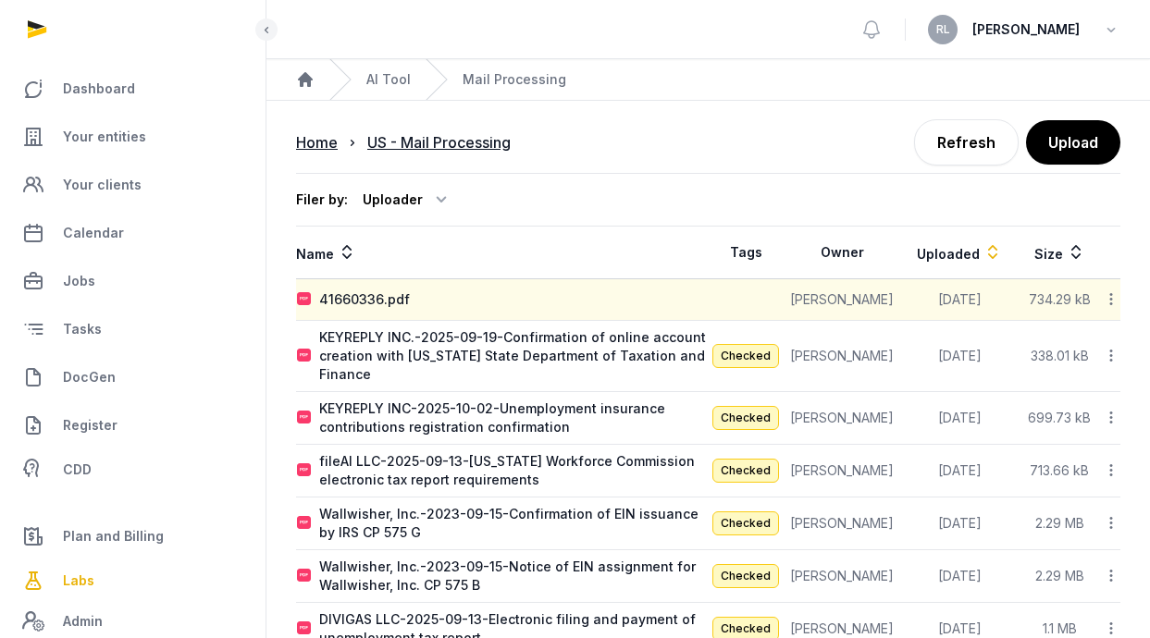
click at [1111, 292] on icon at bounding box center [1111, 299] width 17 height 19
click at [1038, 344] on div "Reanalyze" at bounding box center [1046, 347] width 148 height 33
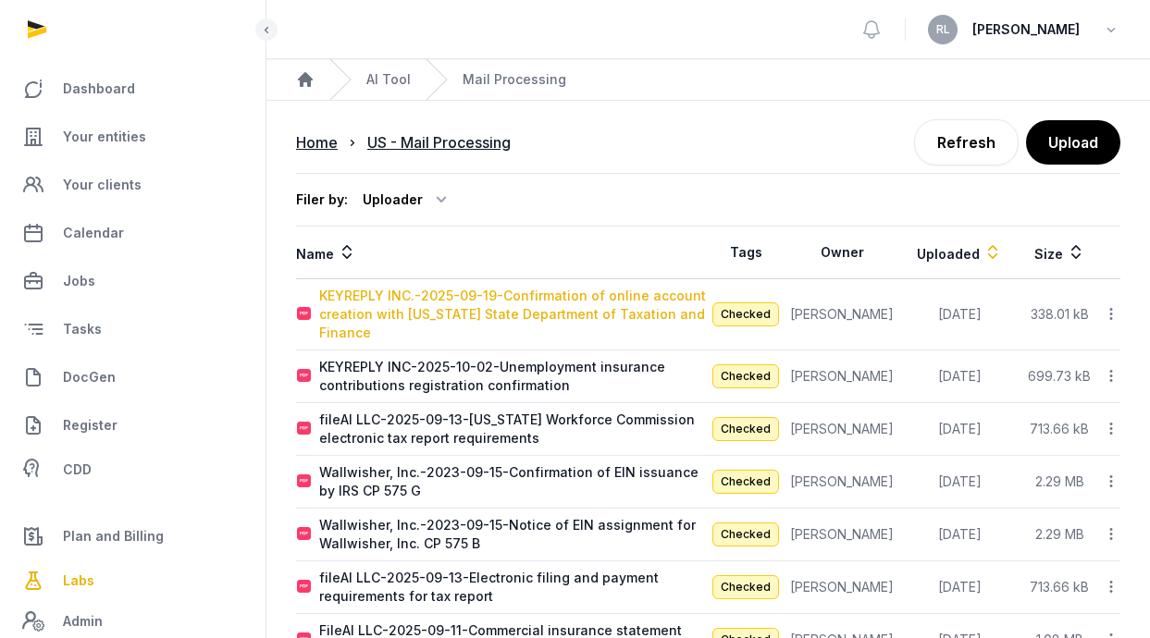
click at [642, 309] on div "KEYREPLY INC.-2025-09-19-Confirmation of online account creation with New York …" at bounding box center [513, 315] width 389 height 56
type input "**********"
type textarea "**********"
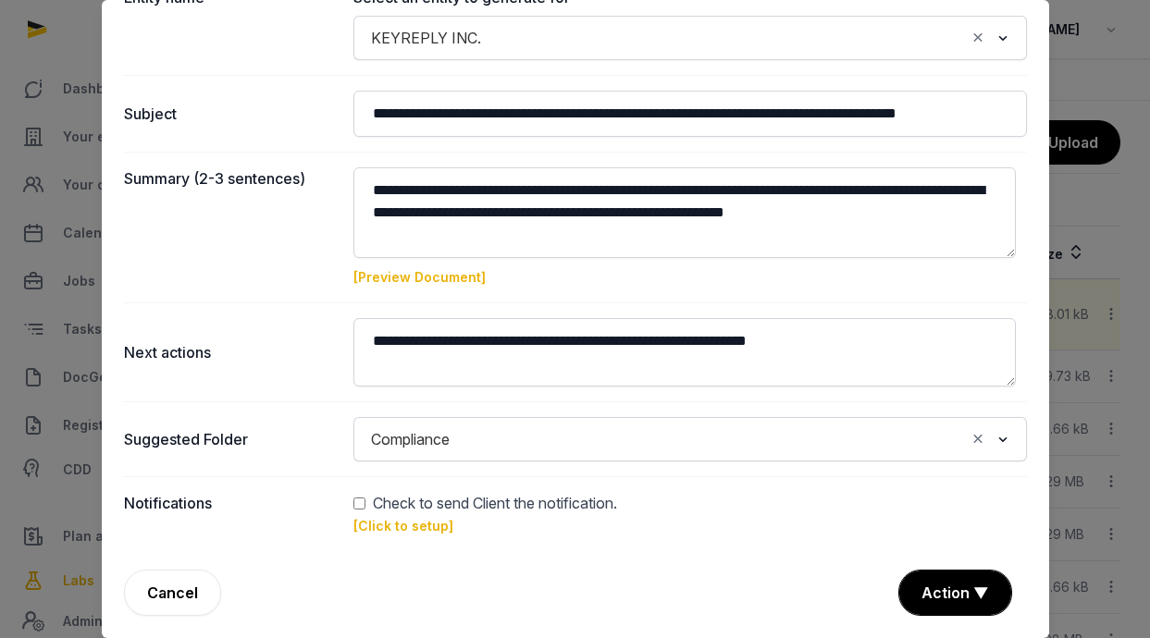
scroll to position [116, 0]
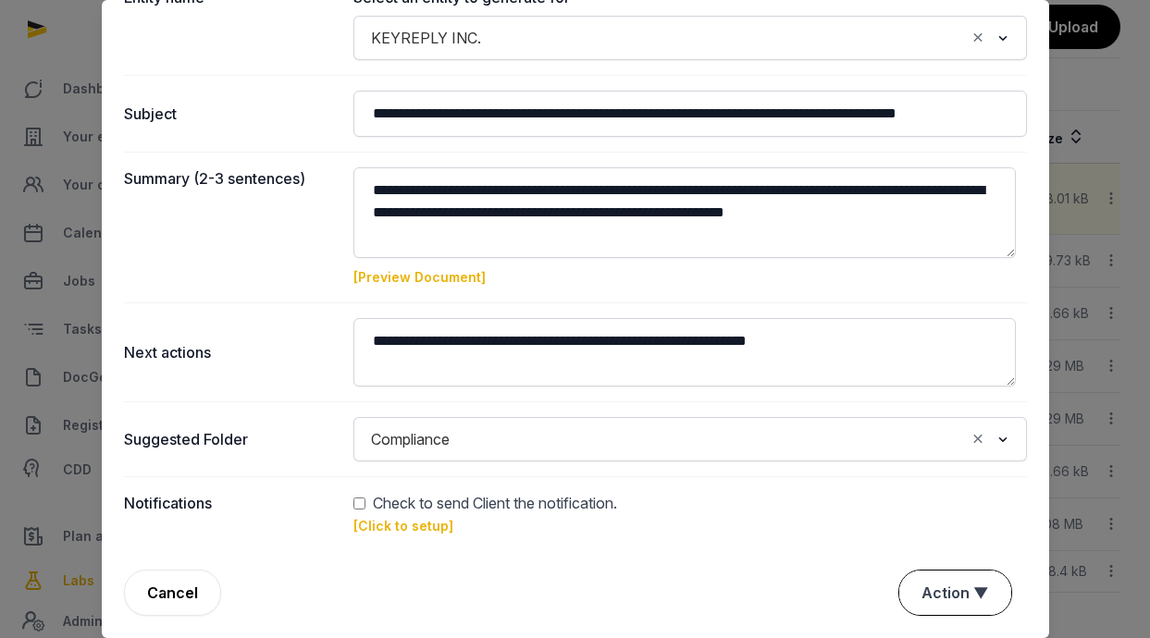
click at [934, 590] on button "Action ▼" at bounding box center [955, 593] width 112 height 44
click at [601, 559] on div "**********" at bounding box center [576, 222] width 948 height 834
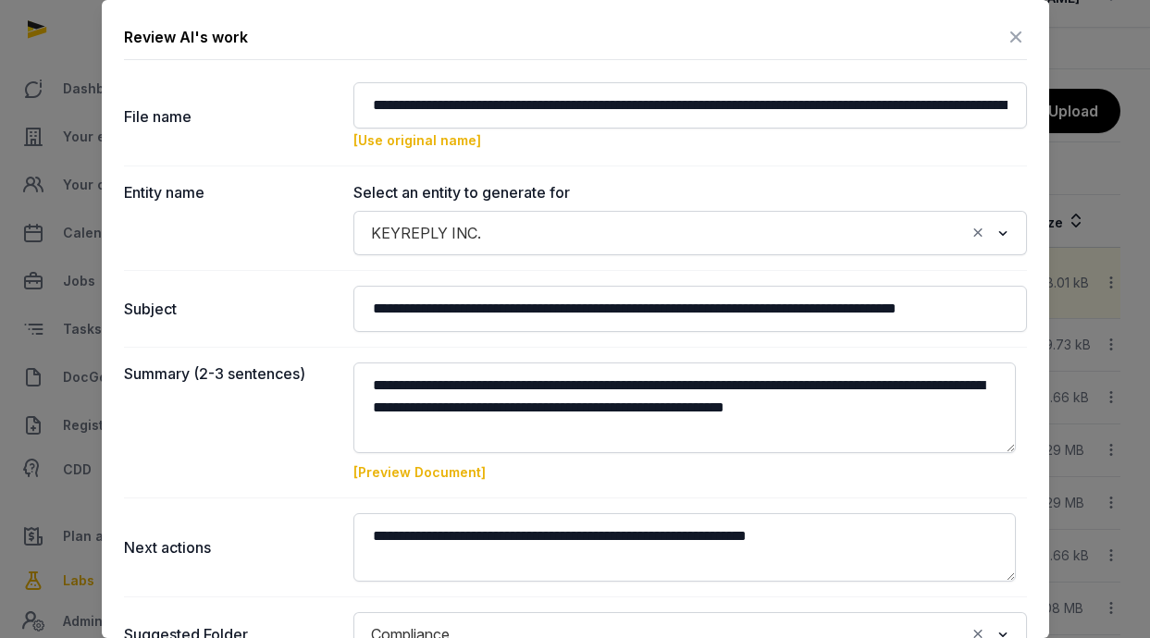
scroll to position [0, 0]
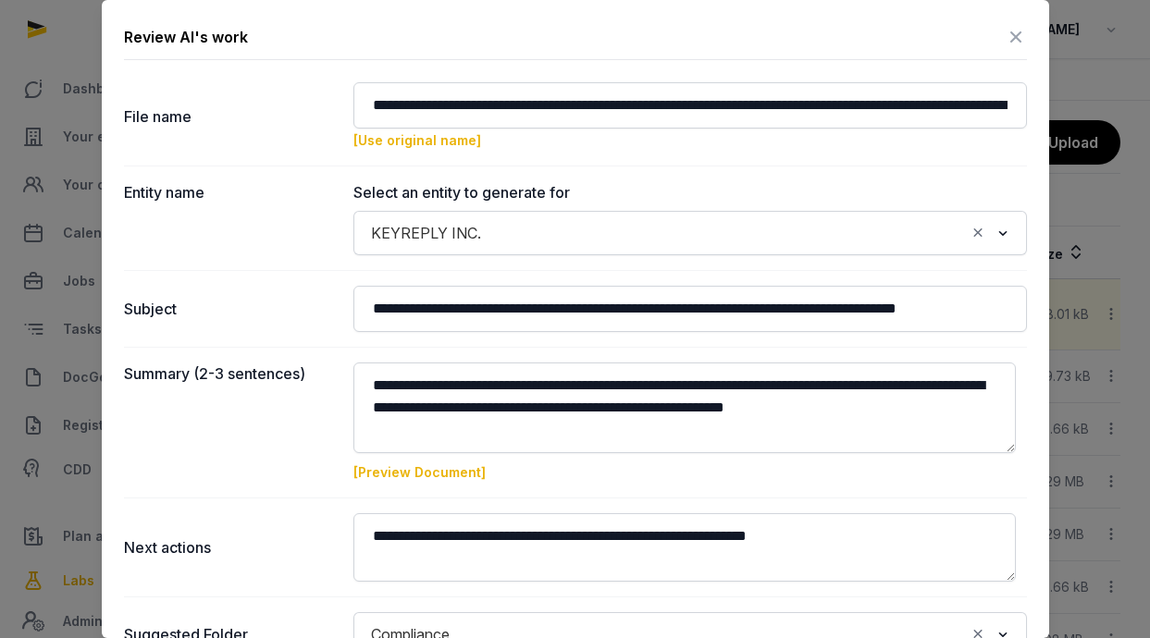
click at [1007, 37] on icon at bounding box center [1016, 37] width 22 height 30
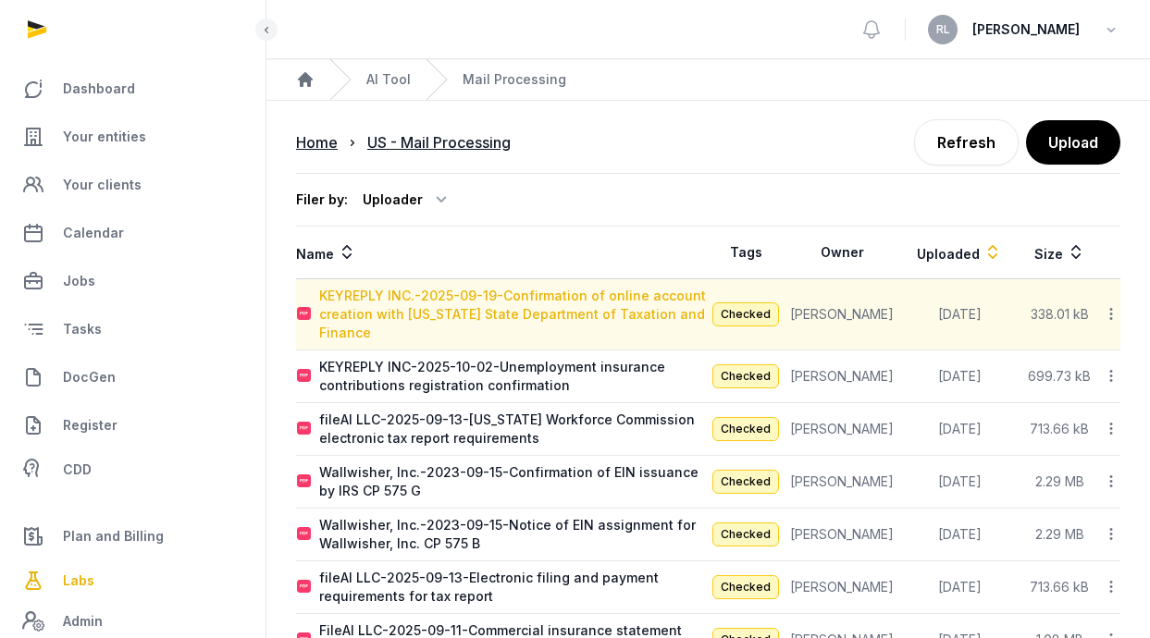
click at [477, 303] on div "KEYREPLY INC.-2025-09-19-Confirmation of online account creation with New York …" at bounding box center [513, 315] width 389 height 56
type input "**********"
type textarea "**********"
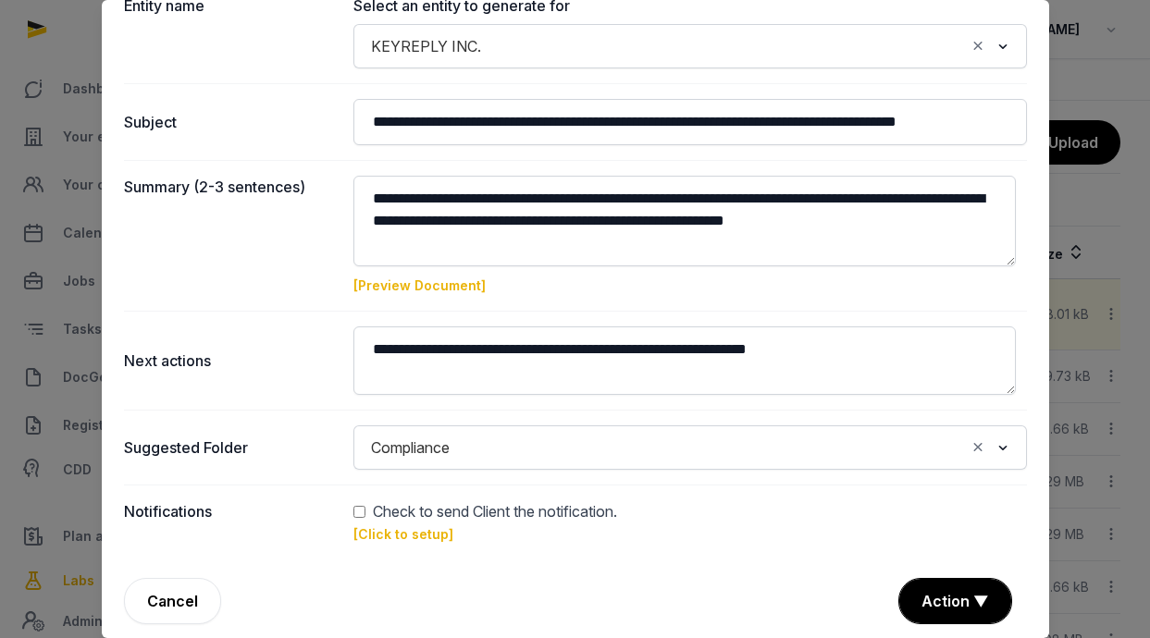
scroll to position [195, 0]
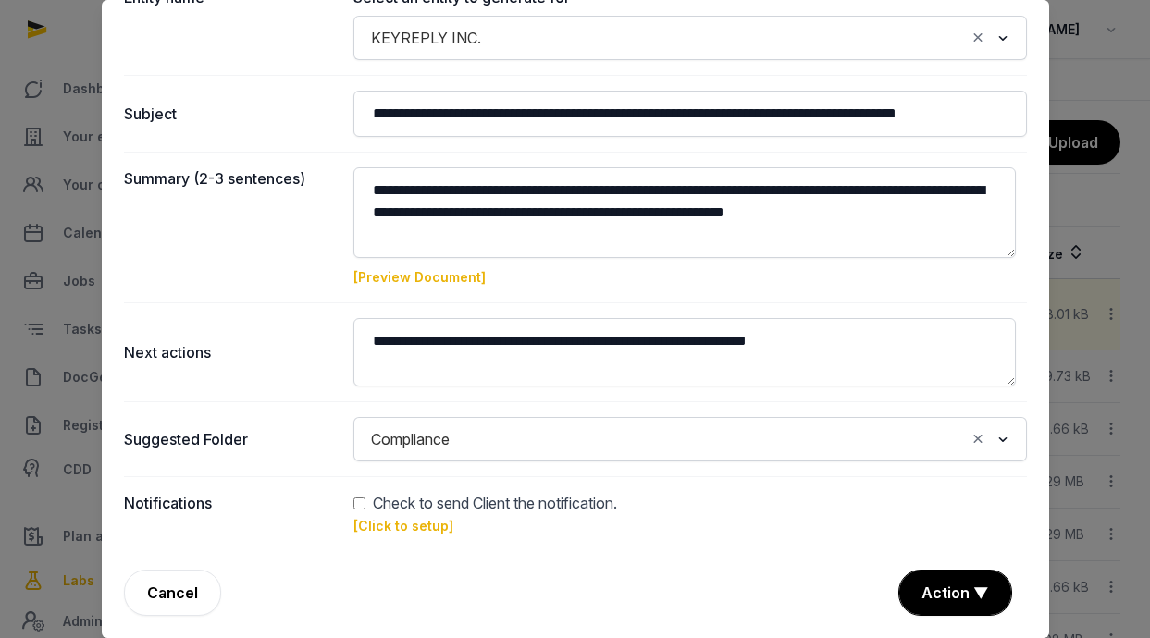
click at [449, 276] on link "[Preview Document]" at bounding box center [419, 277] width 132 height 16
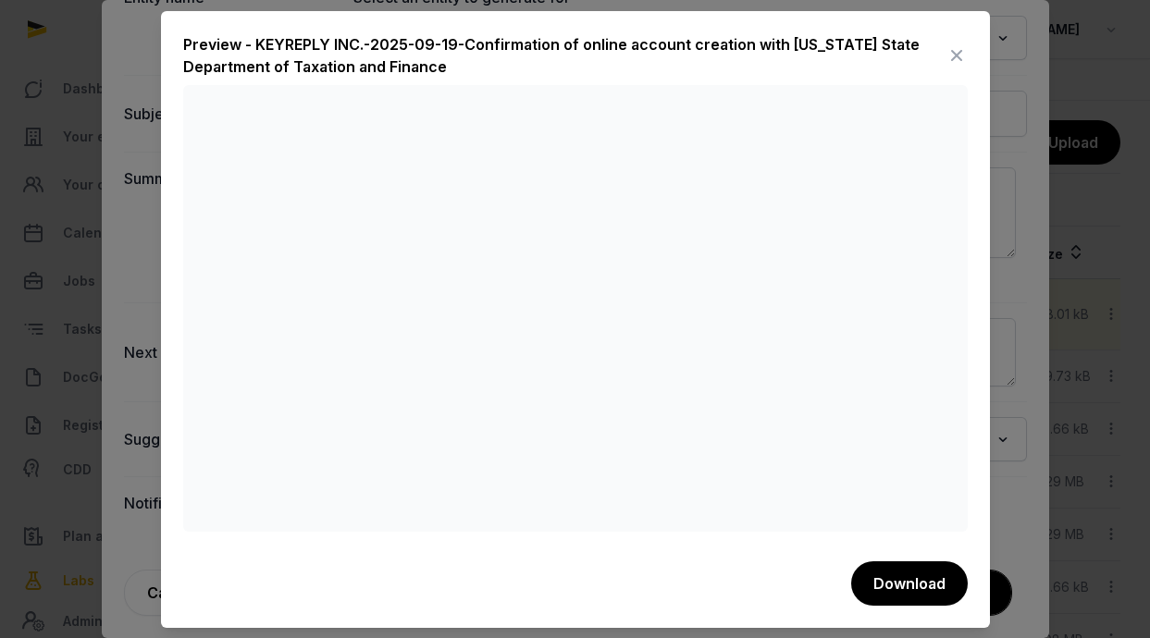
click at [953, 53] on icon at bounding box center [957, 56] width 22 height 30
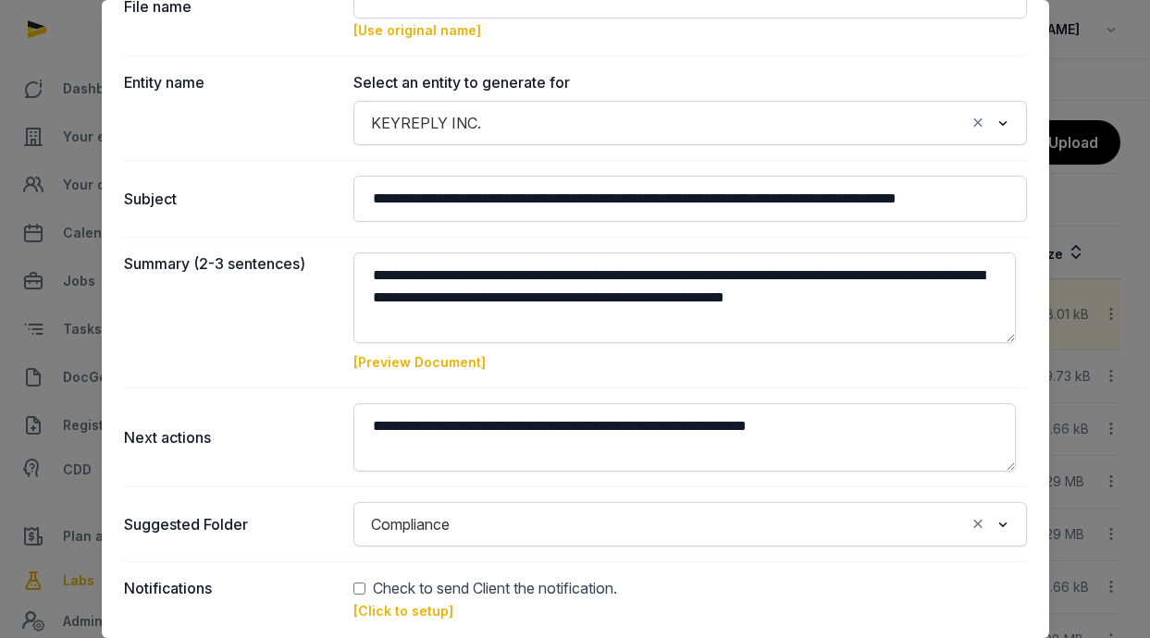
scroll to position [0, 0]
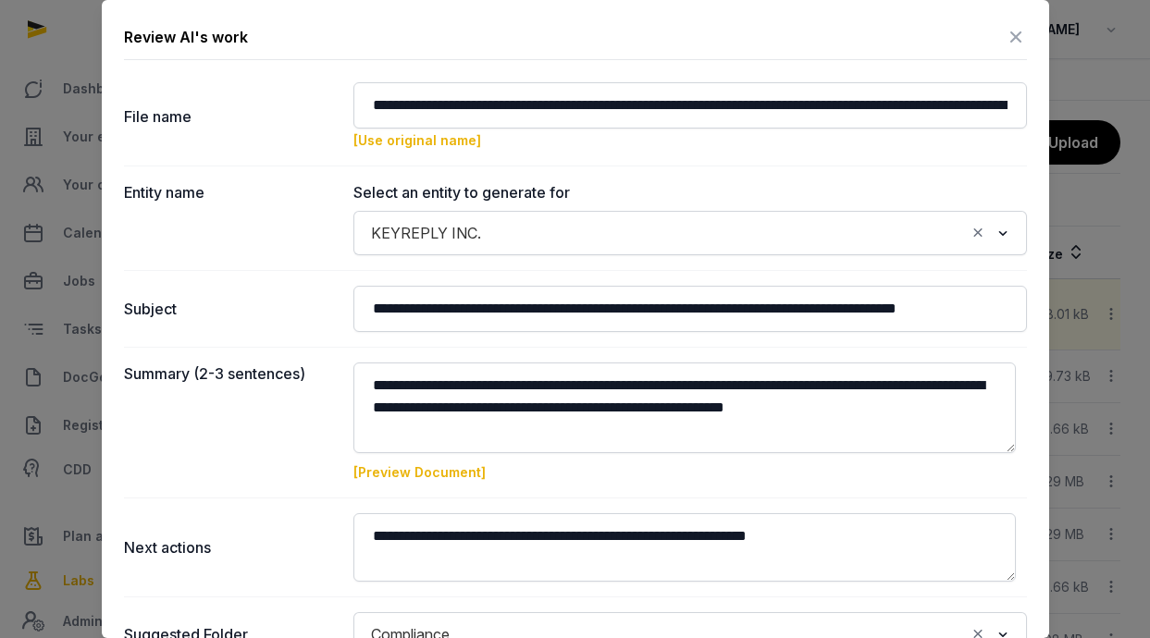
click at [1005, 41] on icon at bounding box center [1016, 37] width 22 height 30
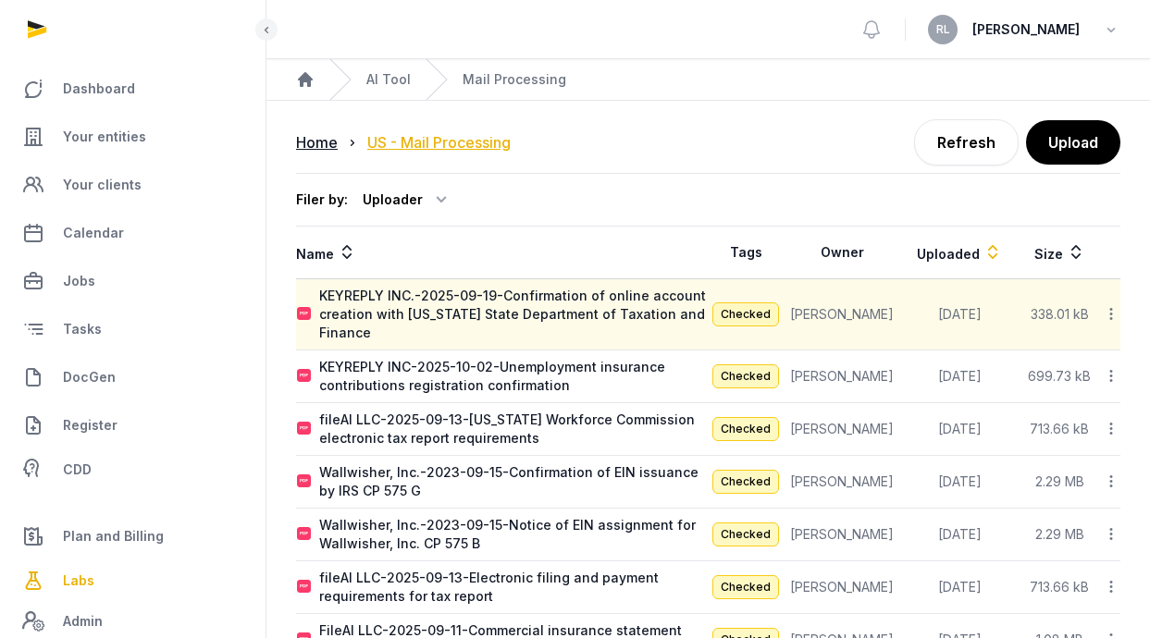
click at [449, 142] on div "US - Mail Processing" at bounding box center [438, 142] width 143 height 22
click at [130, 529] on span "Plan and Billing" at bounding box center [113, 537] width 101 height 22
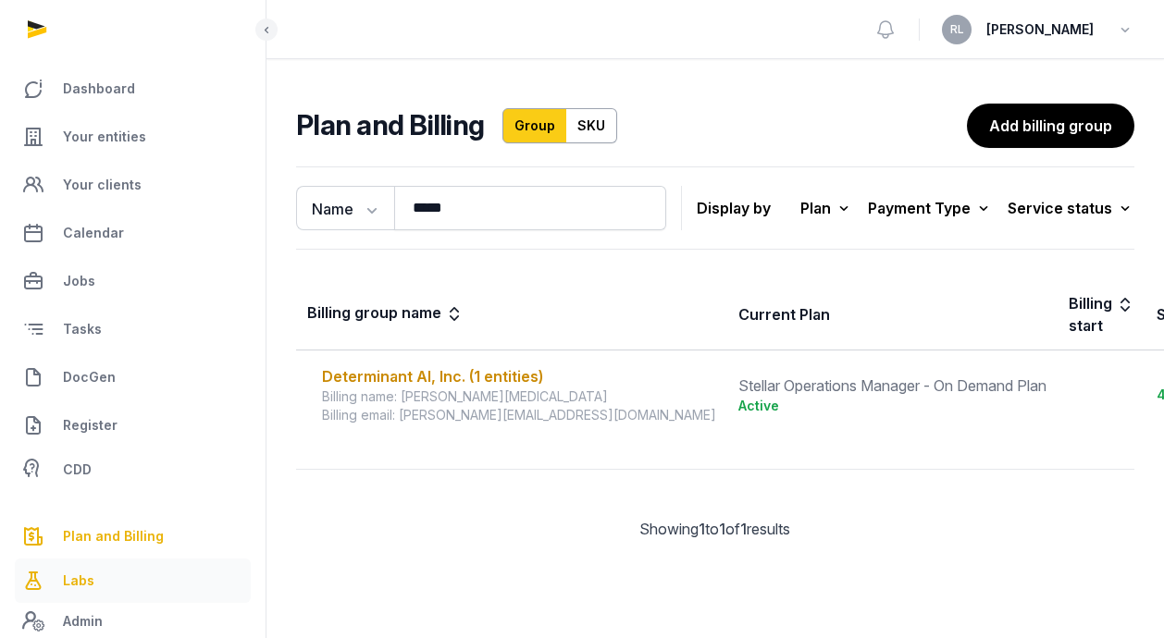
click at [118, 588] on link "Labs" at bounding box center [133, 581] width 236 height 44
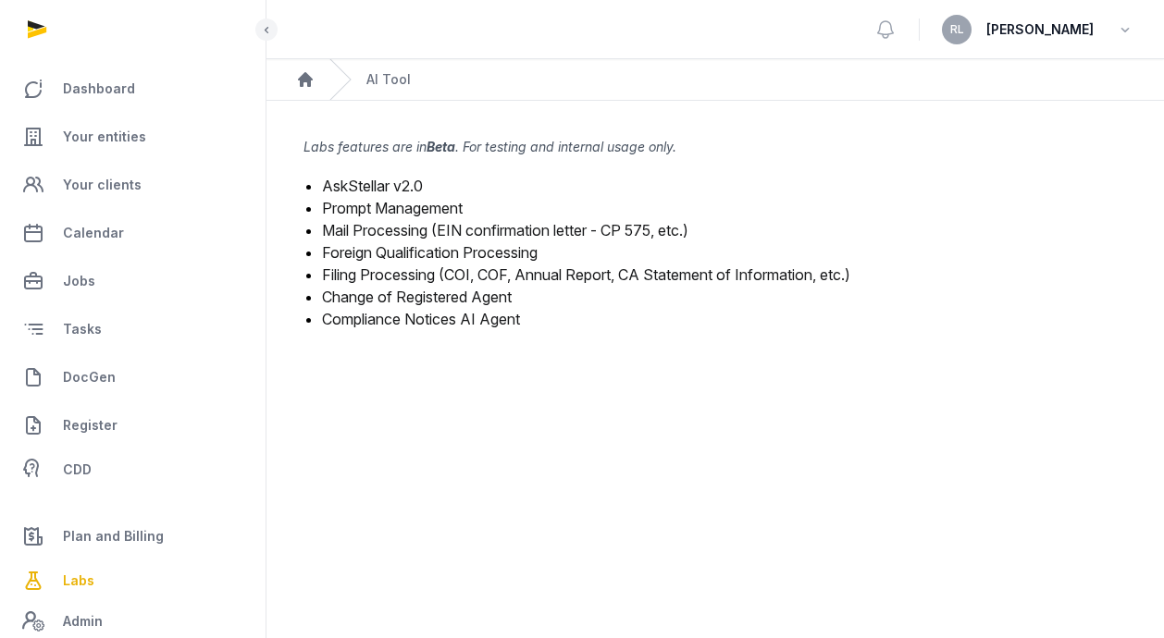
click at [457, 231] on link "Mail Processing (EIN confirmation letter - CP 575, etc.)" at bounding box center [505, 230] width 366 height 19
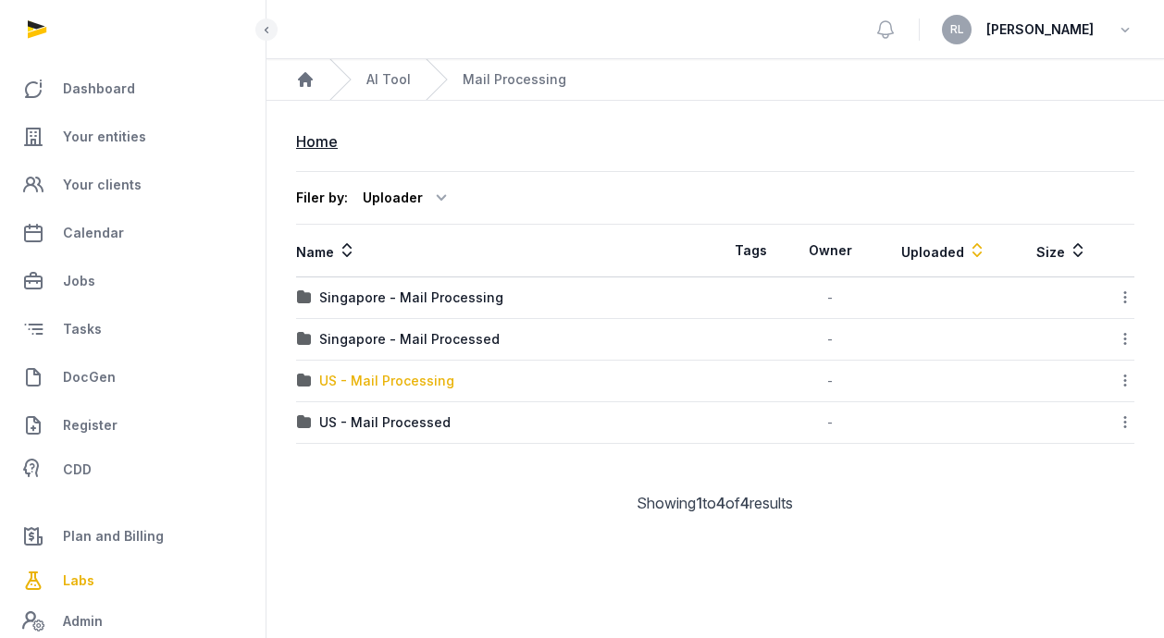
click at [415, 384] on div "US - Mail Processing" at bounding box center [386, 381] width 135 height 19
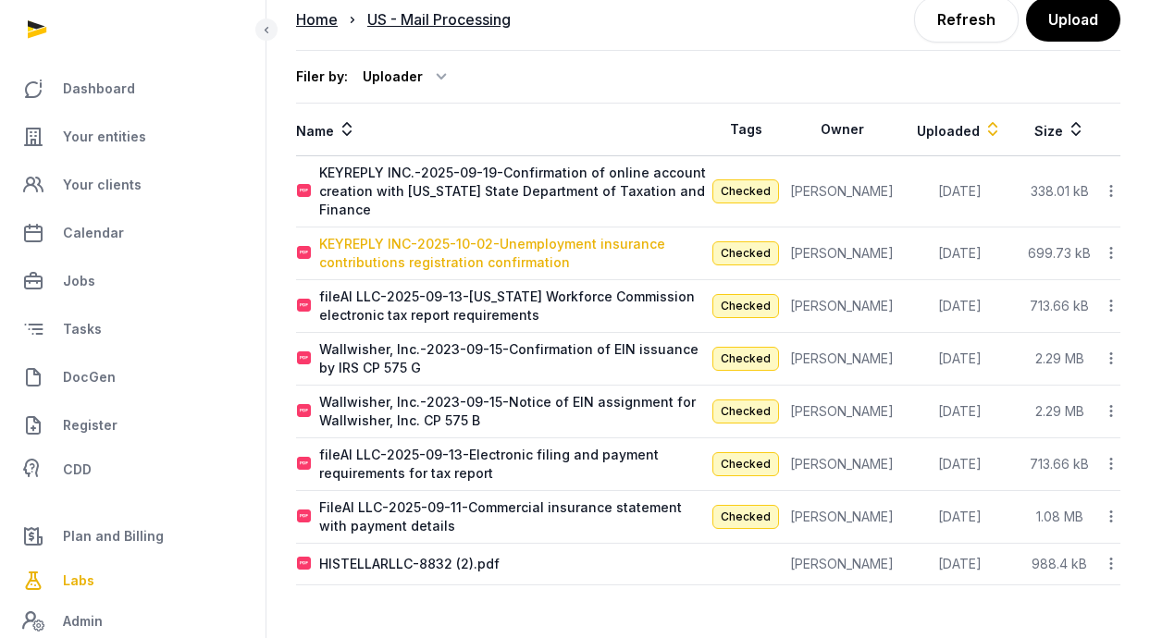
scroll to position [141, 0]
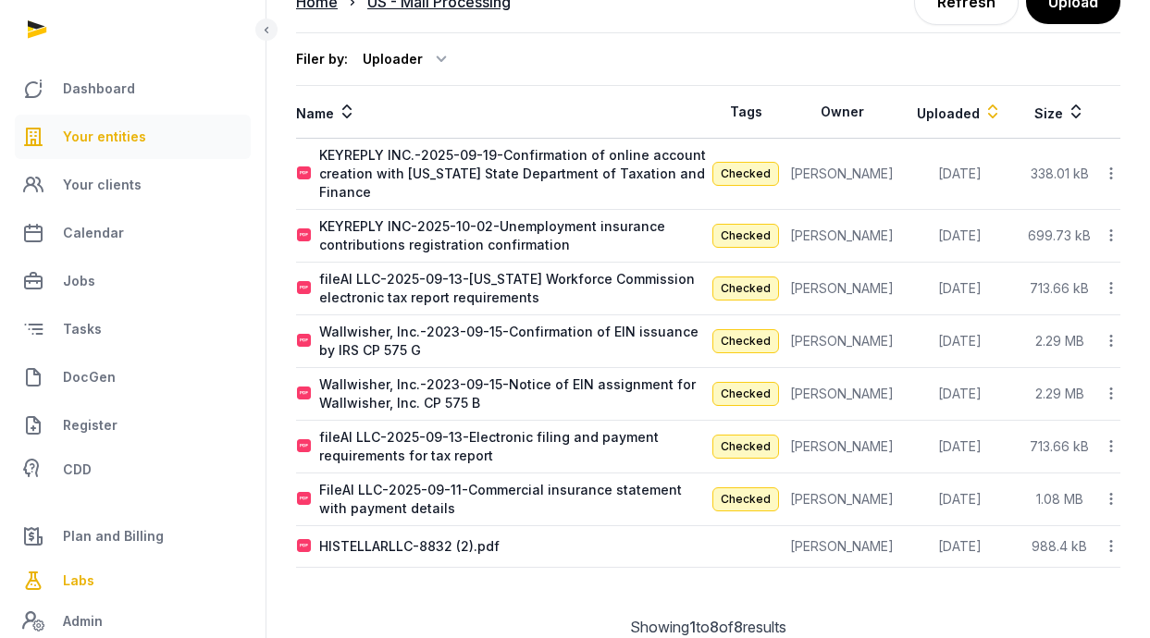
click at [92, 146] on span "Your entities" at bounding box center [104, 137] width 83 height 22
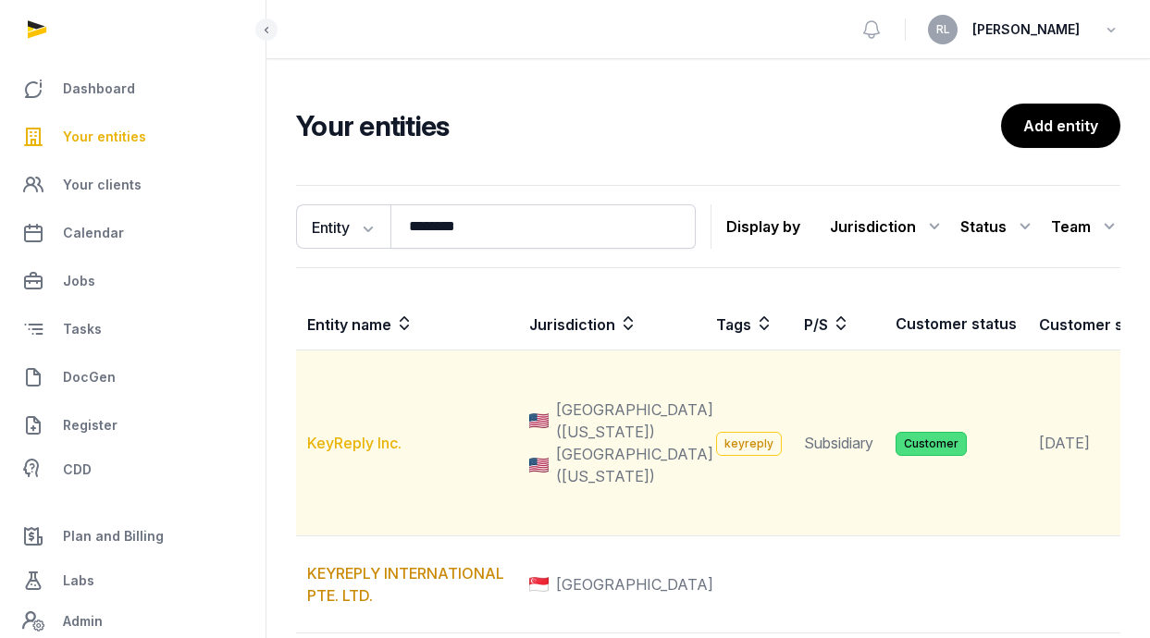
click at [370, 453] on link "KeyReply Inc." at bounding box center [354, 443] width 94 height 19
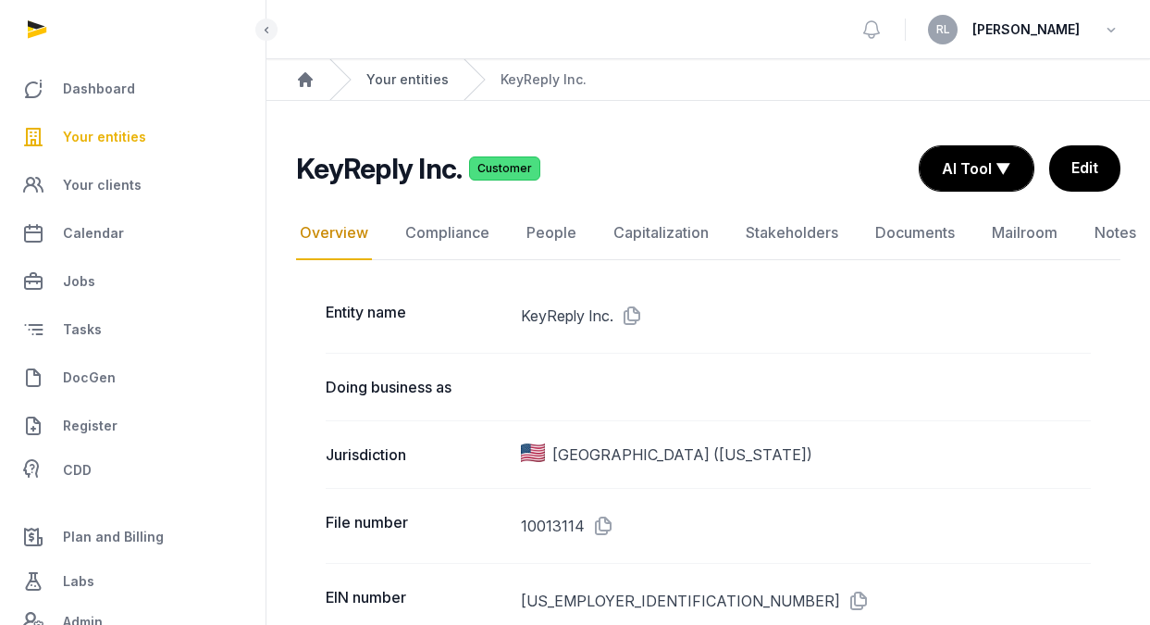
click at [394, 73] on link "Your entities" at bounding box center [407, 79] width 82 height 19
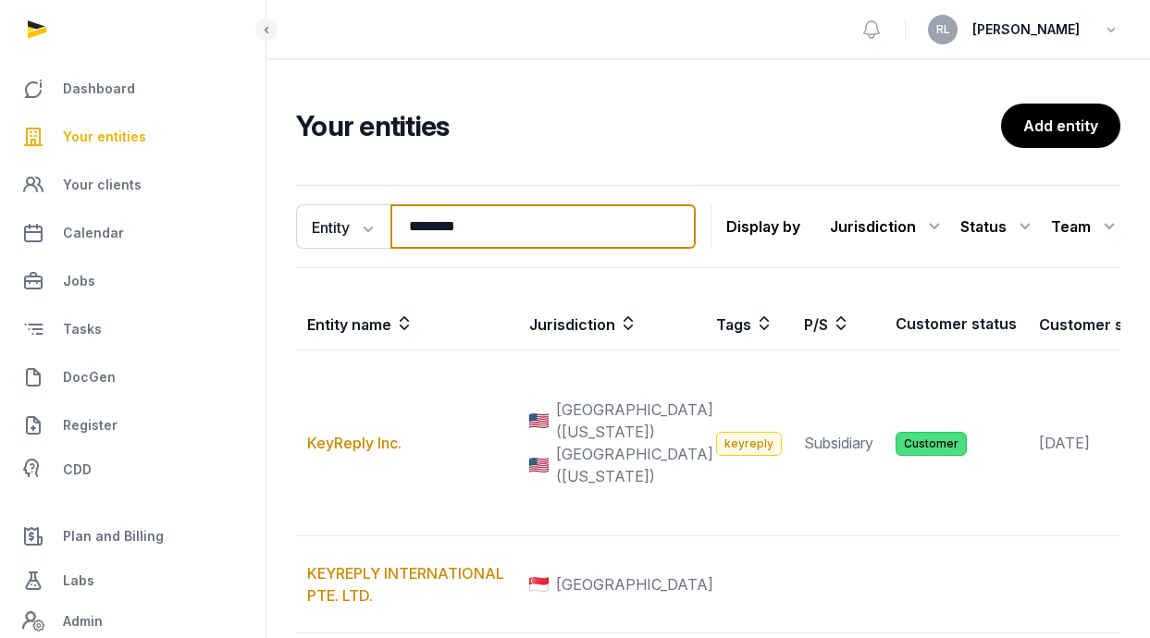
click at [479, 242] on input "********" at bounding box center [543, 227] width 305 height 44
click at [483, 229] on input "********" at bounding box center [543, 227] width 305 height 44
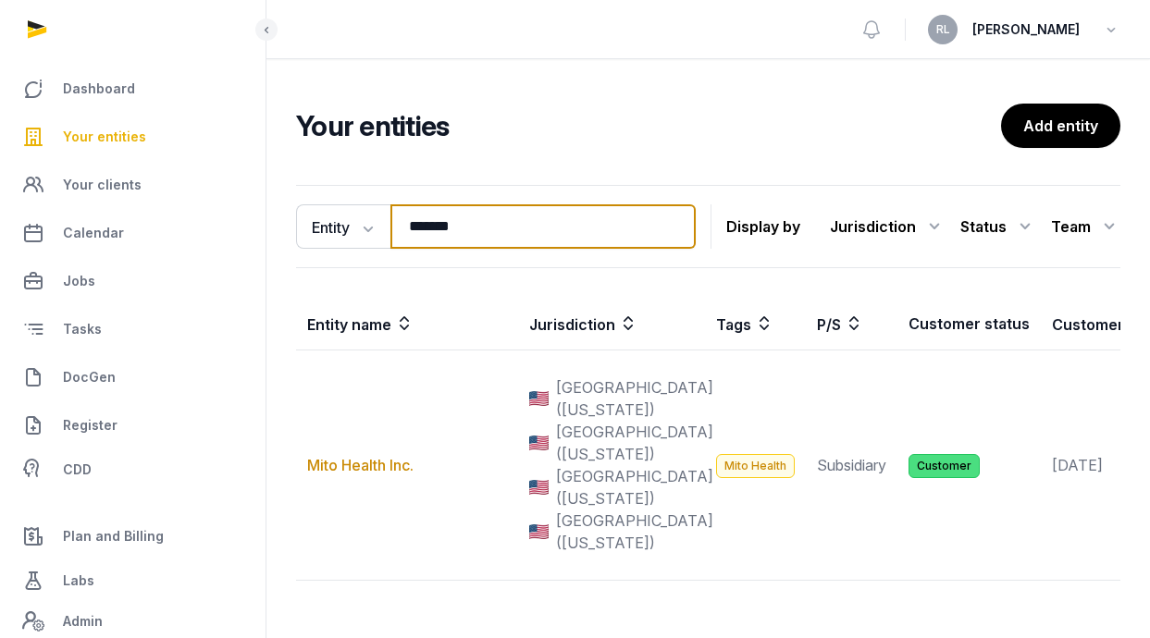
type input "********"
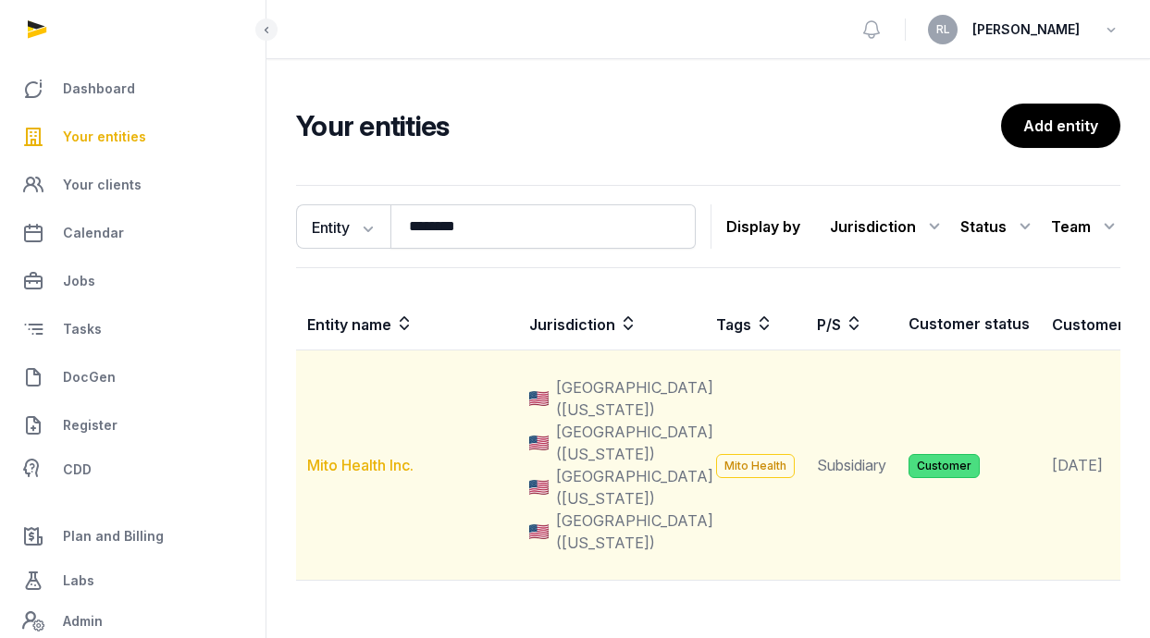
click at [397, 475] on link "Mito Health Inc." at bounding box center [360, 465] width 106 height 19
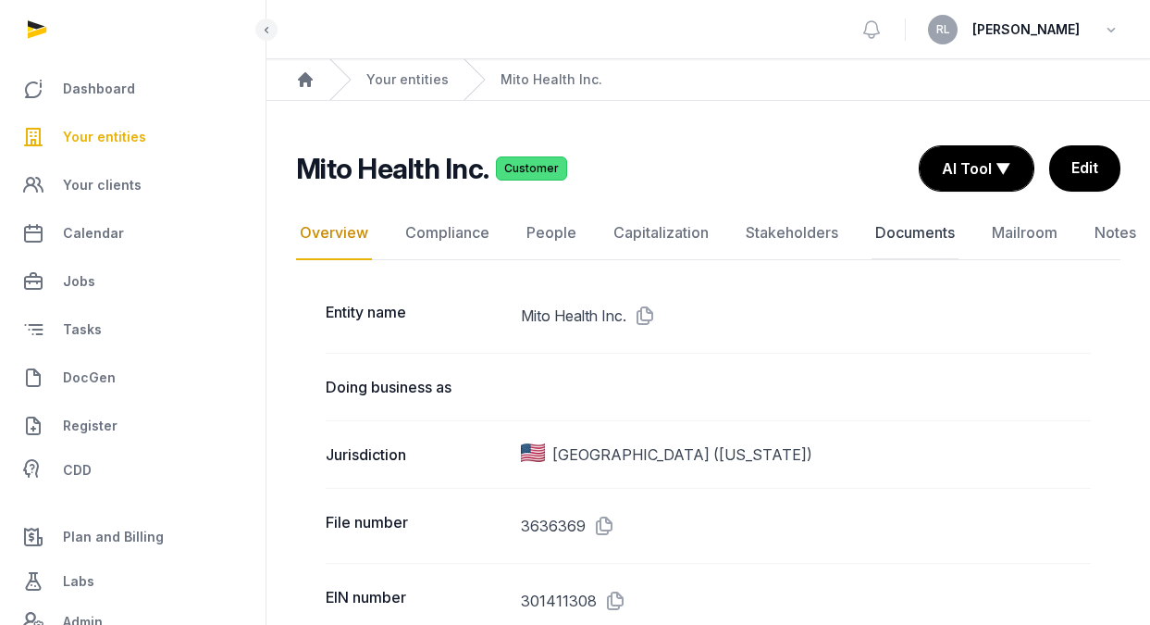
click at [922, 213] on link "Documents" at bounding box center [915, 233] width 87 height 54
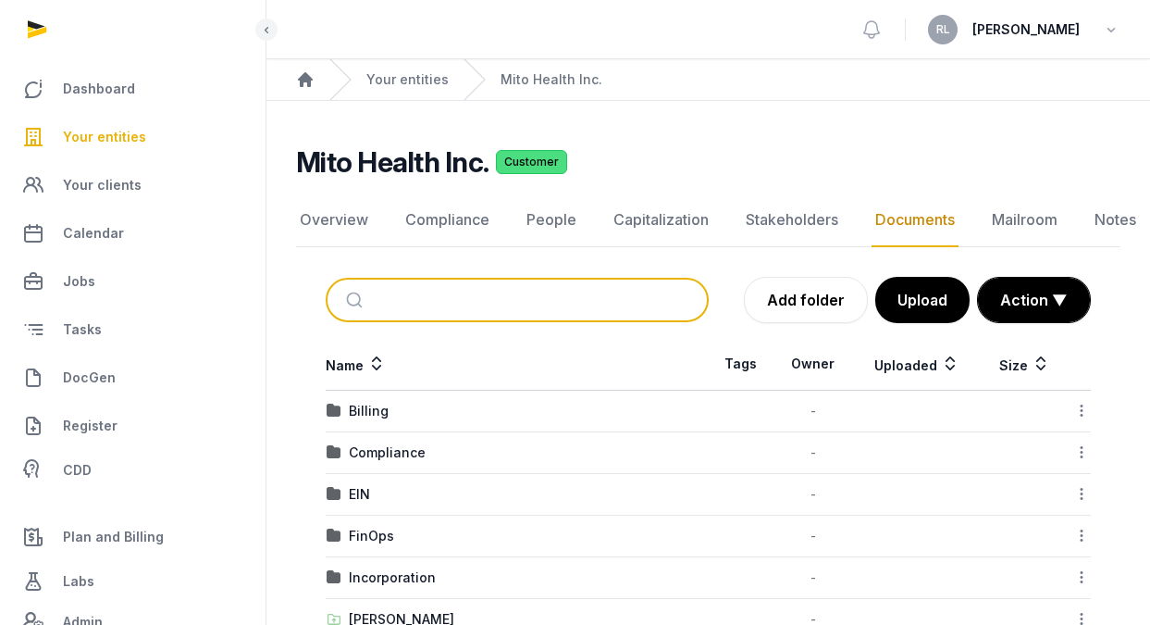
click at [546, 291] on input "search" at bounding box center [538, 299] width 321 height 41
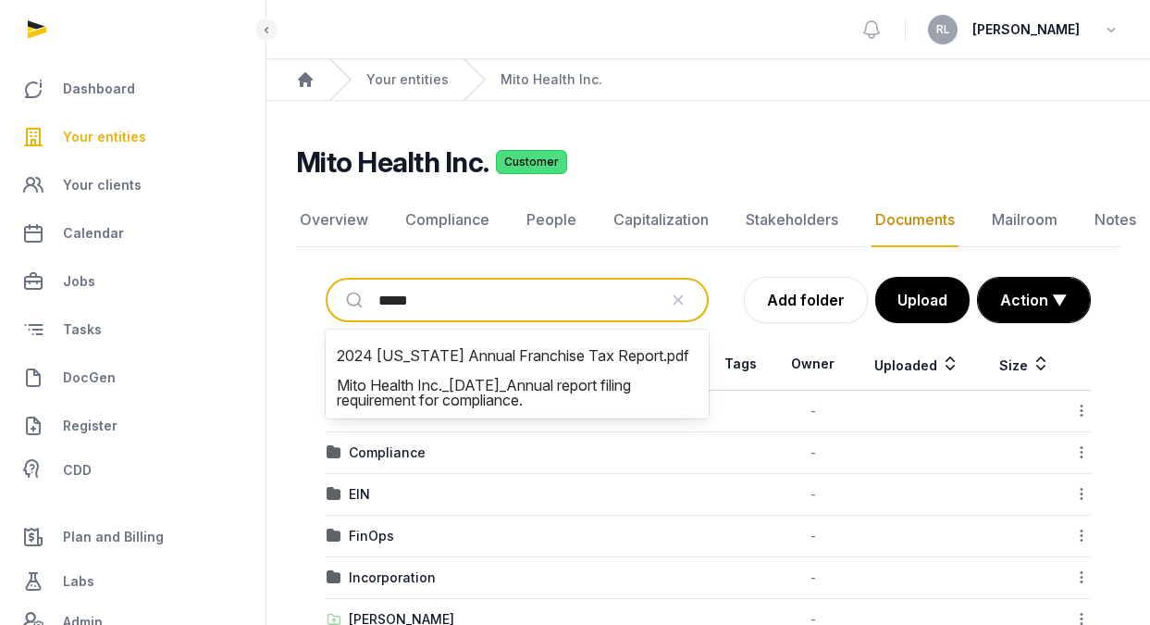
type input "******"
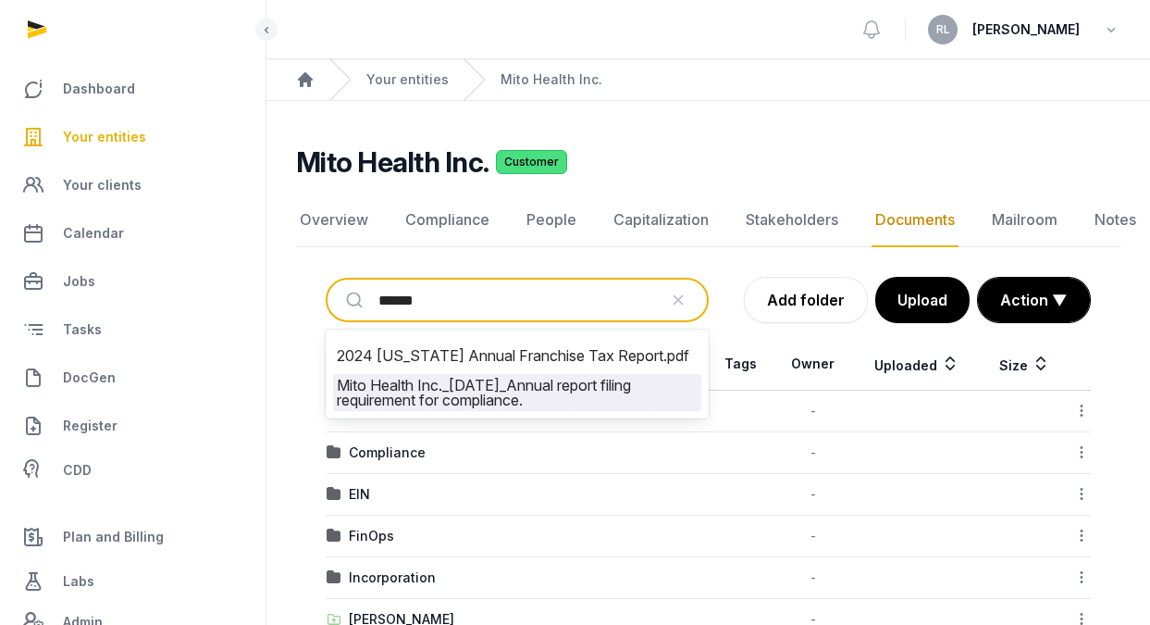
click at [563, 392] on li "Mito Health Inc._2025-09-03_Annual report filing requirement for compliance." at bounding box center [517, 392] width 368 height 37
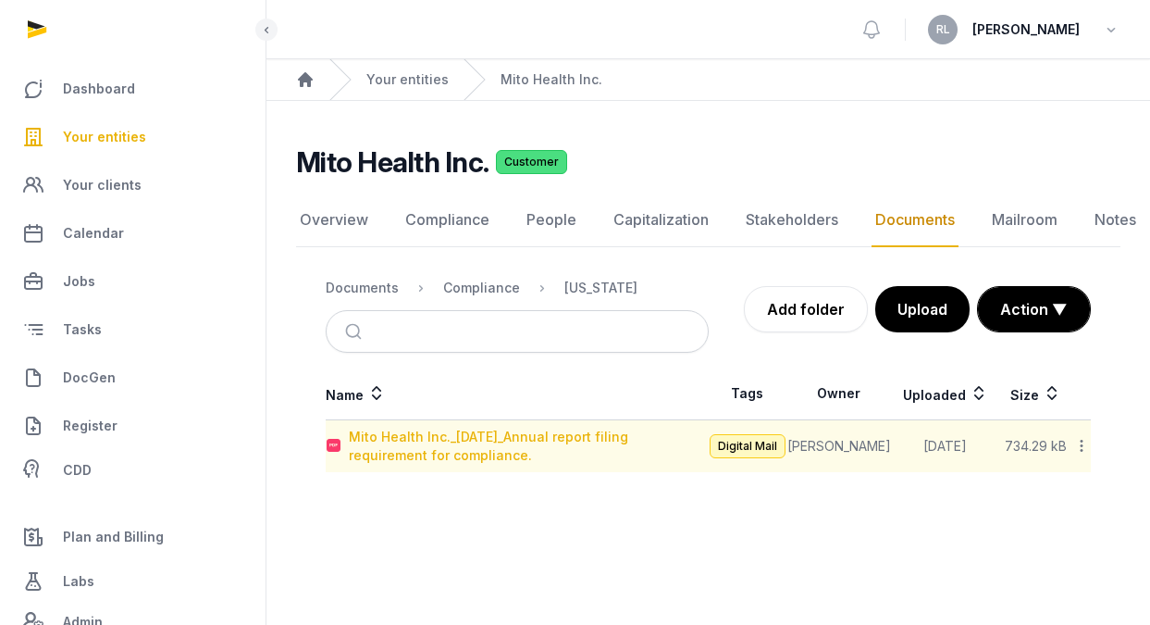
click at [575, 442] on div "Mito Health Inc._2025-09-03_Annual report filing requirement for compliance." at bounding box center [528, 446] width 359 height 37
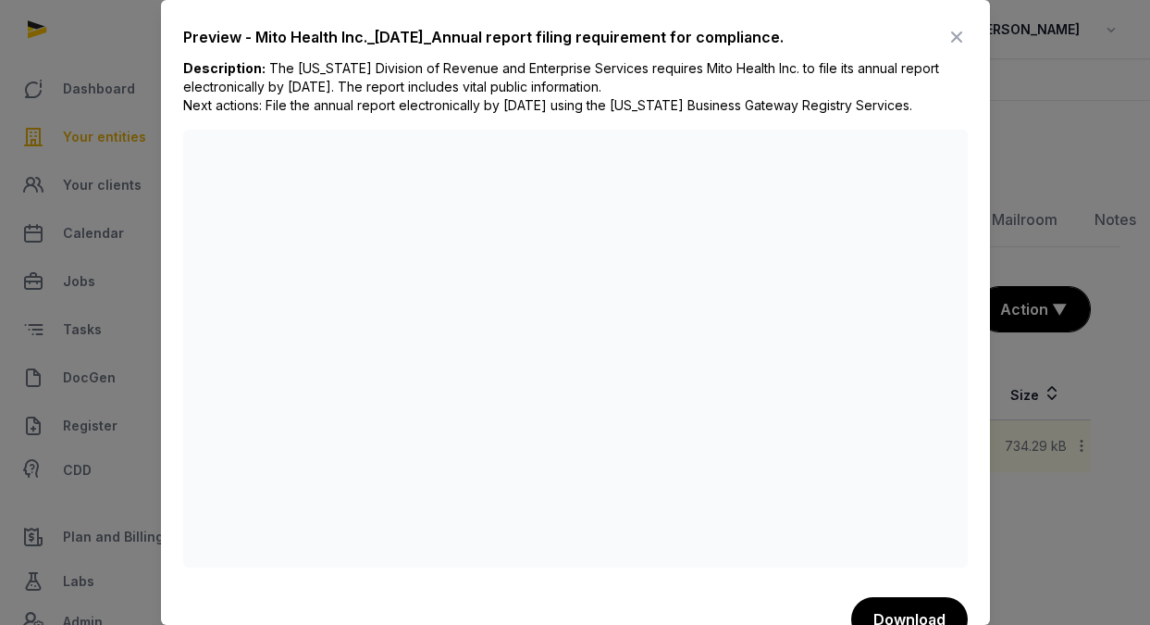
click at [946, 36] on icon at bounding box center [957, 37] width 22 height 30
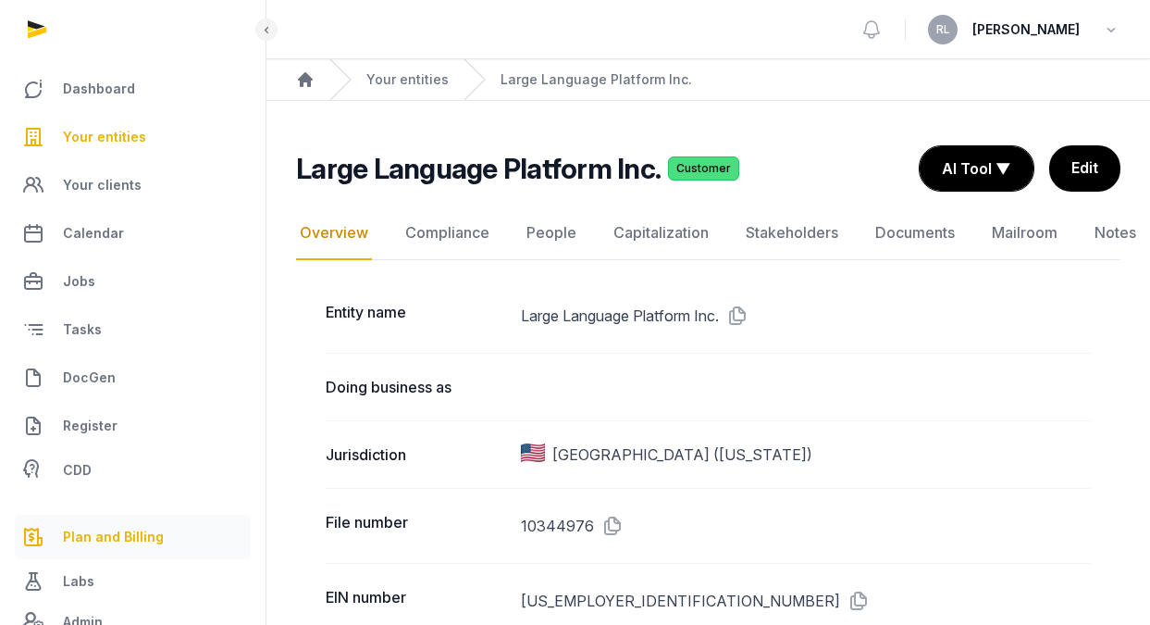
click at [122, 533] on span "Plan and Billing" at bounding box center [113, 537] width 101 height 22
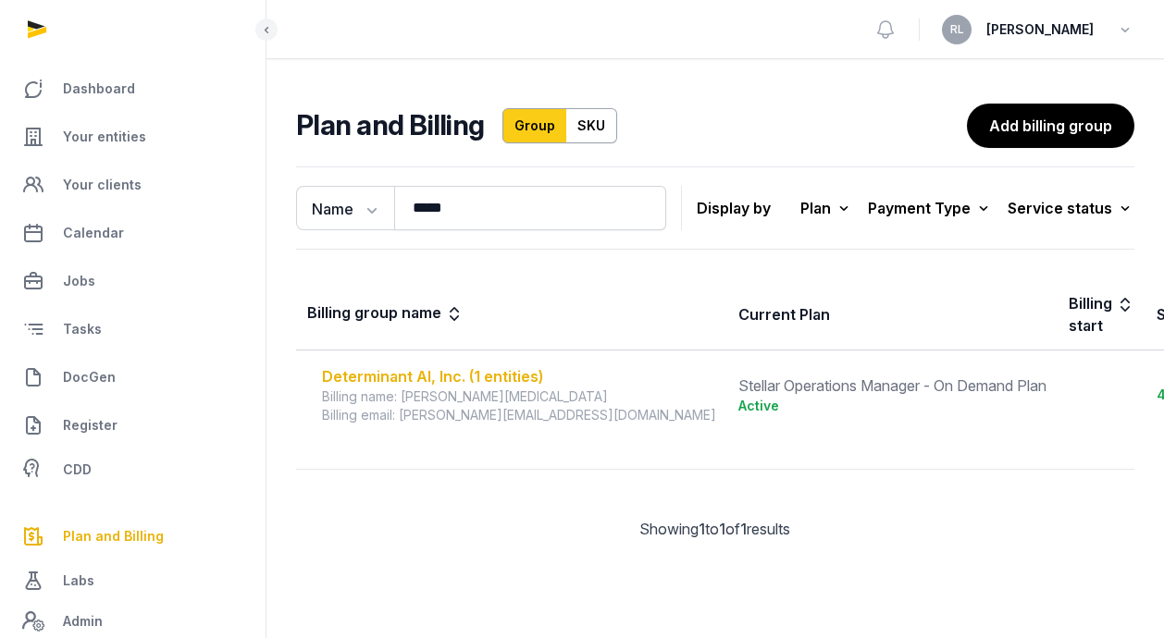
click at [362, 381] on div "Determinant AI, Inc. (1 entities)" at bounding box center [519, 377] width 394 height 22
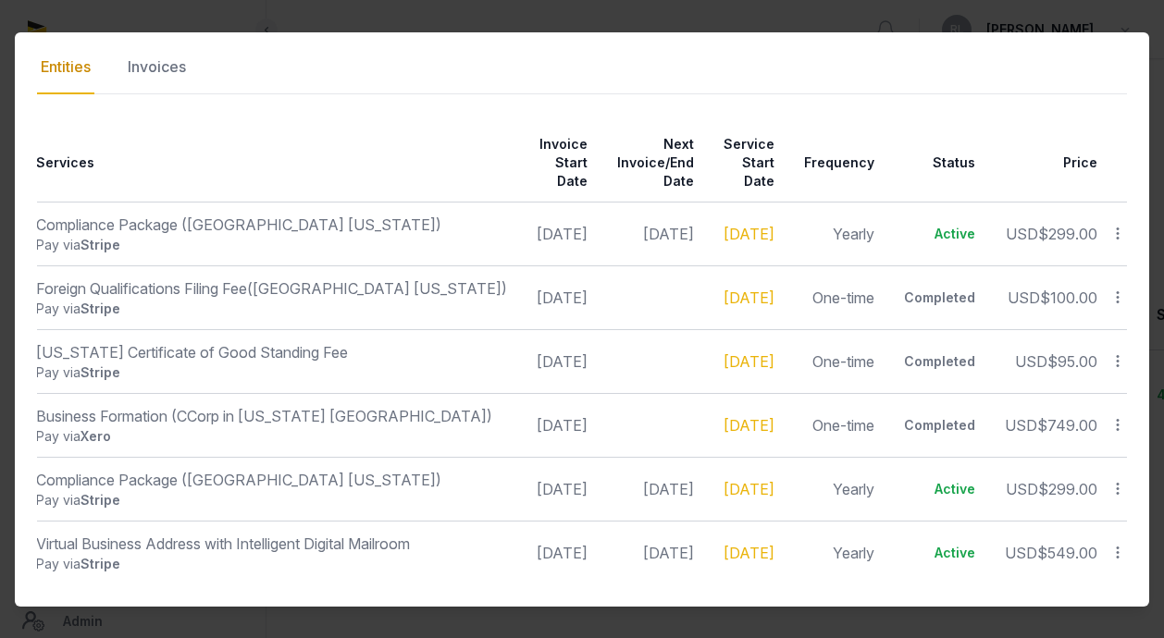
scroll to position [0, 205]
